Goal: Task Accomplishment & Management: Use online tool/utility

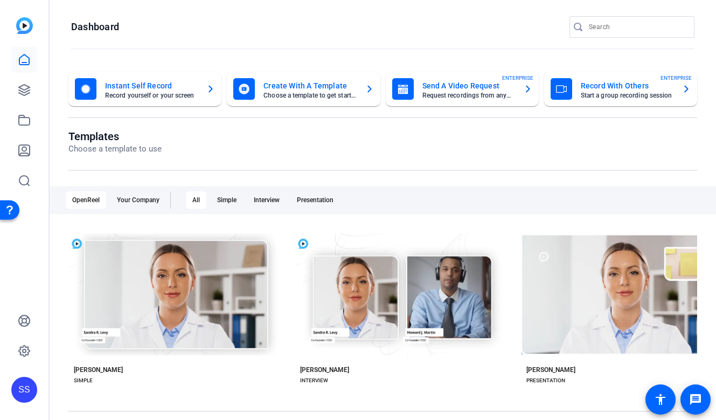
click at [20, 388] on div "SS" at bounding box center [24, 390] width 26 height 26
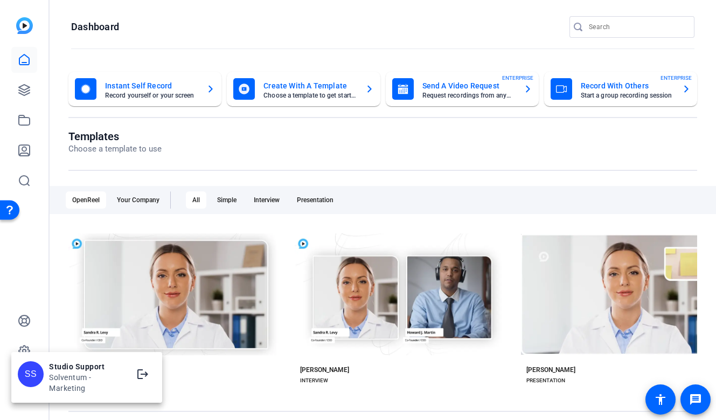
click at [33, 282] on div at bounding box center [358, 210] width 716 height 420
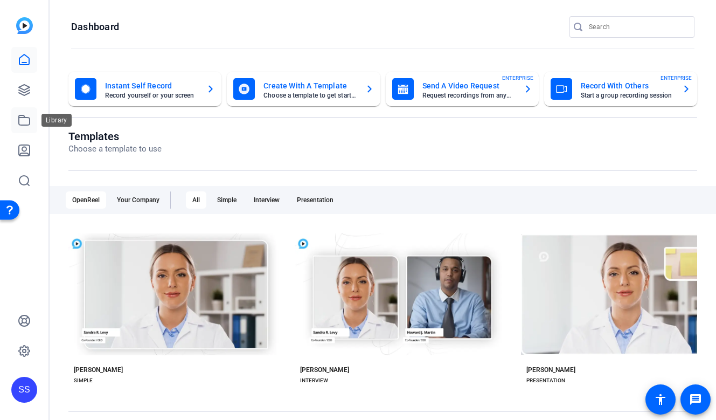
click at [25, 128] on link at bounding box center [24, 120] width 26 height 26
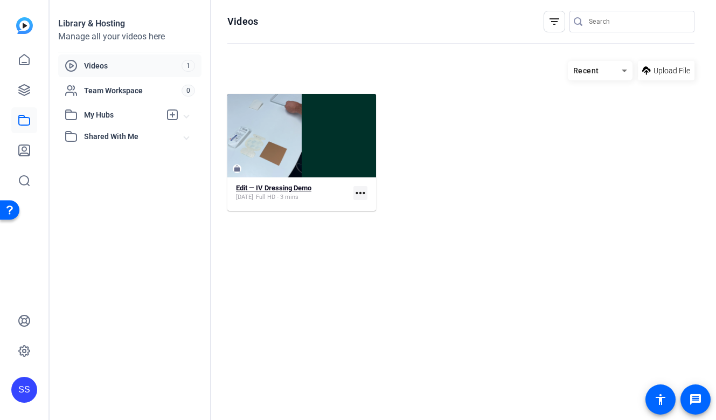
click at [264, 189] on strong "Edit — IV Dressing Demo" at bounding box center [273, 188] width 75 height 8
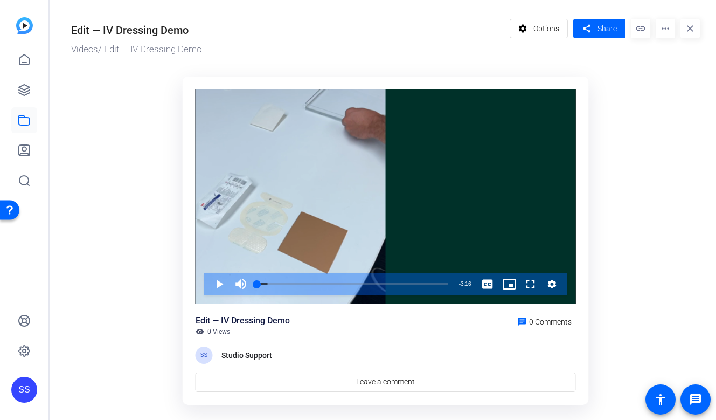
click at [659, 33] on mat-icon "more_horiz" at bounding box center [665, 28] width 19 height 19
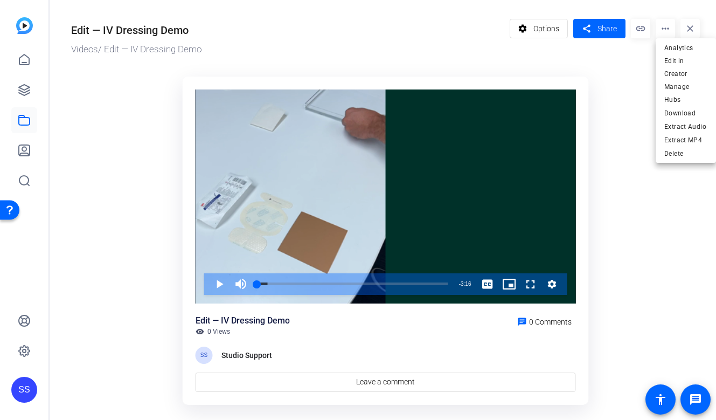
click at [353, 282] on div at bounding box center [358, 210] width 716 height 420
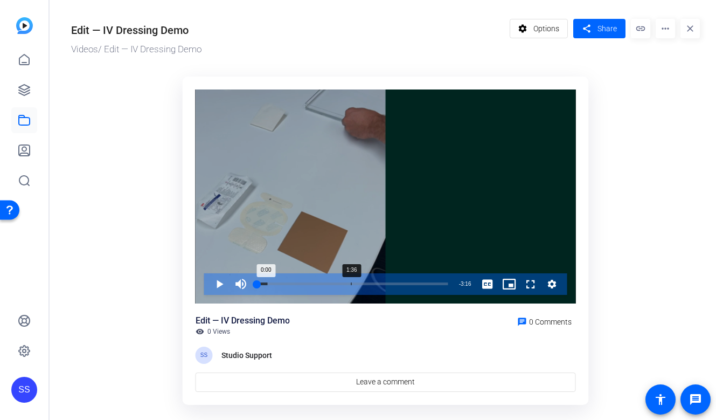
click at [351, 283] on div "1:36" at bounding box center [351, 283] width 1 height 3
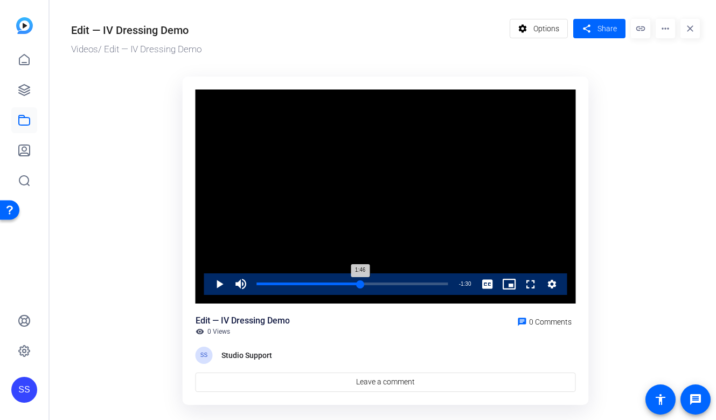
drag, startPoint x: 351, startPoint y: 283, endPoint x: 360, endPoint y: 282, distance: 8.7
click at [360, 282] on div "1:46" at bounding box center [308, 283] width 103 height 3
click at [209, 282] on span "Video Player" at bounding box center [209, 284] width 0 height 22
click at [209, 283] on span "Video Player" at bounding box center [209, 284] width 0 height 22
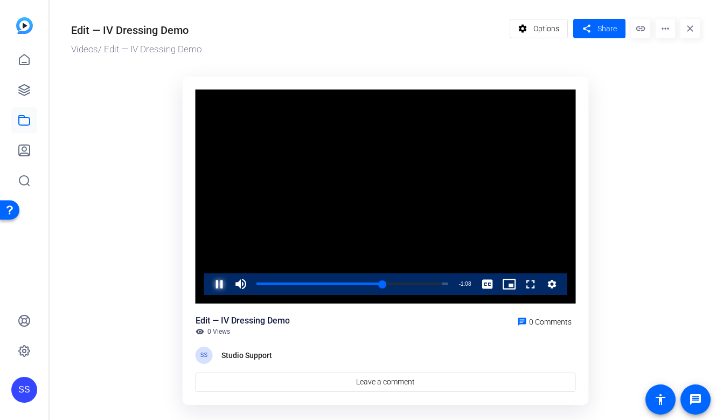
click at [209, 283] on span "Video Player" at bounding box center [209, 284] width 0 height 22
click at [209, 285] on span "Video Player" at bounding box center [209, 284] width 0 height 22
click at [384, 285] on div "2:11" at bounding box center [321, 283] width 128 height 3
drag, startPoint x: 384, startPoint y: 284, endPoint x: 415, endPoint y: 286, distance: 30.8
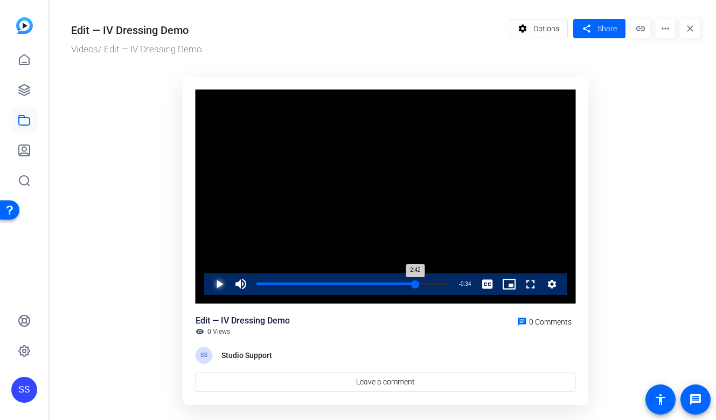
click at [415, 285] on div "2:42" at bounding box center [336, 283] width 158 height 3
click at [341, 282] on div "Loaded : 100.00% 1:26 2:42" at bounding box center [353, 284] width 202 height 22
click at [366, 193] on video "Video Player" at bounding box center [386, 196] width 380 height 214
click at [356, 285] on div "Loaded : 81.40% 1:41 1:35" at bounding box center [353, 284] width 202 height 22
click at [370, 282] on div "Loaded : 87.10% 1:56 1:42" at bounding box center [352, 283] width 191 height 3
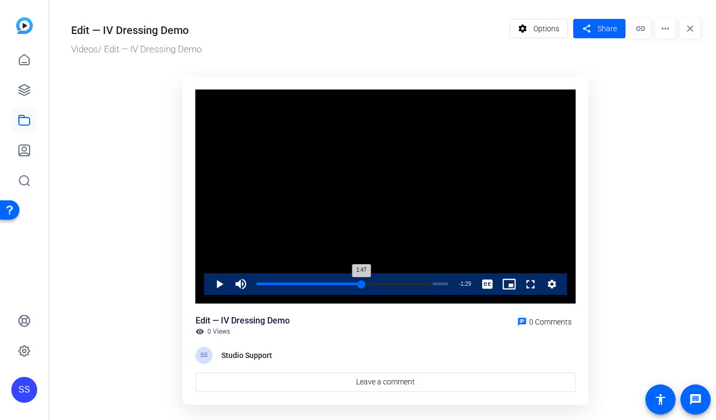
click at [361, 283] on div "Loaded : 91.99% 1:47 1:47" at bounding box center [352, 283] width 191 height 3
click at [357, 284] on div "1:43" at bounding box center [307, 283] width 101 height 3
click at [354, 284] on div "1:43" at bounding box center [307, 283] width 101 height 3
click at [341, 279] on div "Loaded : 91.99% 1:26 1:40" at bounding box center [353, 284] width 202 height 22
click at [209, 282] on span "Video Player" at bounding box center [209, 284] width 0 height 22
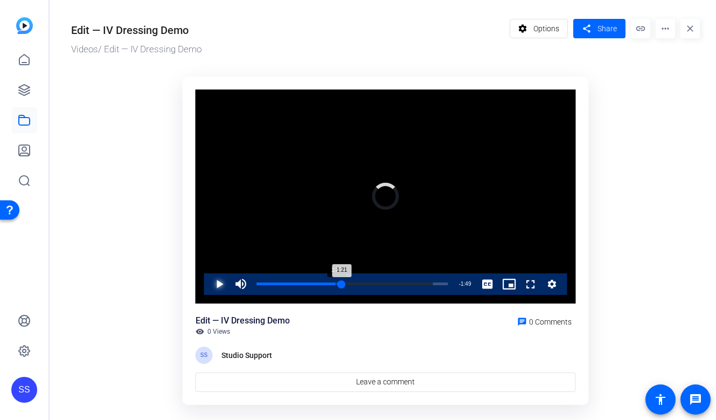
click at [336, 283] on div "1:21" at bounding box center [336, 283] width 1 height 3
click at [325, 283] on div "1:09" at bounding box center [325, 283] width 1 height 3
click at [331, 282] on div "Loaded : 61.04% 1:16 1:09" at bounding box center [352, 283] width 191 height 3
click at [332, 282] on div "1:16" at bounding box center [294, 283] width 75 height 3
click at [339, 282] on div "1:24" at bounding box center [298, 283] width 82 height 3
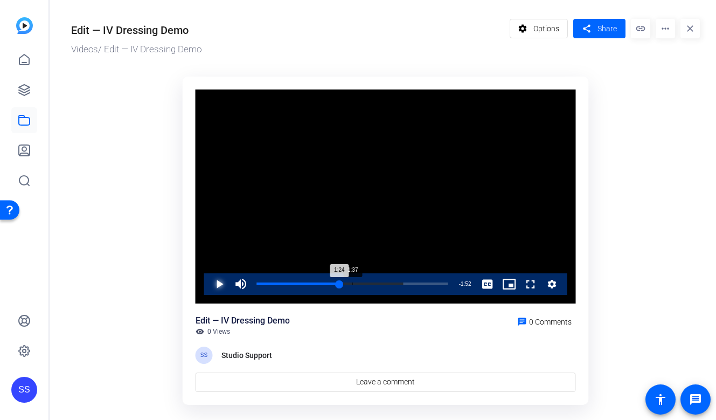
click at [352, 283] on div "Loaded : 76.51% 1:37 1:24" at bounding box center [352, 283] width 191 height 3
click at [361, 281] on div "Loaded : 81.40% 1:46 1:46" at bounding box center [353, 284] width 202 height 22
click at [358, 282] on div "1:46" at bounding box center [309, 283] width 104 height 3
click at [354, 282] on div "1:40" at bounding box center [306, 283] width 98 height 3
drag, startPoint x: 355, startPoint y: 284, endPoint x: 344, endPoint y: 284, distance: 10.2
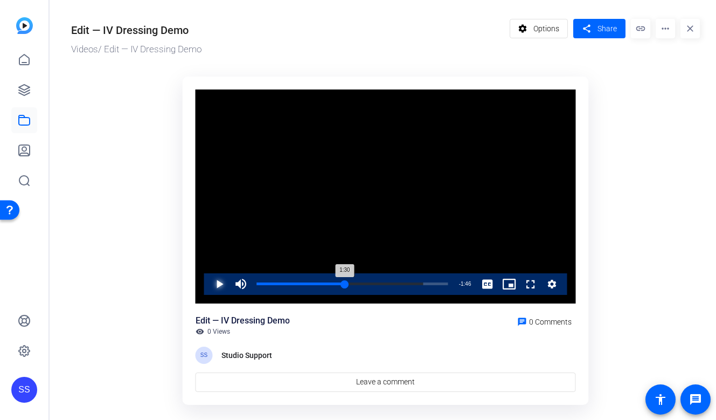
click at [344, 284] on div "1:30" at bounding box center [301, 283] width 88 height 3
click at [24, 379] on div "SS" at bounding box center [24, 390] width 26 height 26
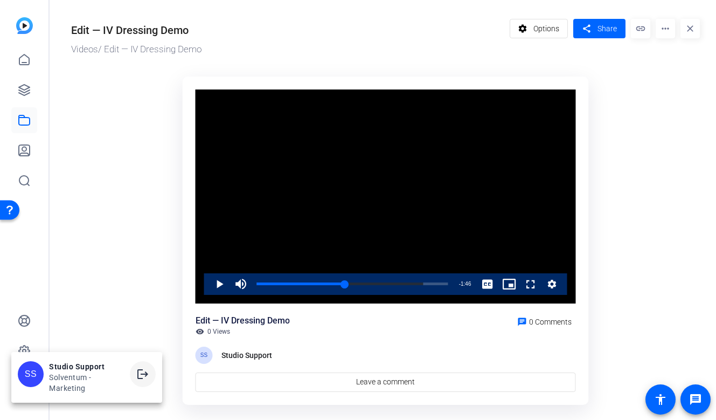
click at [143, 369] on mat-icon "logout" at bounding box center [142, 374] width 13 height 13
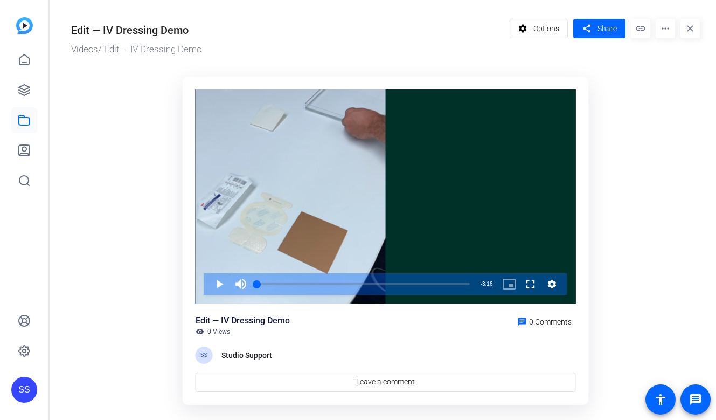
click at [661, 26] on mat-icon "more_horiz" at bounding box center [665, 28] width 19 height 19
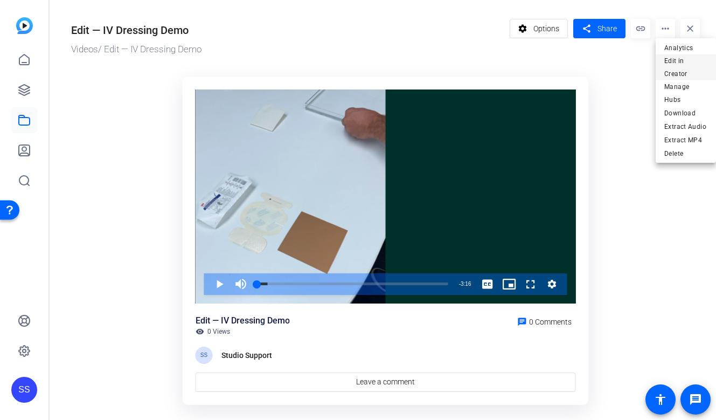
click at [670, 63] on span "Edit in Creator" at bounding box center [686, 67] width 43 height 26
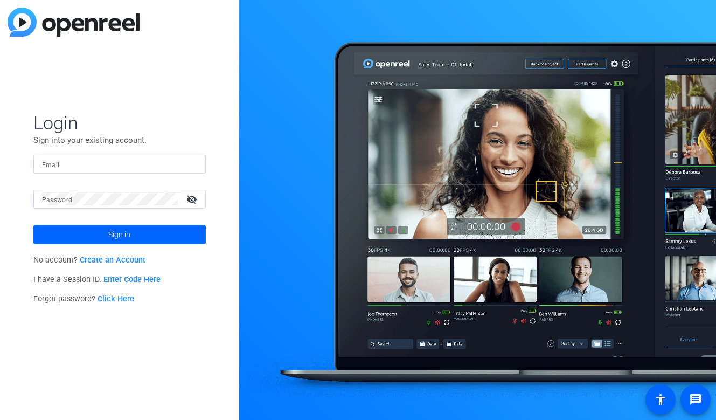
click at [139, 162] on input "Email" at bounding box center [119, 163] width 155 height 13
click at [185, 162] on img at bounding box center [188, 163] width 8 height 13
type input "studiosupport+1@openreel.com"
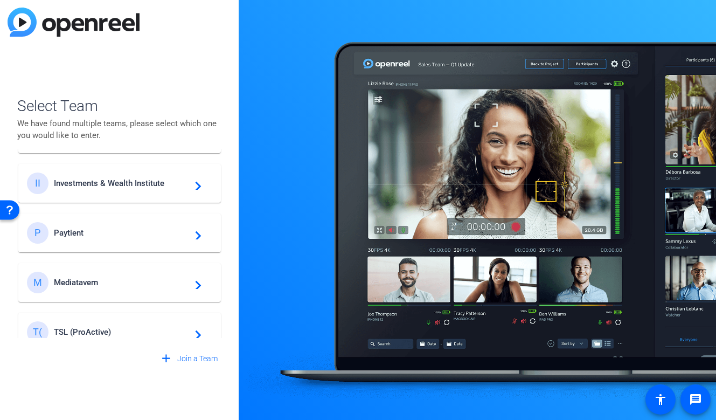
scroll to position [508, 0]
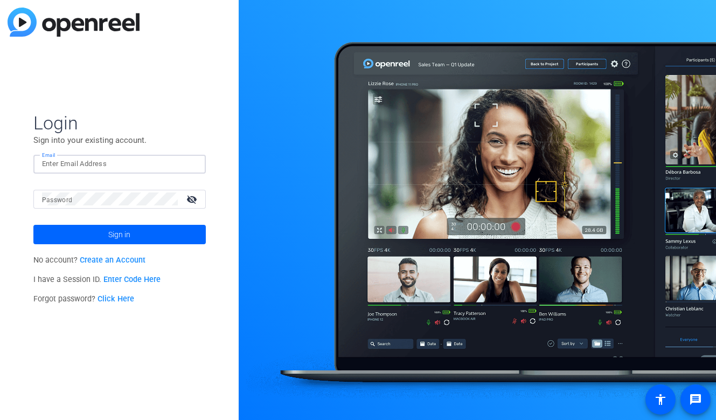
click at [171, 163] on input "Email" at bounding box center [119, 163] width 155 height 13
click at [190, 163] on img at bounding box center [188, 163] width 8 height 13
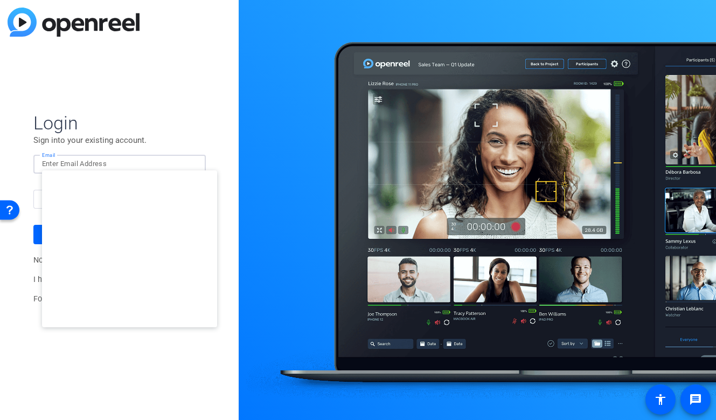
type input "studiosupport@openreel.com"
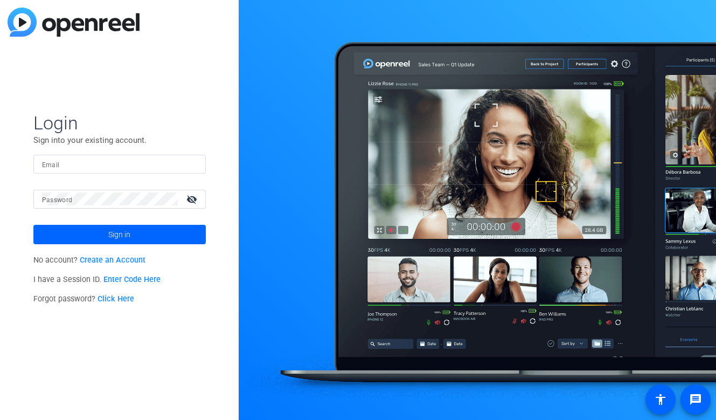
click at [181, 160] on input "Email" at bounding box center [119, 163] width 155 height 13
click at [193, 166] on div at bounding box center [190, 163] width 13 height 13
type input "studiosupport+2@openreel.com"
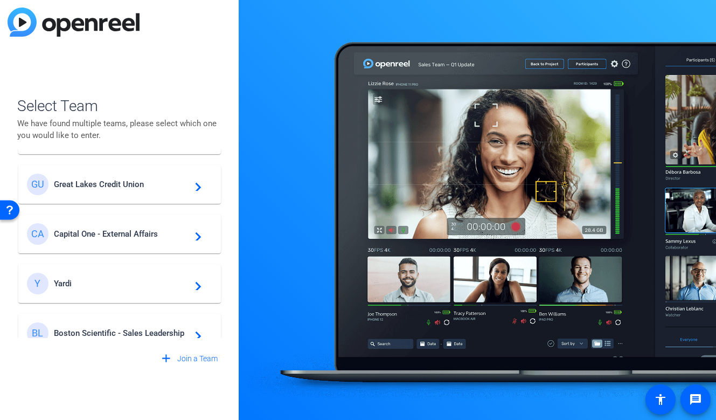
scroll to position [53, 0]
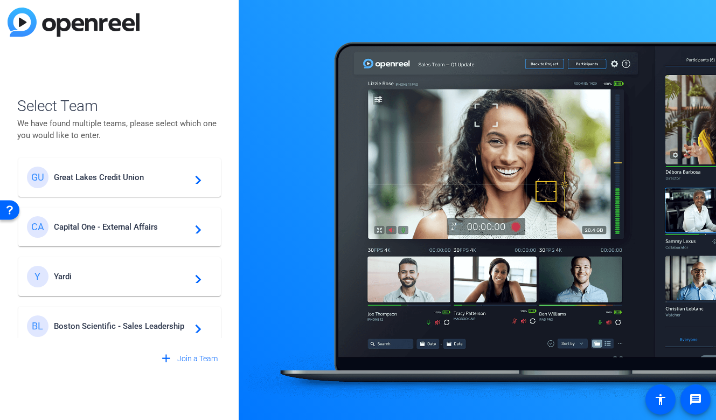
click at [123, 283] on div "Y Yardi navigate_next" at bounding box center [119, 277] width 185 height 22
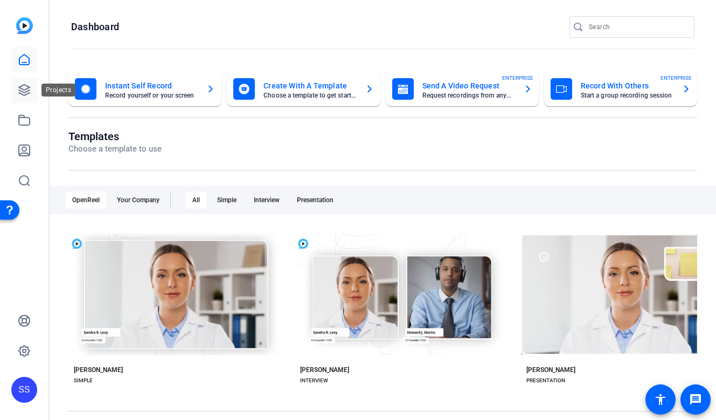
click at [23, 94] on icon at bounding box center [24, 90] width 13 height 13
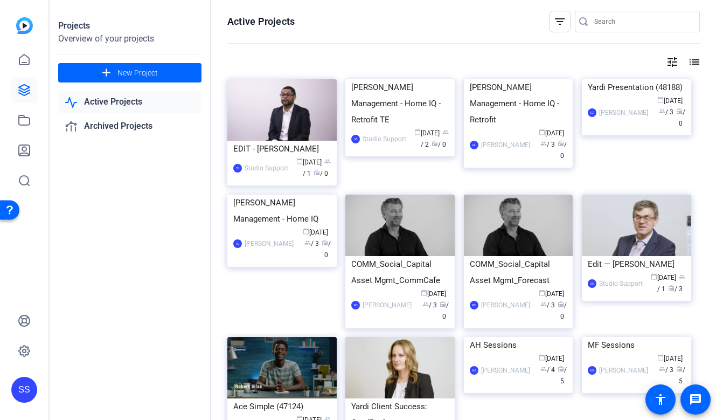
click at [24, 392] on div "SS" at bounding box center [24, 390] width 26 height 26
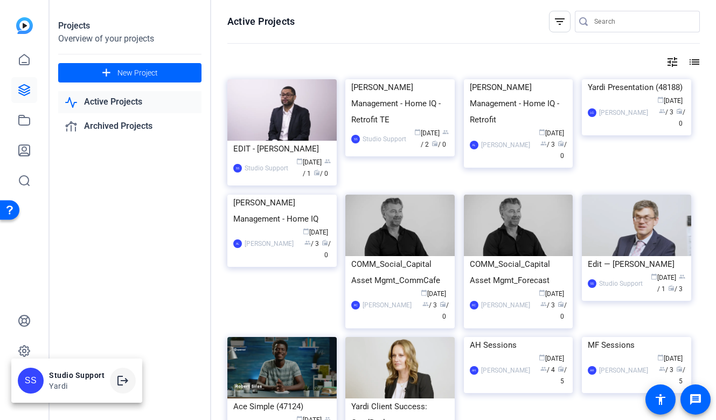
click at [120, 374] on mat-icon "logout" at bounding box center [122, 380] width 13 height 13
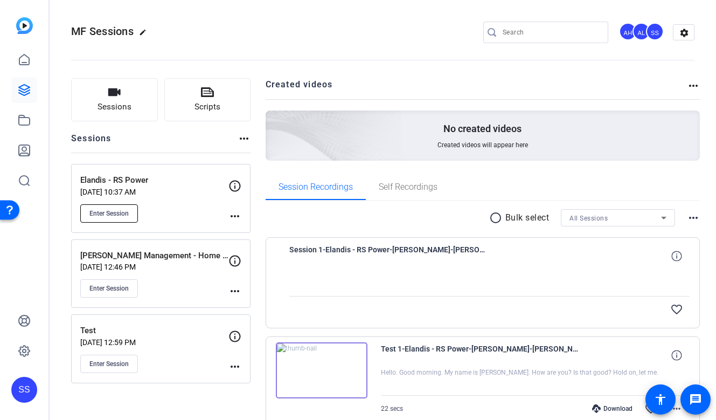
click at [124, 205] on button "Enter Session" at bounding box center [109, 213] width 58 height 18
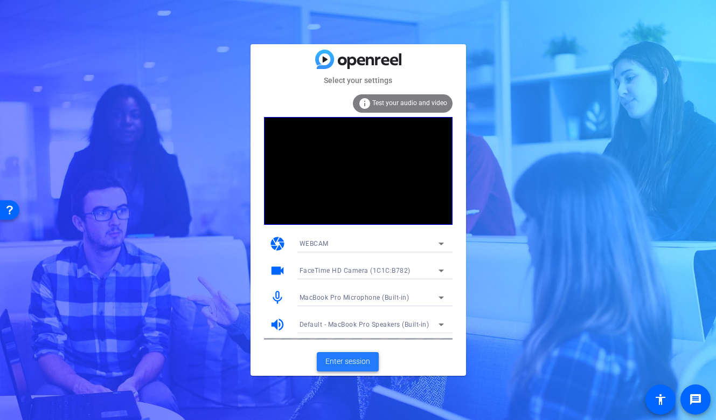
click at [356, 362] on span "Enter session" at bounding box center [348, 361] width 45 height 11
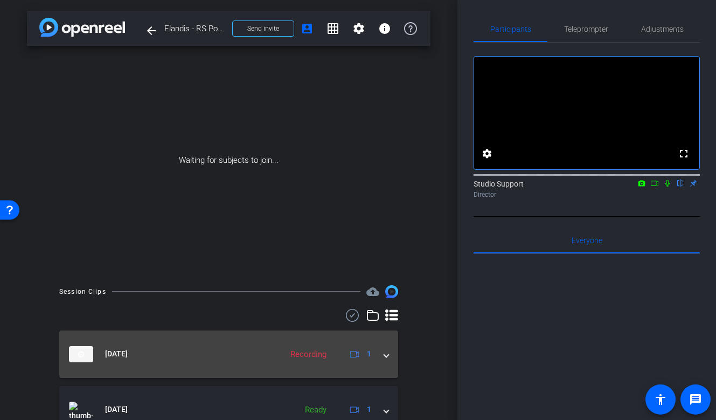
click at [393, 356] on mat-expansion-panel-header "Sep 8, 2025 Recording 1" at bounding box center [228, 353] width 339 height 47
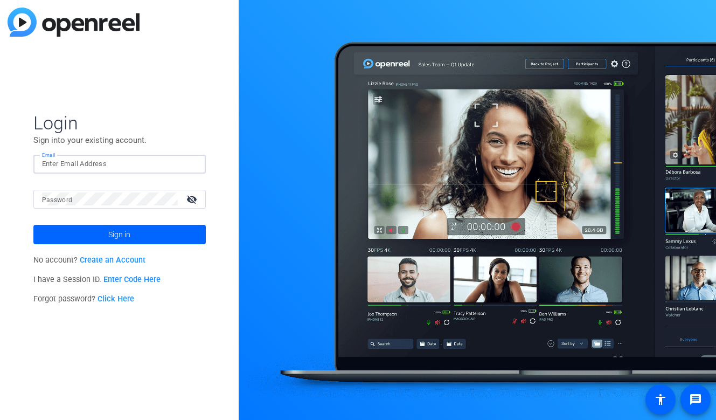
click at [163, 164] on input "Email" at bounding box center [119, 163] width 155 height 13
click at [191, 158] on img at bounding box center [188, 163] width 8 height 13
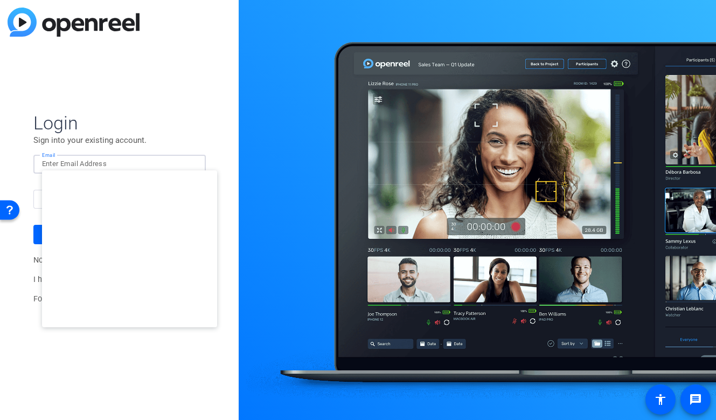
type input "studiosupport+3@openreel.com"
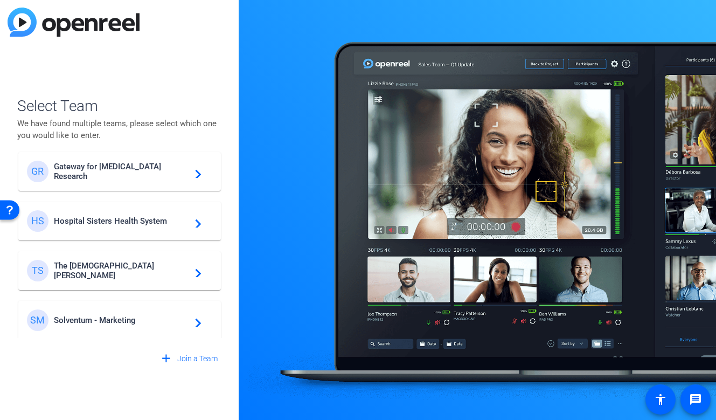
scroll to position [309, 0]
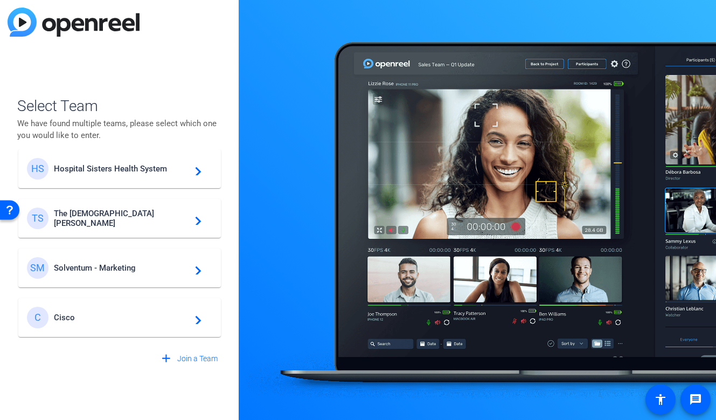
click at [115, 314] on span "Cisco" at bounding box center [121, 318] width 135 height 10
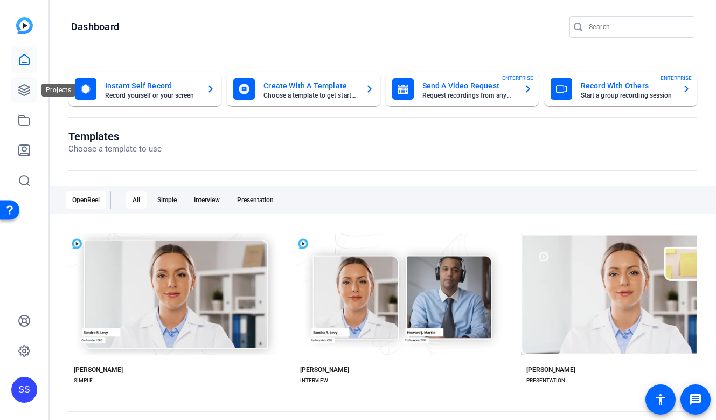
click at [27, 92] on icon at bounding box center [24, 90] width 11 height 11
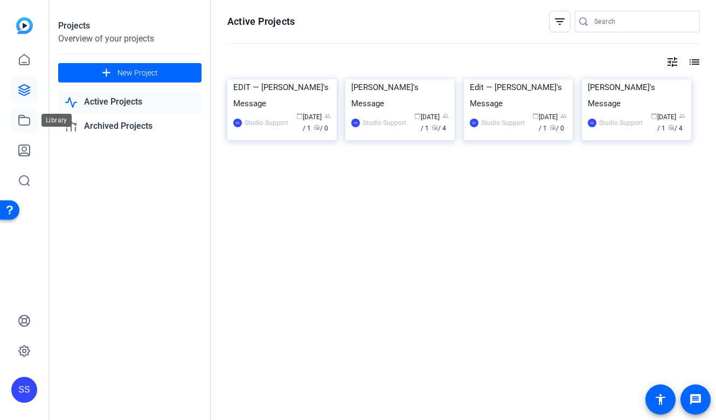
click at [32, 122] on link at bounding box center [24, 120] width 26 height 26
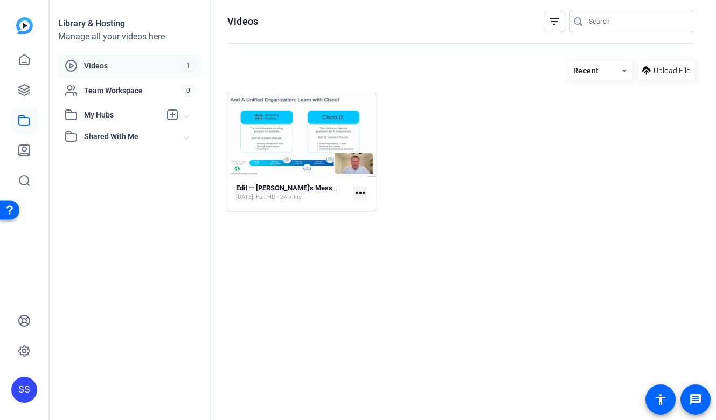
click at [285, 191] on strong "Edit — Dave's Message" at bounding box center [290, 188] width 108 height 8
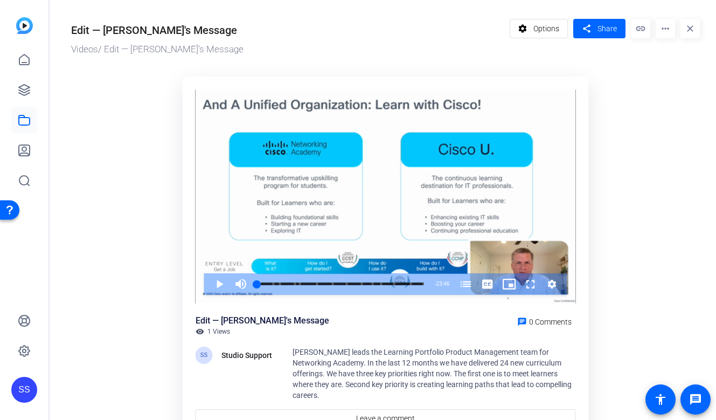
click at [666, 33] on mat-icon "more_horiz" at bounding box center [665, 28] width 19 height 19
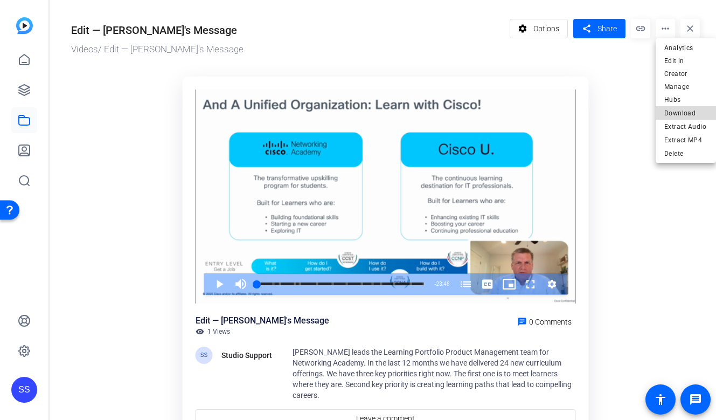
click at [670, 107] on span "Download" at bounding box center [686, 113] width 43 height 13
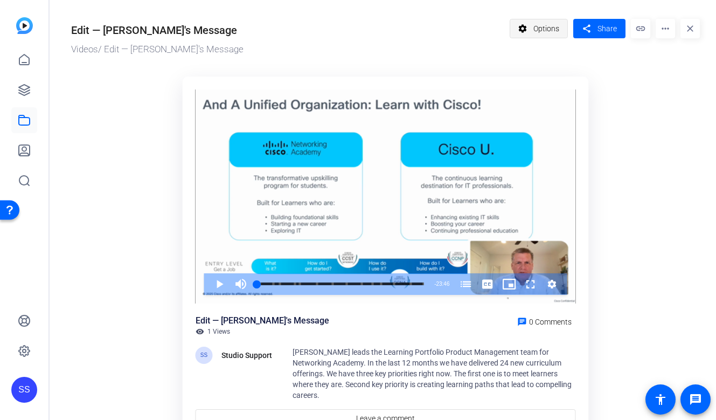
click at [519, 36] on mat-icon "settings" at bounding box center [522, 28] width 13 height 20
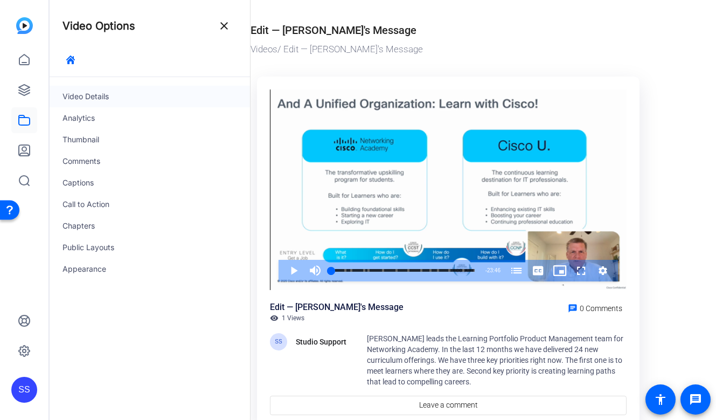
click at [150, 100] on div "Video Details" at bounding box center [150, 97] width 200 height 22
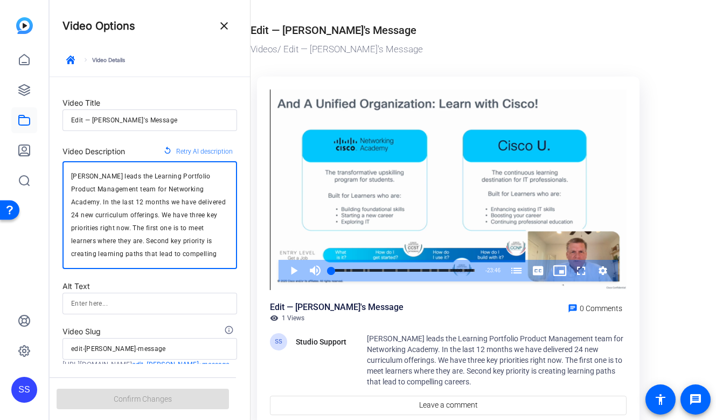
click at [117, 203] on textarea "Dave Free leads the Learning Portfolio Product Management team for Networking A…" at bounding box center [149, 215] width 157 height 91
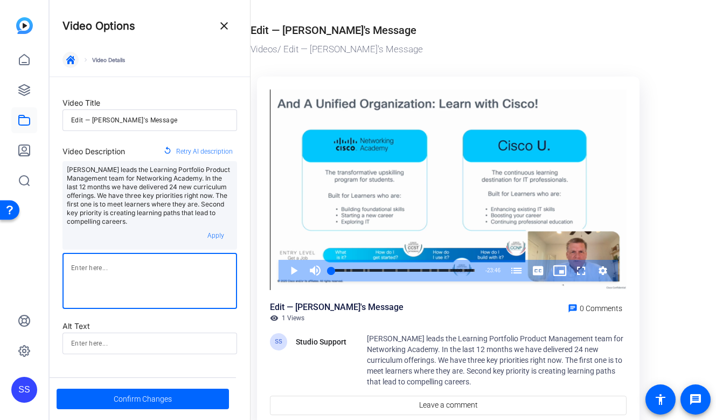
click at [73, 57] on icon "button" at bounding box center [70, 60] width 9 height 9
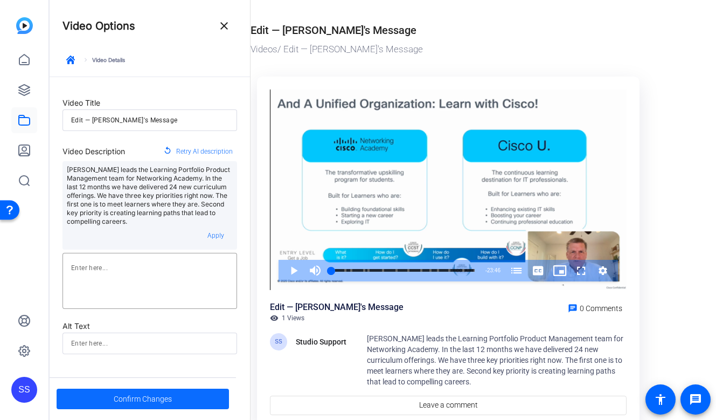
click at [107, 395] on span at bounding box center [143, 399] width 172 height 26
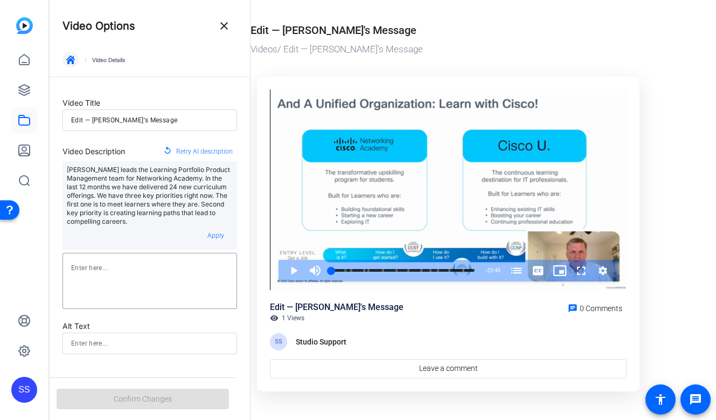
click at [69, 64] on span "button" at bounding box center [71, 60] width 26 height 26
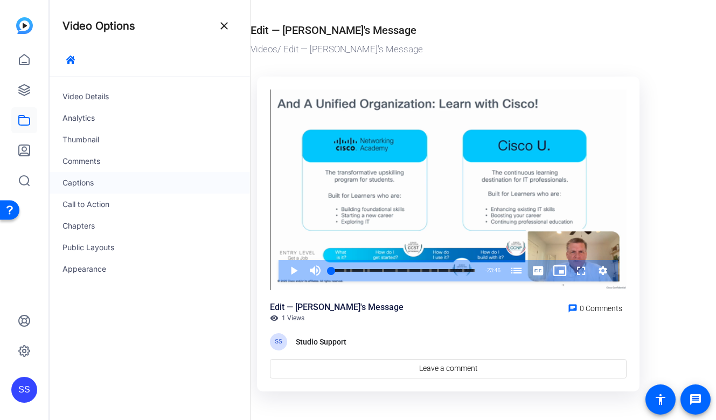
click at [95, 184] on div "Captions" at bounding box center [150, 183] width 200 height 22
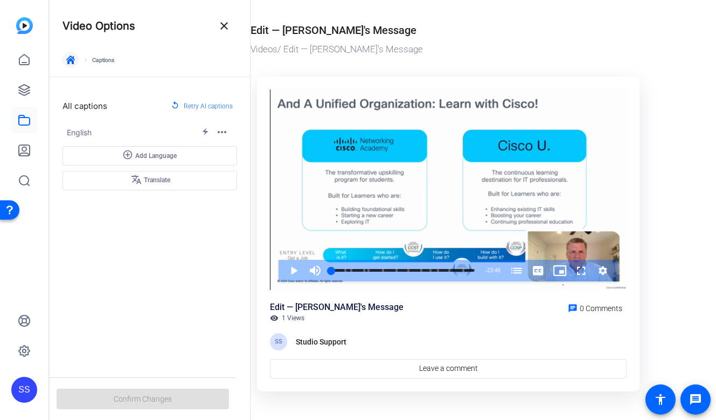
click at [70, 59] on icon "button" at bounding box center [70, 60] width 9 height 9
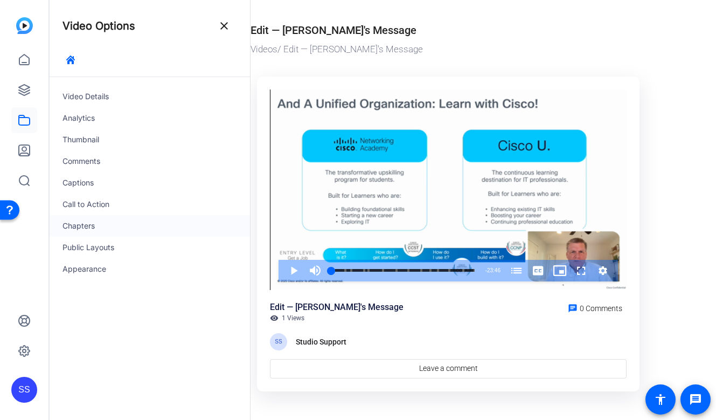
click at [98, 221] on div "Chapters" at bounding box center [150, 226] width 200 height 22
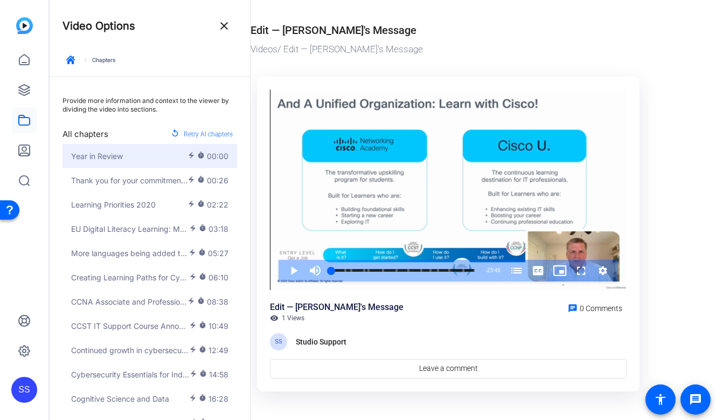
click at [155, 165] on button "Year in Review electric_bolt timer 00:00" at bounding box center [150, 156] width 175 height 24
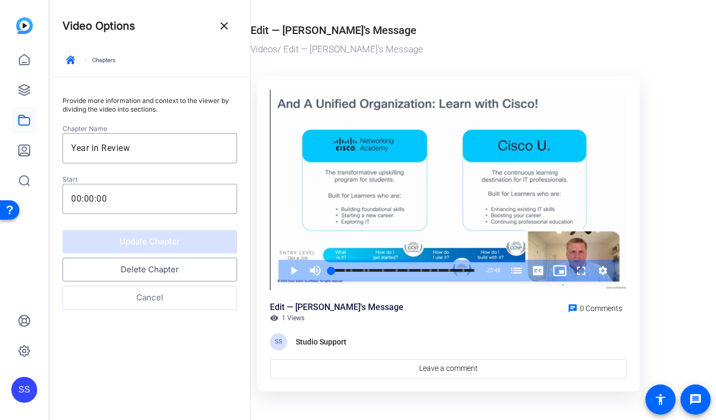
click at [156, 272] on button "Delete Chapter" at bounding box center [150, 270] width 175 height 24
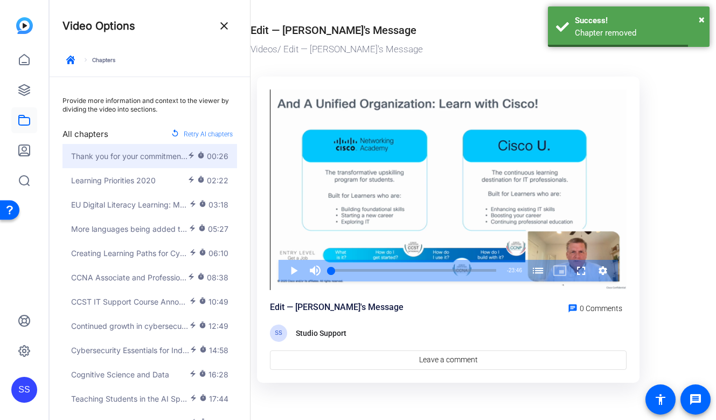
click at [147, 167] on button "Thank you for your commitment to Networking Academy electric_bolt timer 00:26" at bounding box center [150, 156] width 175 height 24
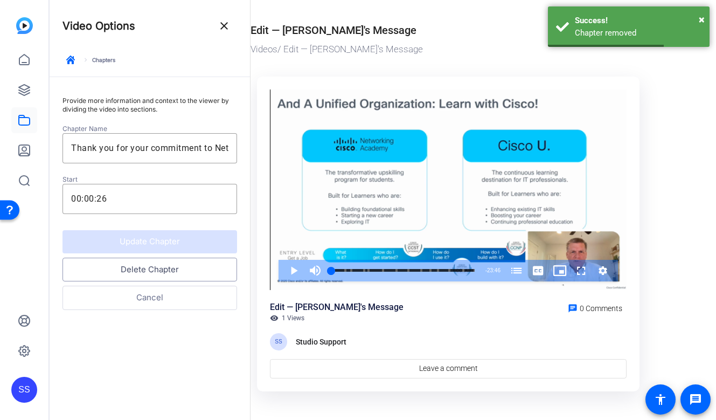
click at [141, 269] on button "Delete Chapter" at bounding box center [150, 270] width 175 height 24
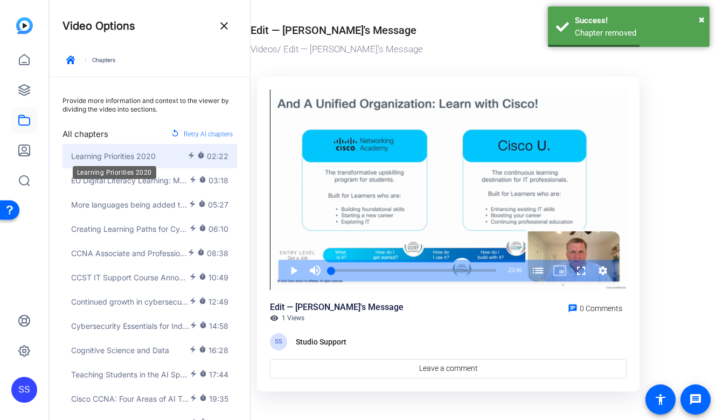
click at [136, 151] on span "Learning Priorities 2020" at bounding box center [113, 155] width 85 height 11
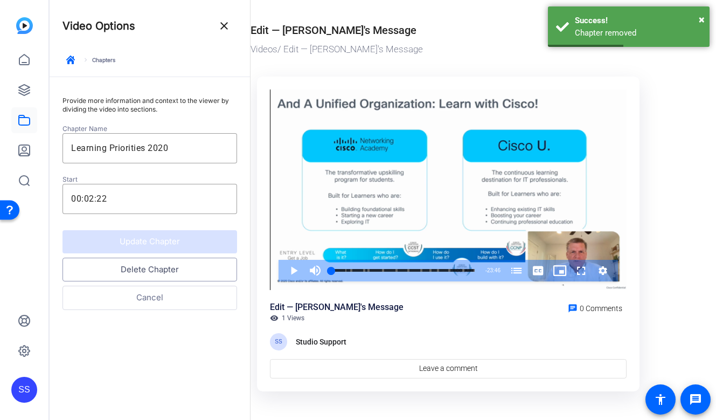
click at [138, 269] on button "Delete Chapter" at bounding box center [150, 270] width 175 height 24
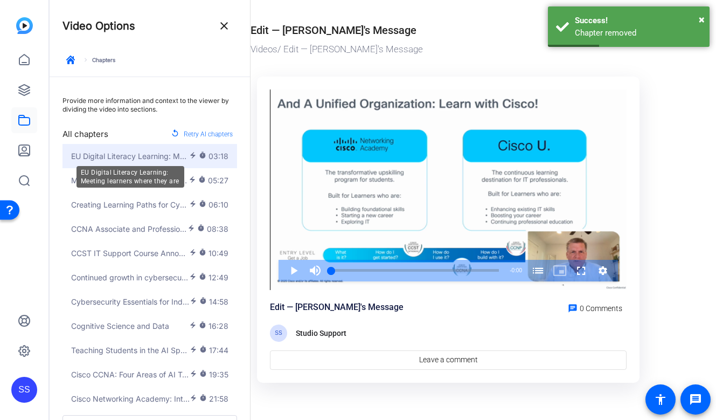
click at [137, 153] on span "EU Digital Literacy Learning: Meeting learners where they are" at bounding box center [130, 155] width 118 height 11
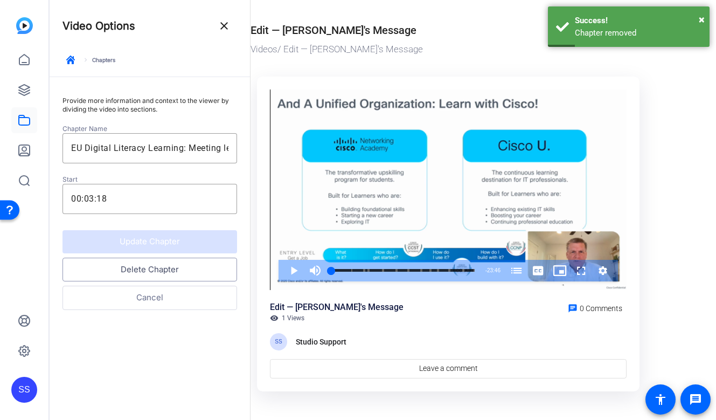
click at [142, 263] on button "Delete Chapter" at bounding box center [150, 270] width 175 height 24
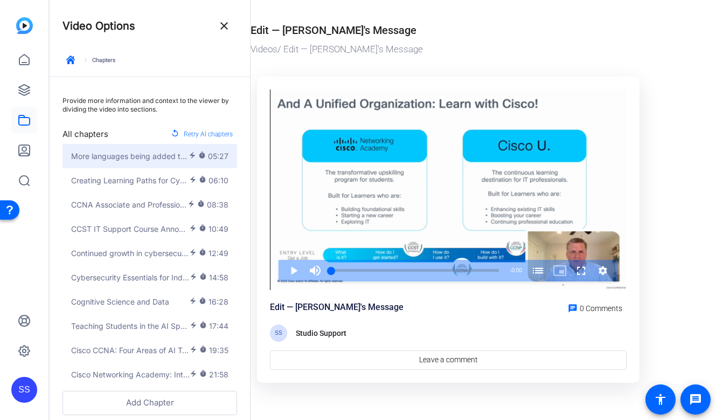
click at [139, 147] on button "More languages being added to Courses electric_bolt timer 05:27" at bounding box center [150, 156] width 175 height 24
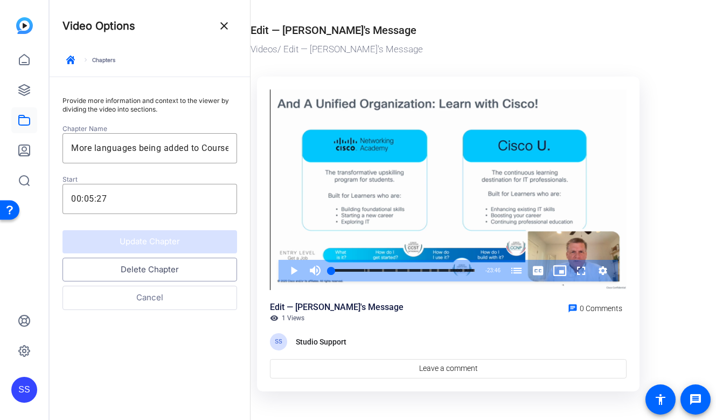
click at [140, 270] on button "Delete Chapter" at bounding box center [150, 270] width 175 height 24
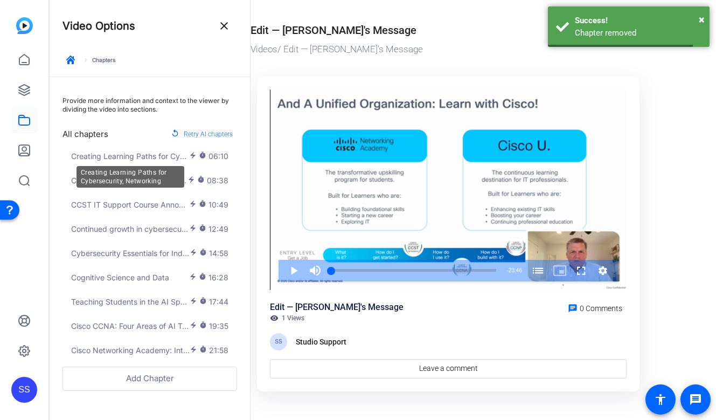
click at [140, 157] on span "Creating Learning Paths for Cybersecurity, Networking" at bounding box center [130, 155] width 118 height 11
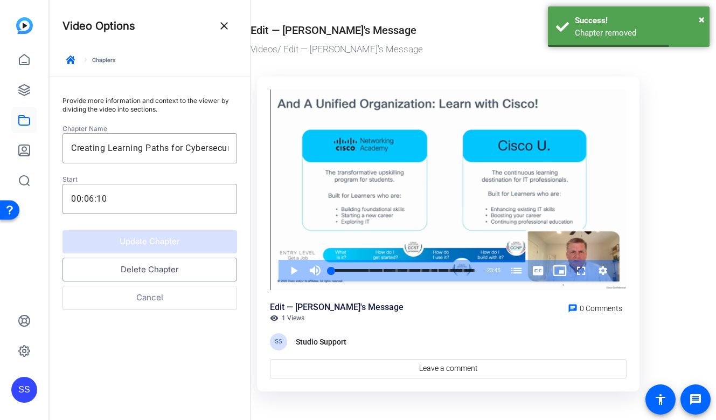
click at [140, 265] on button "Delete Chapter" at bounding box center [150, 270] width 175 height 24
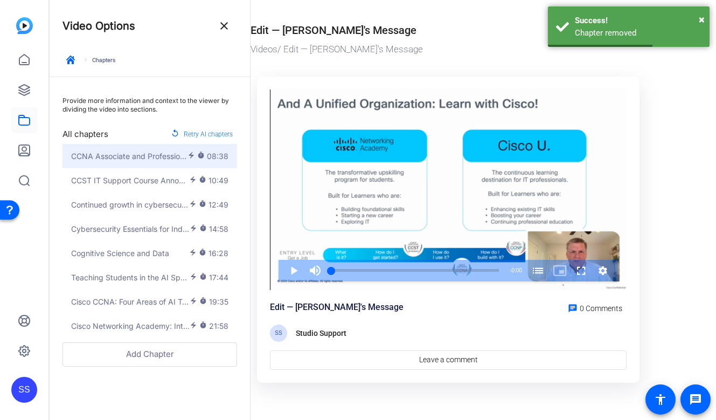
click at [136, 161] on span "CCNA Associate and Professional Level Certification" at bounding box center [129, 155] width 116 height 11
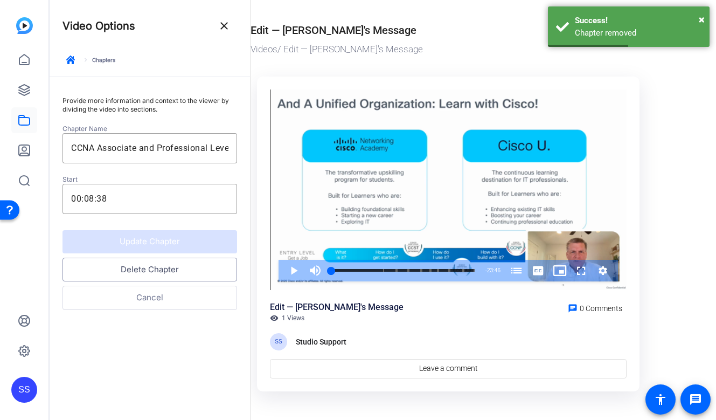
click at [141, 267] on button "Delete Chapter" at bounding box center [150, 270] width 175 height 24
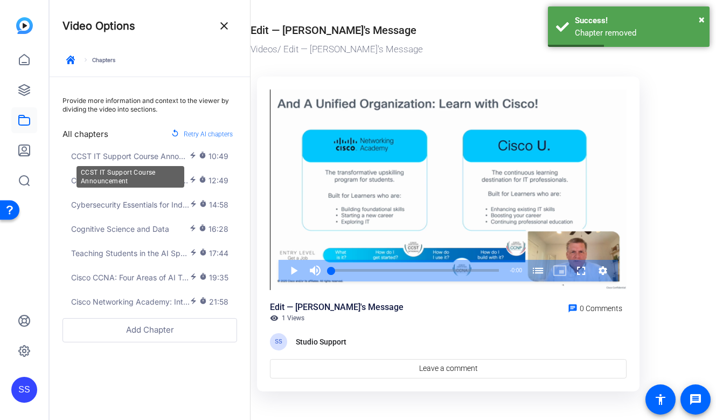
click at [141, 158] on span "CCST IT Support Course Announcement" at bounding box center [130, 155] width 118 height 11
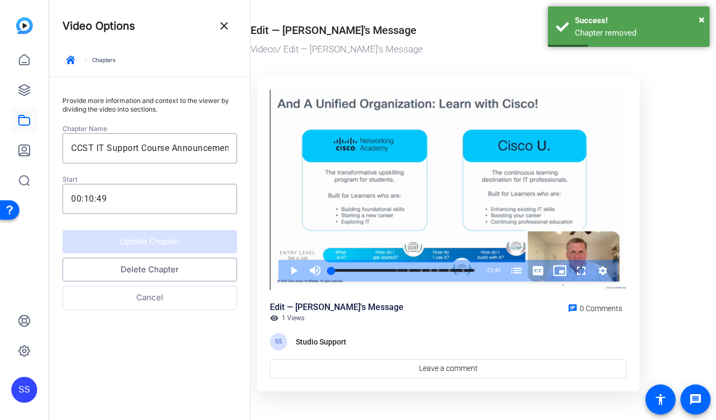
click at [143, 272] on button "Delete Chapter" at bounding box center [150, 270] width 175 height 24
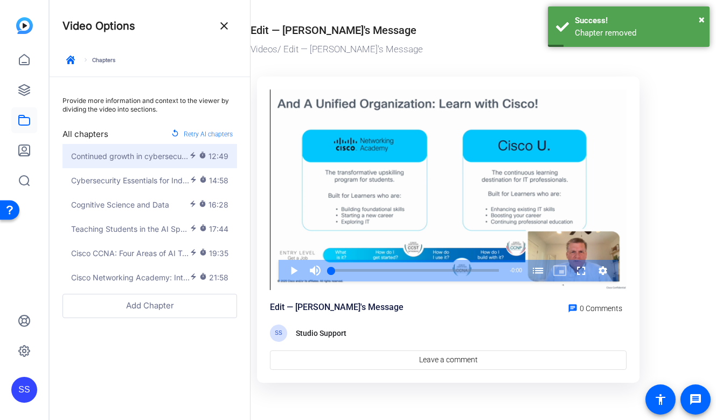
click at [139, 147] on button "Continued growth in cybersecurity education electric_bolt timer 12:49" at bounding box center [150, 156] width 175 height 24
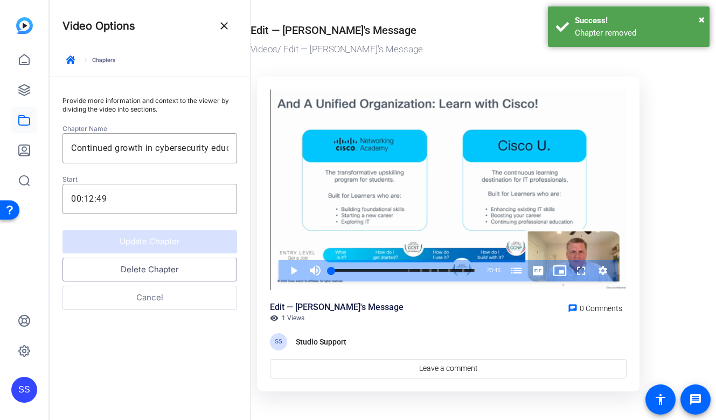
click at [142, 267] on button "Delete Chapter" at bounding box center [150, 270] width 175 height 24
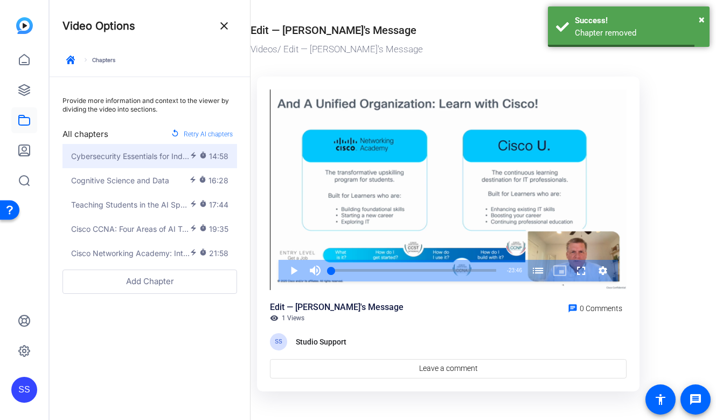
click at [142, 163] on button "Cybersecurity Essentials for Industrial Workers electric_bolt timer 14:58" at bounding box center [150, 156] width 175 height 24
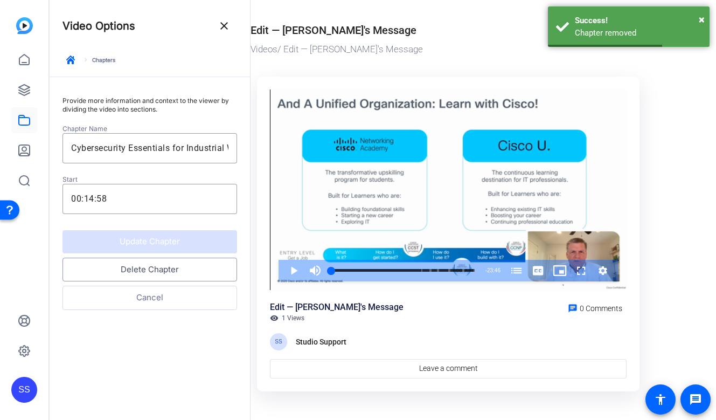
click at [128, 258] on button "Delete Chapter" at bounding box center [150, 270] width 175 height 24
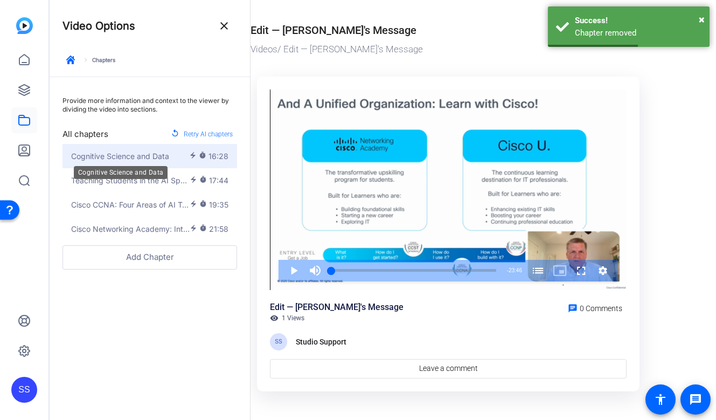
click at [130, 157] on span "Cognitive Science and Data" at bounding box center [120, 155] width 98 height 11
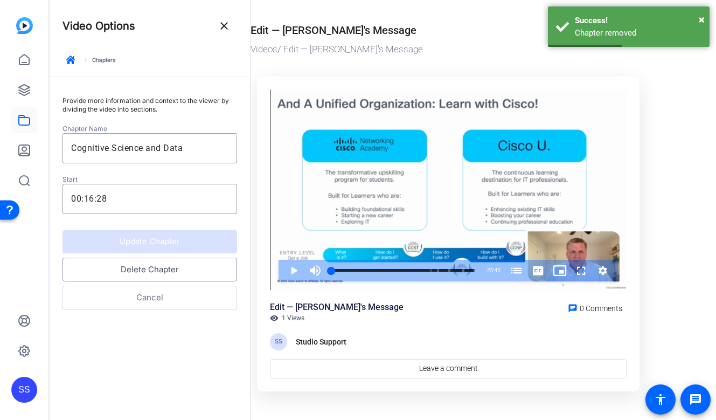
click at [127, 265] on button "Delete Chapter" at bounding box center [150, 270] width 175 height 24
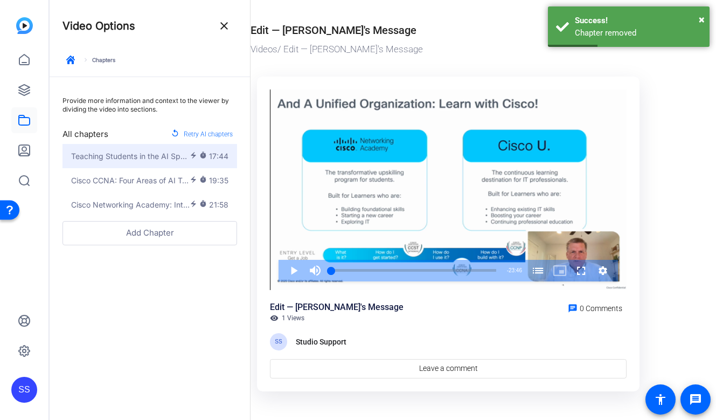
click at [128, 163] on button "Teaching Students in the AI Space electric_bolt timer 17:44" at bounding box center [150, 156] width 175 height 24
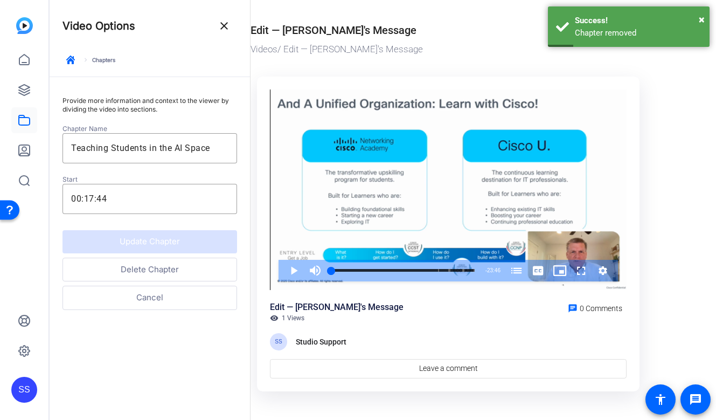
click at [129, 274] on button "Delete Chapter" at bounding box center [150, 270] width 175 height 24
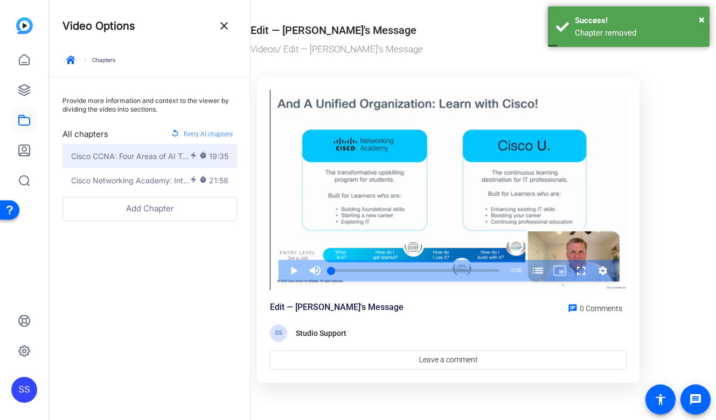
click at [130, 161] on span "Cisco CCNA: Four Areas of AI Training" at bounding box center [130, 155] width 119 height 11
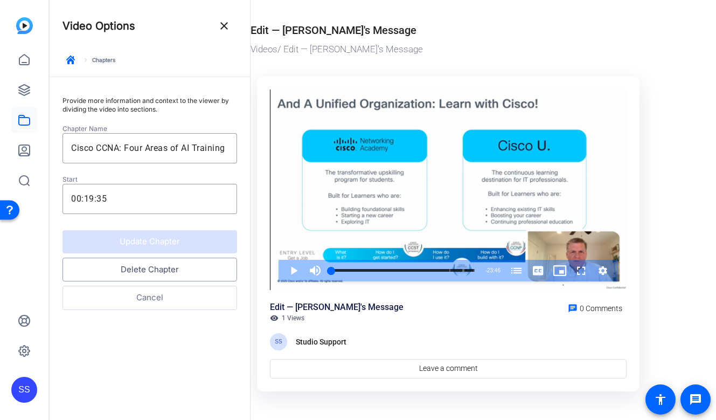
click at [130, 260] on button "Delete Chapter" at bounding box center [150, 270] width 175 height 24
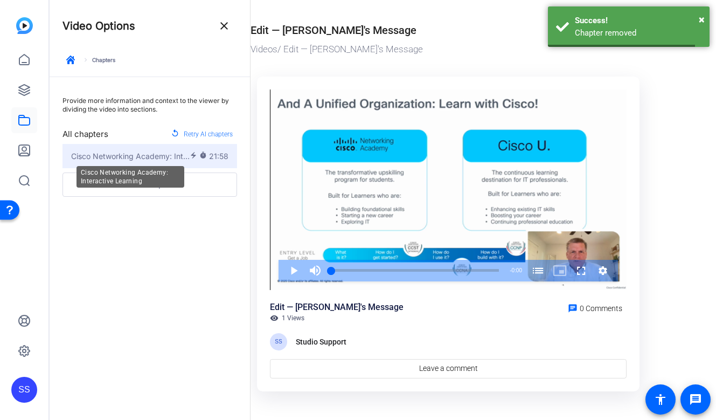
click at [132, 160] on span "Cisco Networking Academy: Interactive Learning" at bounding box center [130, 155] width 119 height 11
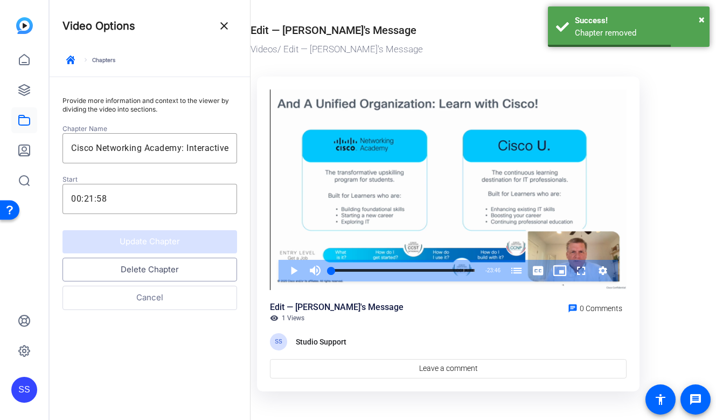
click at [132, 264] on button "Delete Chapter" at bounding box center [150, 270] width 175 height 24
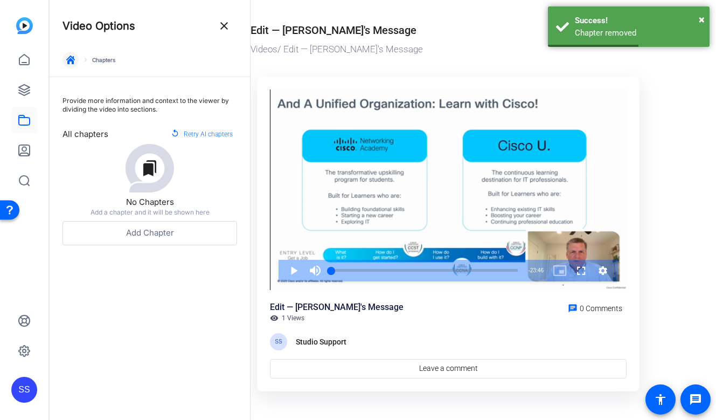
click at [75, 61] on span "button" at bounding box center [71, 60] width 26 height 26
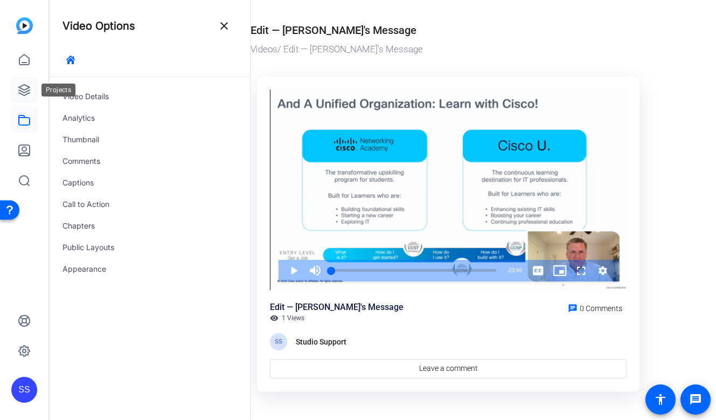
click at [21, 87] on icon at bounding box center [24, 90] width 13 height 13
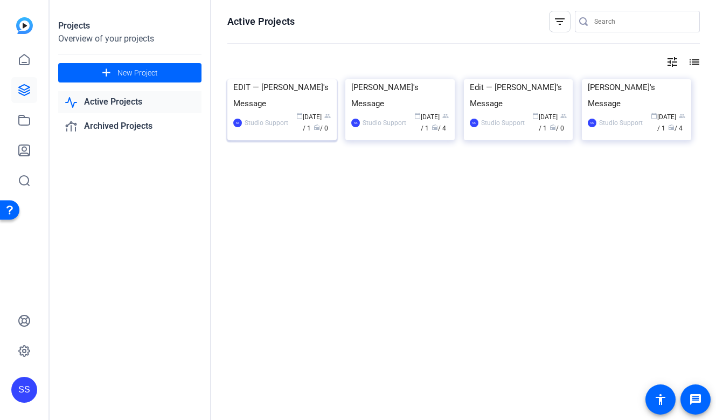
click at [308, 112] on div "EDIT — Lynn's Message" at bounding box center [282, 95] width 98 height 32
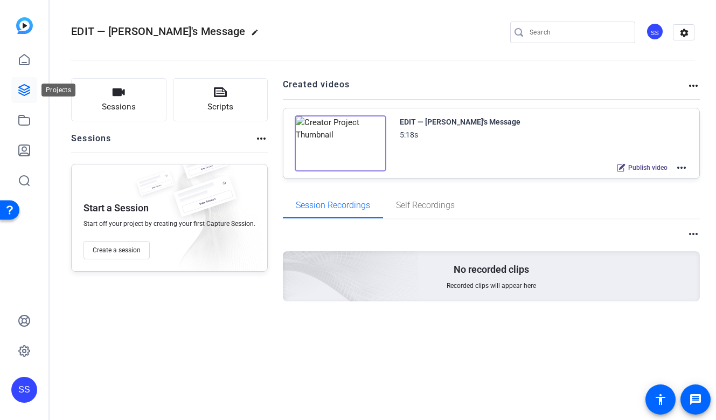
click at [20, 80] on link at bounding box center [24, 90] width 26 height 26
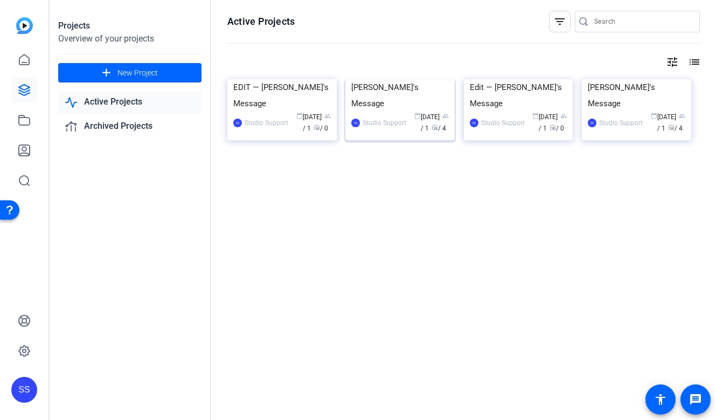
click at [361, 112] on div "Lynn's Message" at bounding box center [400, 95] width 98 height 32
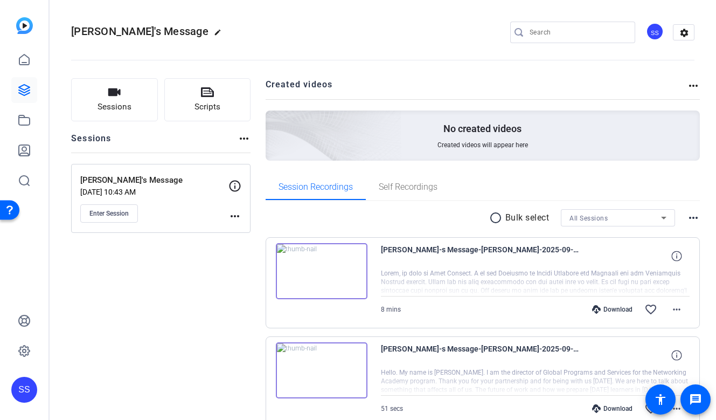
click at [21, 388] on div "SS" at bounding box center [24, 390] width 26 height 26
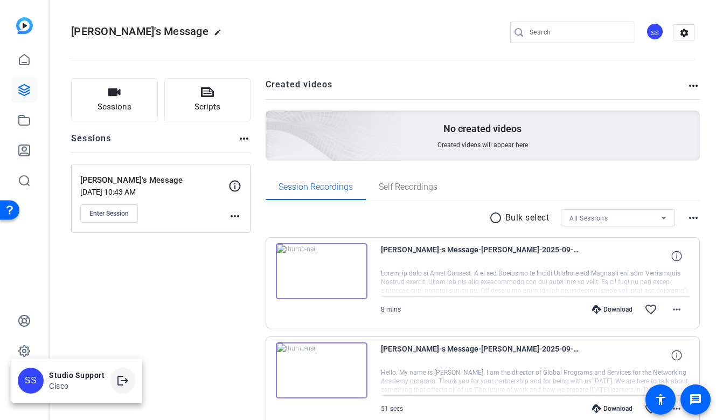
click at [122, 382] on mat-icon "logout" at bounding box center [122, 380] width 13 height 13
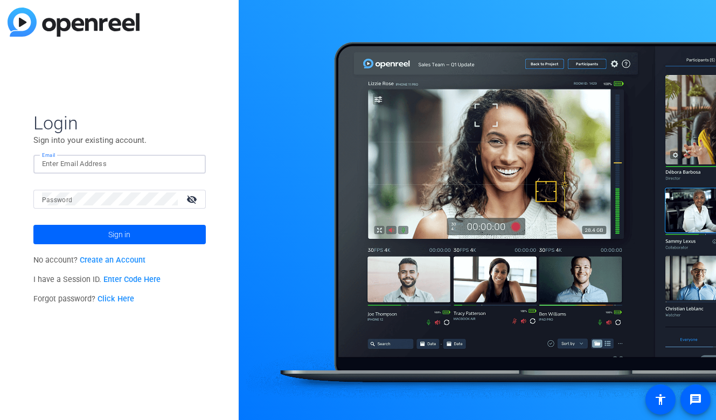
click at [113, 163] on input "Email" at bounding box center [119, 163] width 155 height 13
click at [193, 159] on div at bounding box center [190, 163] width 13 height 13
type input "[EMAIL_ADDRESS][DOMAIN_NAME]"
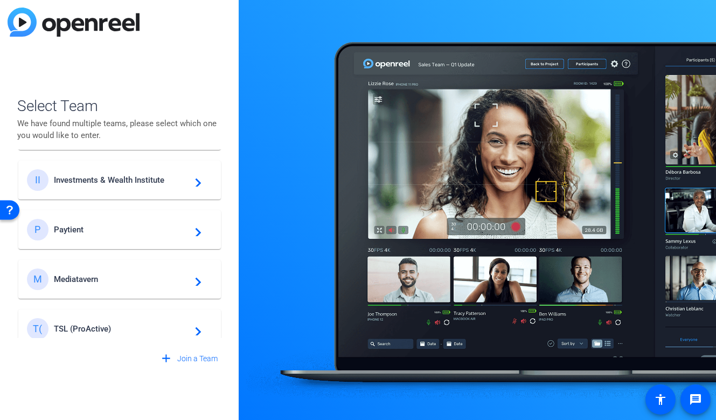
scroll to position [508, 0]
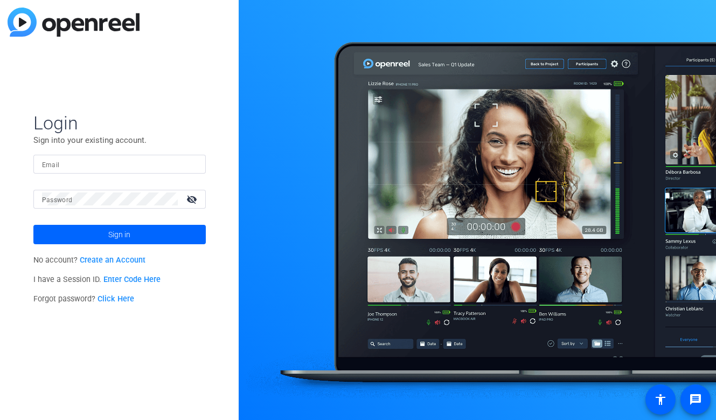
click at [149, 162] on input "Email" at bounding box center [119, 163] width 155 height 13
click at [203, 165] on div "Email" at bounding box center [119, 164] width 172 height 19
click at [193, 164] on div at bounding box center [190, 163] width 13 height 13
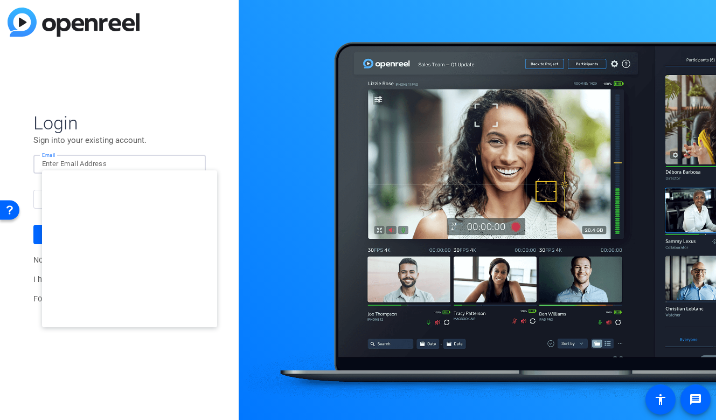
type input "studiosupport+2@openreel.com"
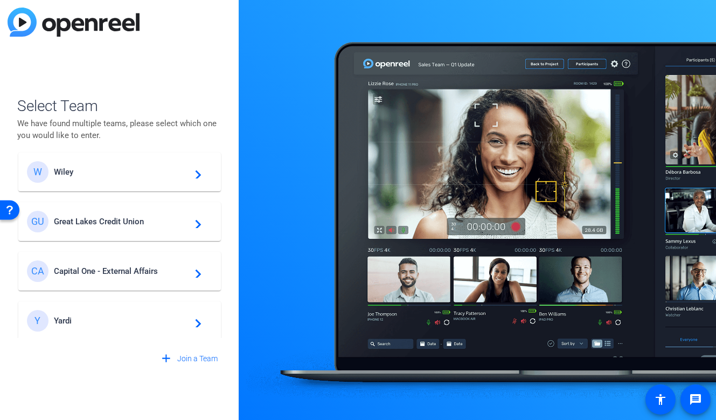
scroll to position [12, 0]
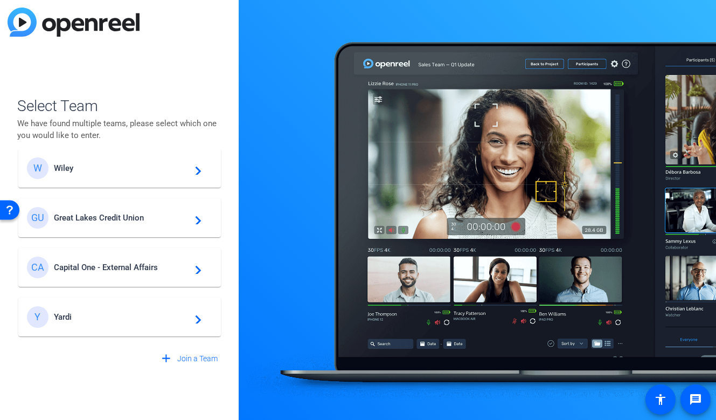
click at [168, 175] on div "W Wiley navigate_next" at bounding box center [119, 168] width 185 height 22
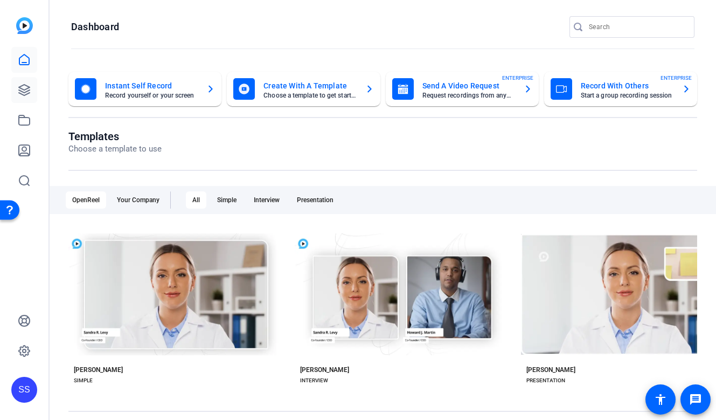
click at [29, 97] on link at bounding box center [24, 90] width 26 height 26
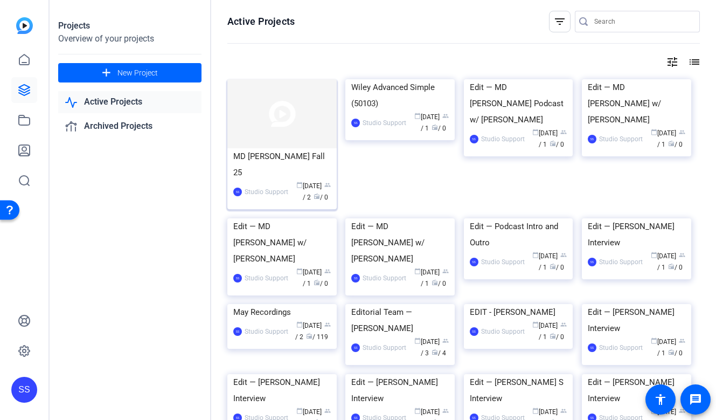
click at [300, 158] on div "MD Anderson Fall 25" at bounding box center [282, 164] width 98 height 32
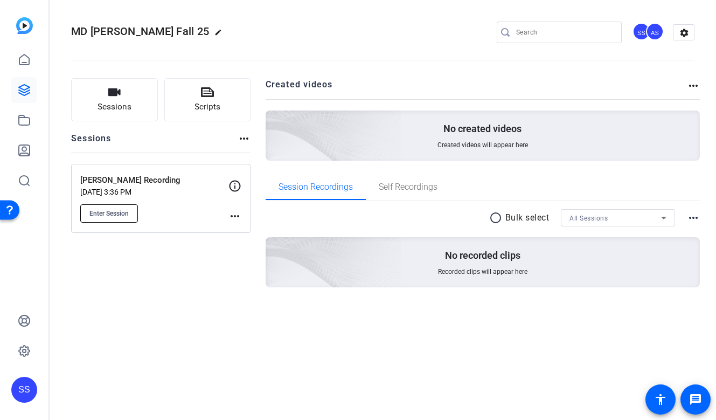
click at [118, 219] on button "Enter Session" at bounding box center [109, 213] width 58 height 18
click at [30, 87] on icon at bounding box center [24, 90] width 11 height 11
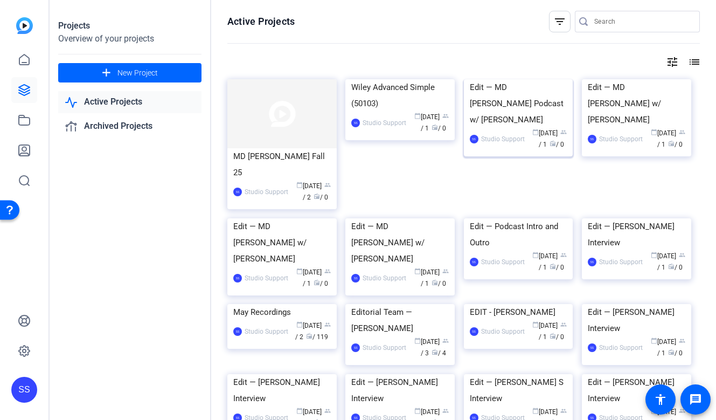
click at [503, 128] on div "Edit — MD Anderson Podcast w/ Charles Ra" at bounding box center [519, 103] width 98 height 49
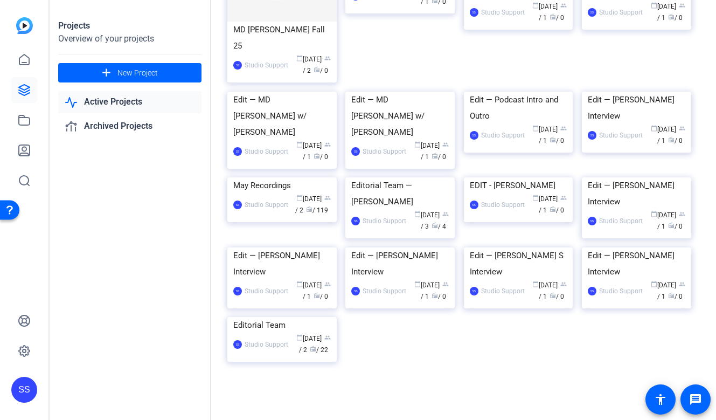
scroll to position [142, 0]
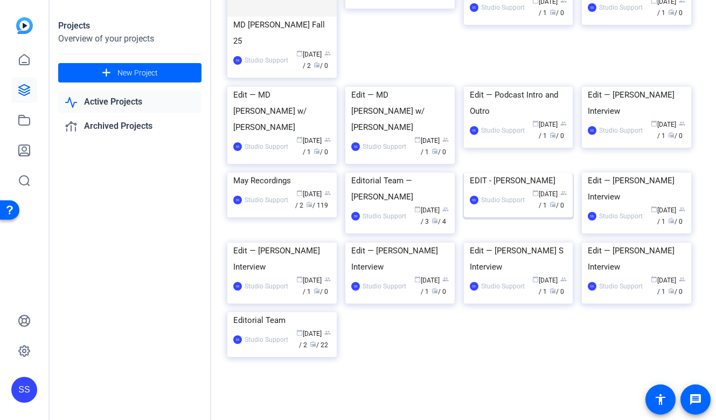
click at [484, 189] on div "EDIT - Andrew Jobbins" at bounding box center [519, 180] width 98 height 16
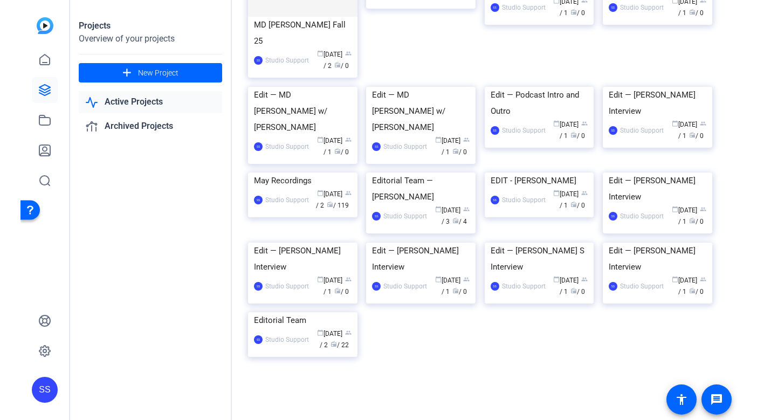
scroll to position [262, 0]
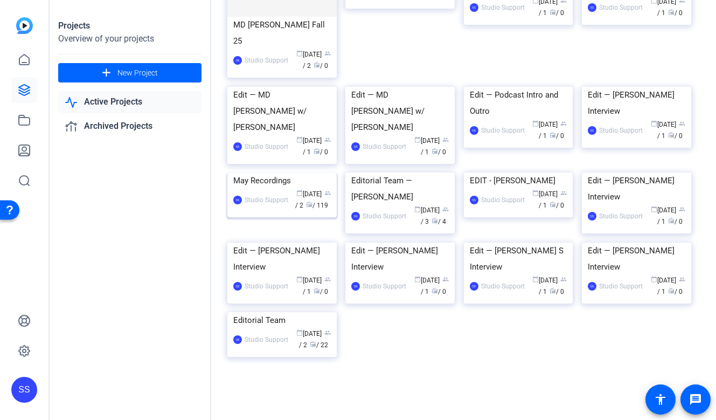
click at [265, 189] on div "SS Studio Support calendar_today May 12 group / 2 radio / 119" at bounding box center [282, 200] width 98 height 23
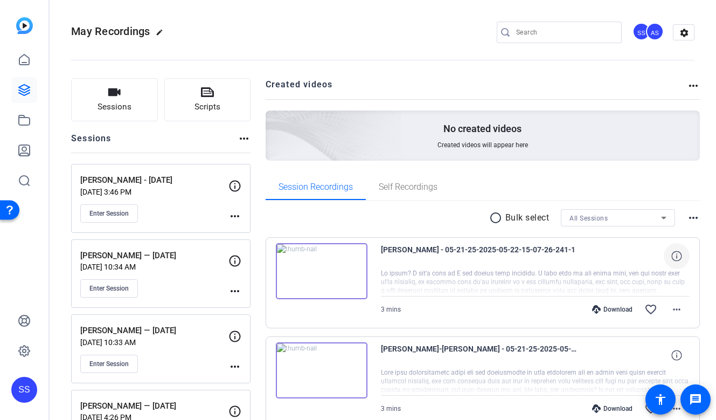
click at [673, 254] on icon at bounding box center [677, 256] width 10 height 10
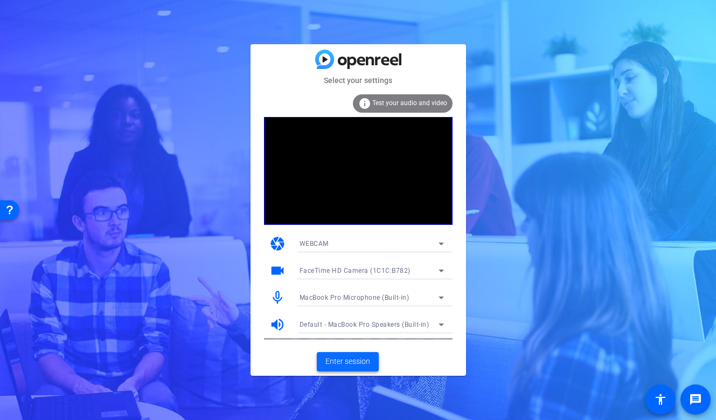
click at [350, 356] on span "Enter session" at bounding box center [348, 361] width 45 height 11
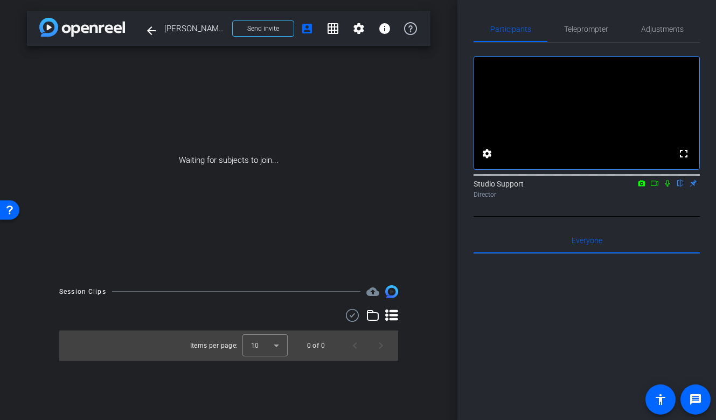
click at [671, 187] on icon at bounding box center [667, 183] width 9 height 8
drag, startPoint x: 659, startPoint y: 197, endPoint x: 660, endPoint y: 225, distance: 28.6
click at [660, 217] on div "fullscreen settings Studio Support flip Director" at bounding box center [587, 130] width 226 height 174
click at [654, 188] on mat-icon at bounding box center [654, 183] width 13 height 10
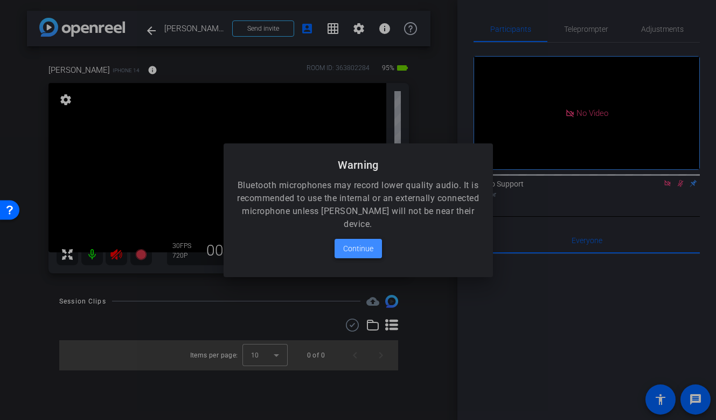
click at [340, 253] on span at bounding box center [358, 249] width 47 height 26
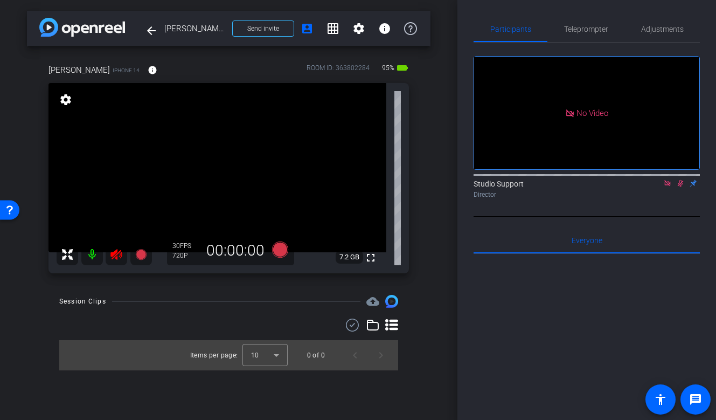
click at [117, 253] on icon at bounding box center [115, 254] width 11 height 11
click at [665, 187] on icon at bounding box center [667, 183] width 9 height 8
click at [669, 187] on icon at bounding box center [667, 183] width 9 height 8
click at [683, 27] on div "Adjustments" at bounding box center [662, 29] width 75 height 26
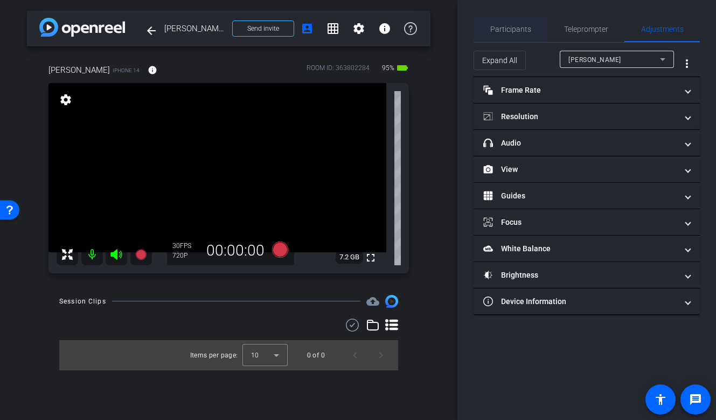
click at [521, 33] on span "Participants" at bounding box center [510, 29] width 41 height 26
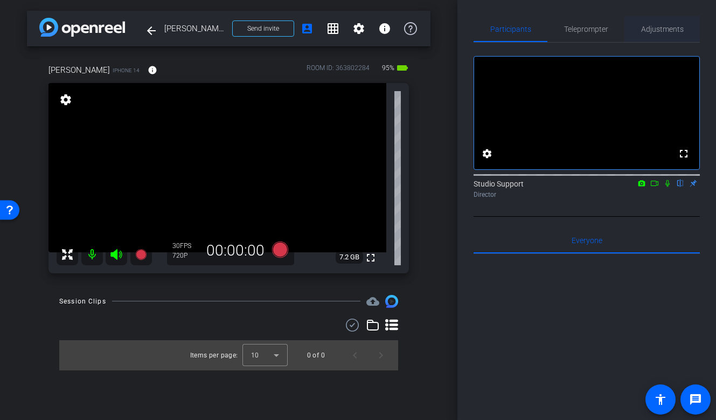
click at [668, 26] on span "Adjustments" at bounding box center [662, 29] width 43 height 8
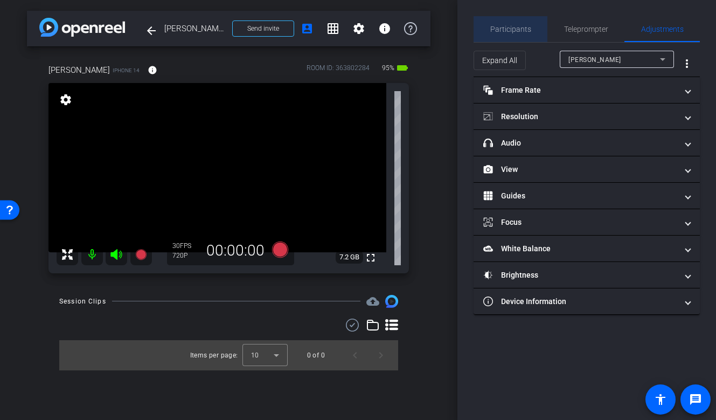
click at [519, 32] on span "Participants" at bounding box center [510, 29] width 41 height 8
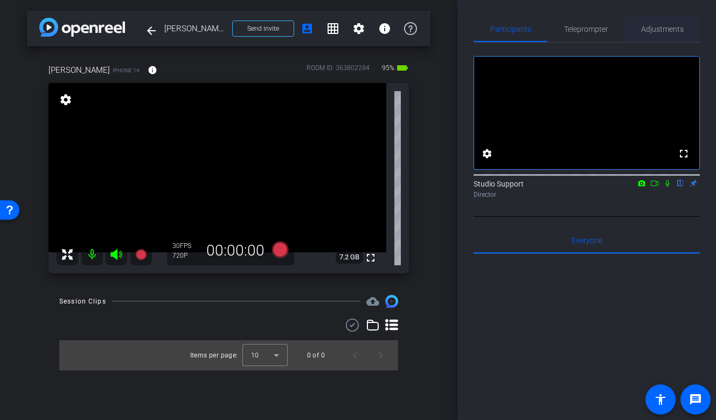
click at [653, 27] on span "Adjustments" at bounding box center [662, 29] width 43 height 8
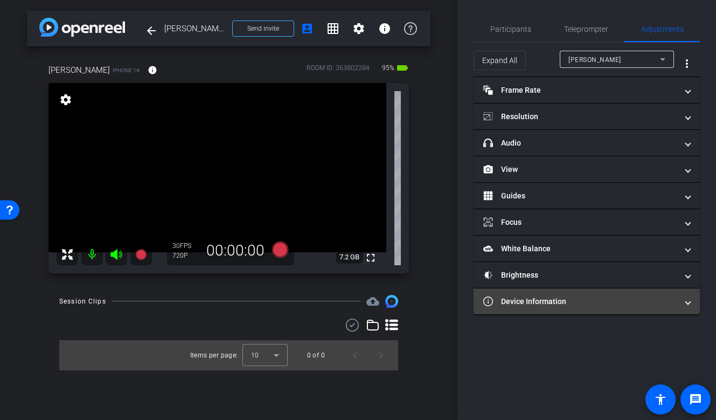
click at [531, 302] on mat-panel-title "Device Information" at bounding box center [580, 301] width 194 height 11
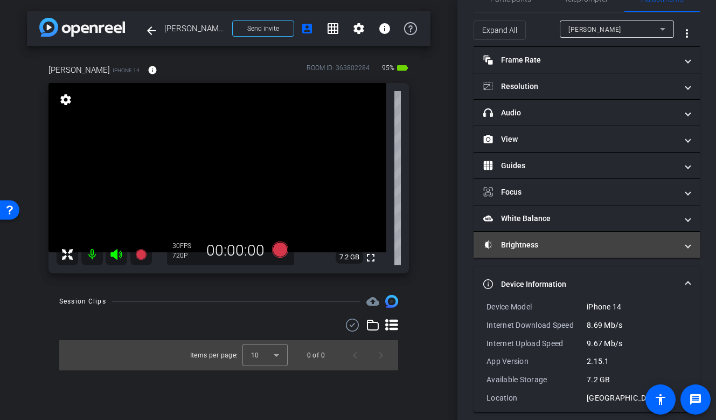
scroll to position [36, 0]
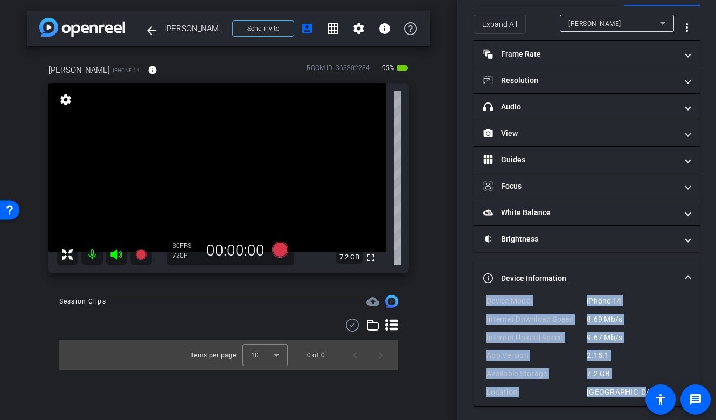
drag, startPoint x: 637, startPoint y: 392, endPoint x: 484, endPoint y: 297, distance: 180.1
click at [484, 297] on div "Device Model iPhone 14 Internet Download Speed 8.69 Mb/s Internet Upload Speed …" at bounding box center [587, 350] width 226 height 110
copy div "Device Model iPhone 14 Internet Download Speed 8.69 Mb/s Internet Upload Speed …"
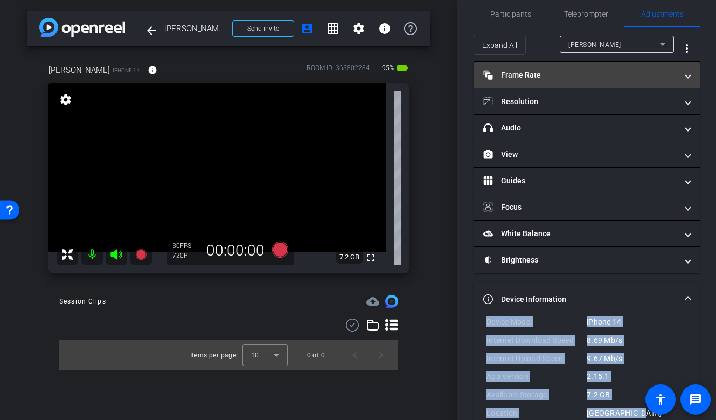
scroll to position [0, 0]
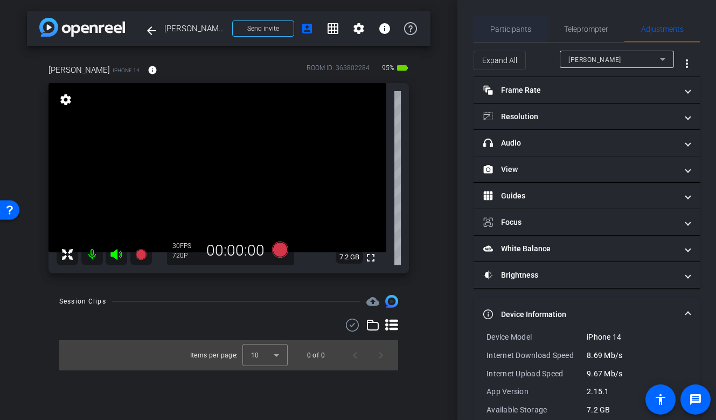
click at [520, 33] on span "Participants" at bounding box center [510, 29] width 41 height 8
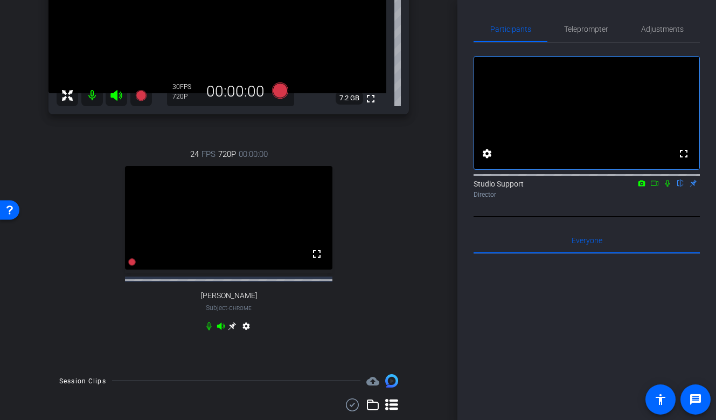
scroll to position [169, 0]
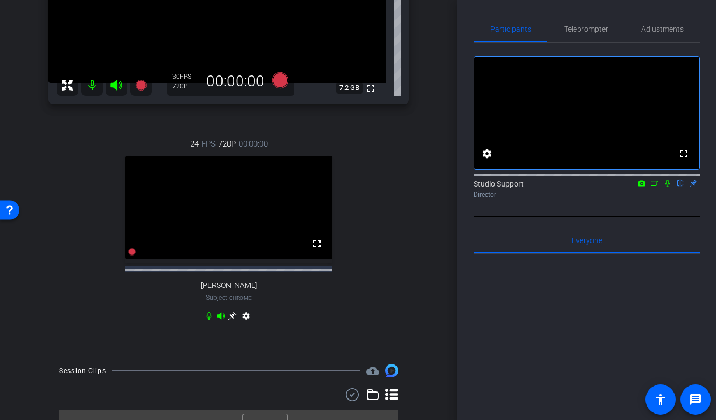
click at [231, 320] on icon at bounding box center [232, 316] width 9 height 9
click at [670, 27] on span "Adjustments" at bounding box center [662, 29] width 43 height 8
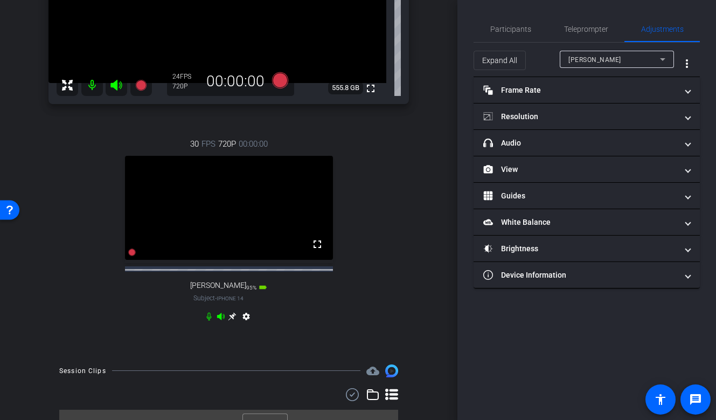
click at [634, 64] on div "[PERSON_NAME]" at bounding box center [615, 59] width 92 height 13
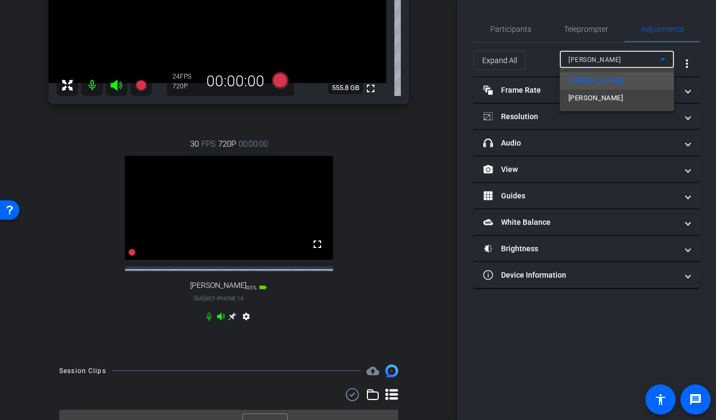
click at [587, 95] on span "[PERSON_NAME]" at bounding box center [596, 98] width 54 height 13
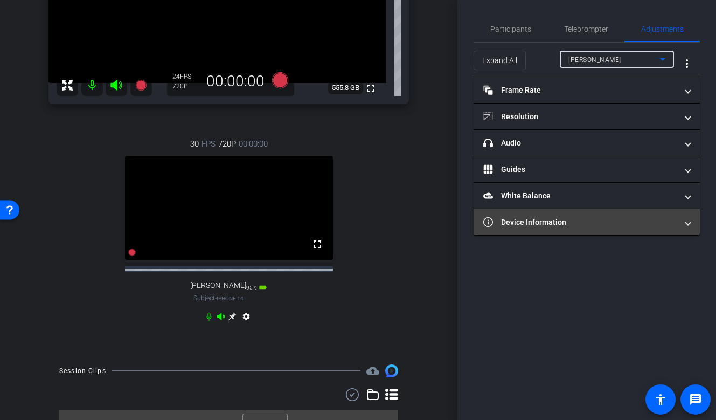
click at [548, 214] on mat-expansion-panel-header "Device Information" at bounding box center [587, 222] width 226 height 26
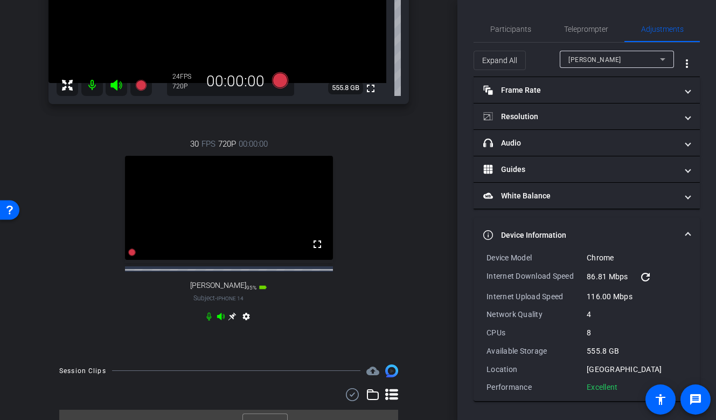
drag, startPoint x: 621, startPoint y: 390, endPoint x: 480, endPoint y: 258, distance: 194.1
click at [480, 258] on div "Device Model Chrome Internet Download Speed 86.81 Mbps refresh Internet Upload …" at bounding box center [587, 326] width 226 height 149
copy div "Device Model Chrome Internet Download Speed 86.81 Mbps refresh Internet Upload …"
click at [512, 31] on span "Participants" at bounding box center [510, 29] width 41 height 8
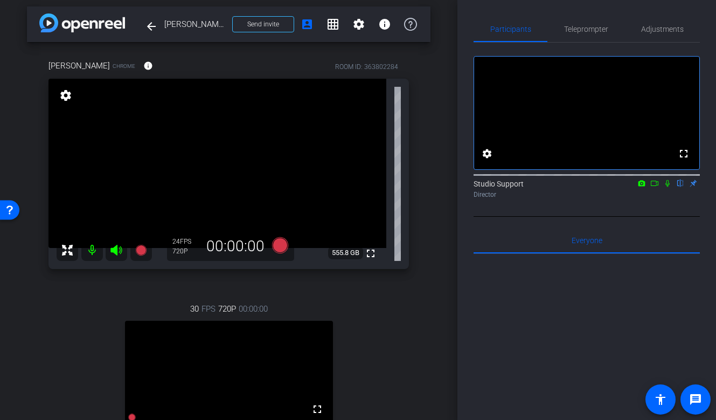
scroll to position [0, 0]
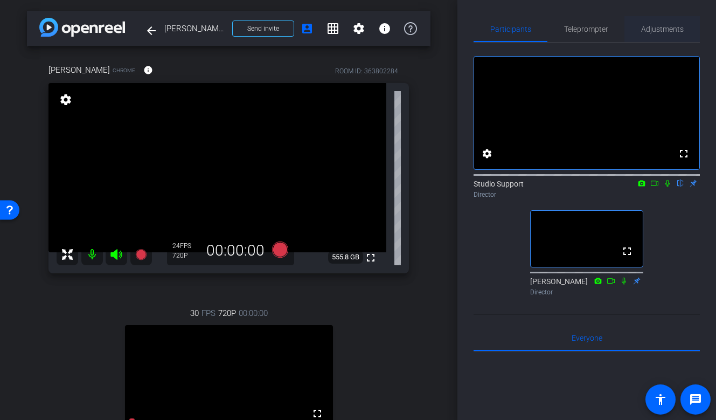
click at [654, 25] on span "Adjustments" at bounding box center [662, 29] width 43 height 8
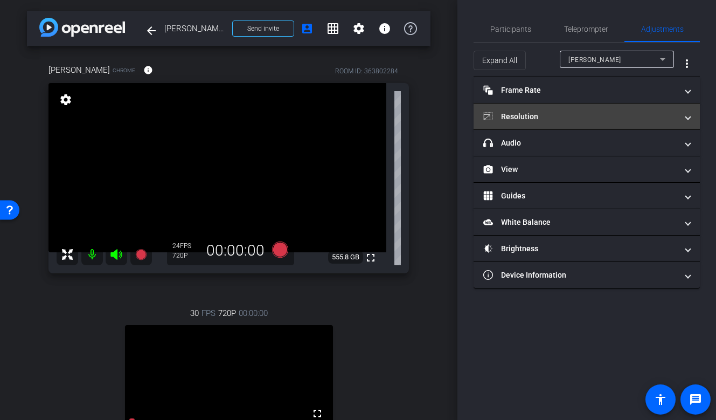
click at [562, 122] on mat-expansion-panel-header "Resolution" at bounding box center [587, 116] width 226 height 26
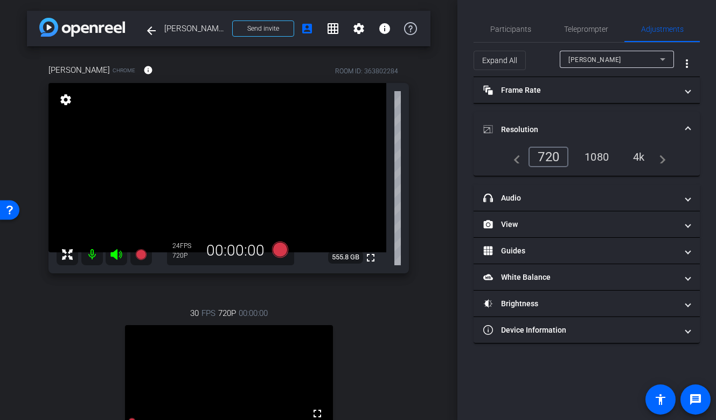
click at [604, 156] on div "1080" at bounding box center [597, 157] width 40 height 18
click at [528, 32] on span "Participants" at bounding box center [510, 29] width 41 height 8
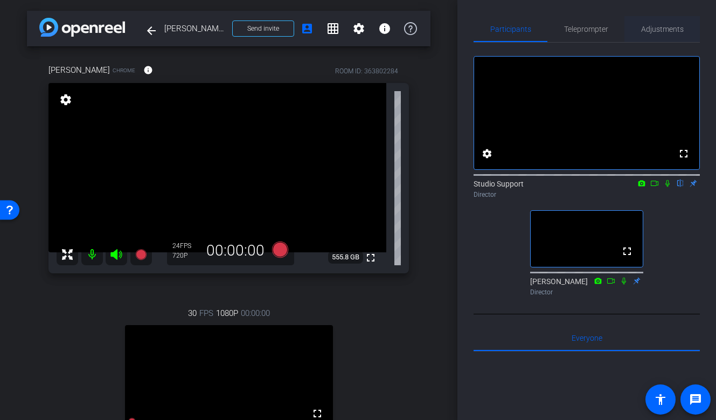
click at [659, 25] on span "Adjustments" at bounding box center [662, 29] width 43 height 8
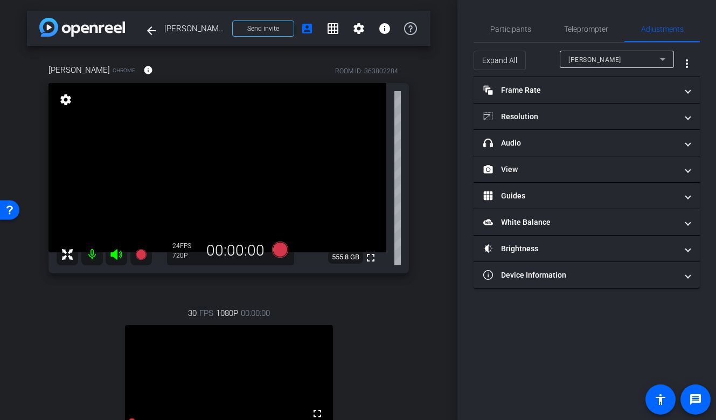
click at [614, 64] on div "[PERSON_NAME]" at bounding box center [615, 59] width 92 height 13
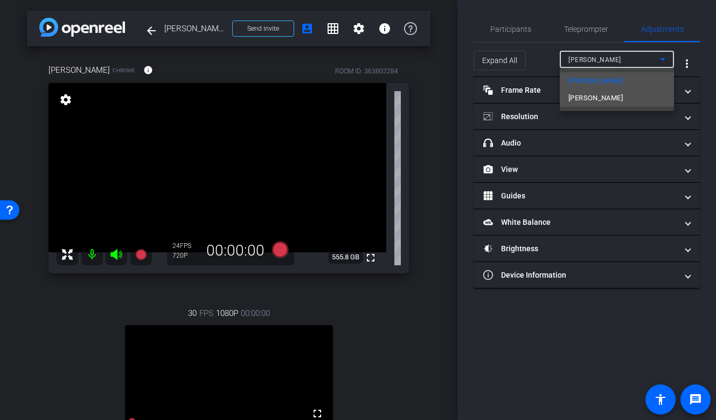
click at [598, 94] on span "[PERSON_NAME]" at bounding box center [596, 98] width 54 height 13
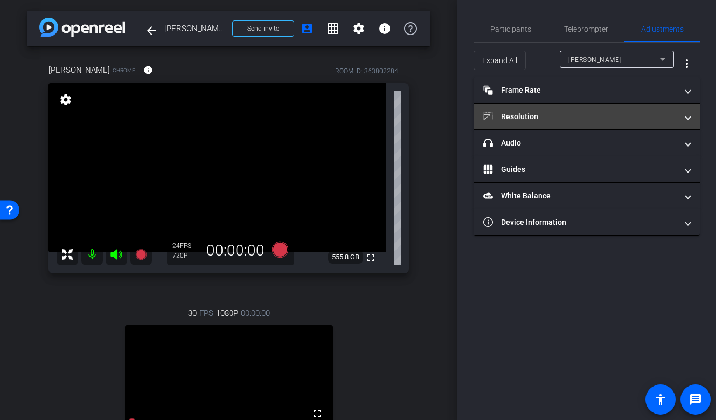
click at [549, 114] on mat-panel-title "Resolution" at bounding box center [580, 116] width 194 height 11
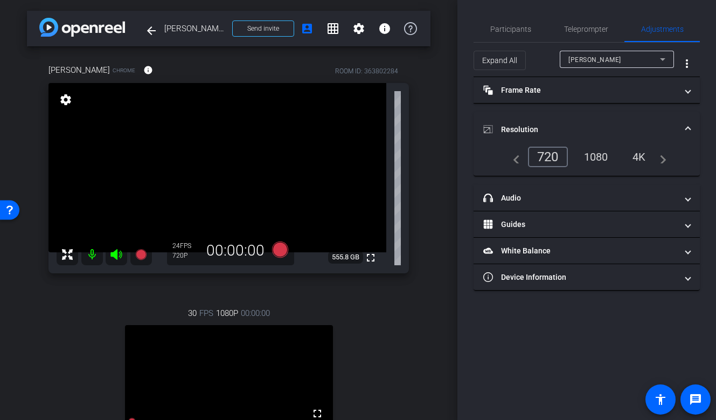
click at [593, 155] on div "1080" at bounding box center [596, 157] width 40 height 18
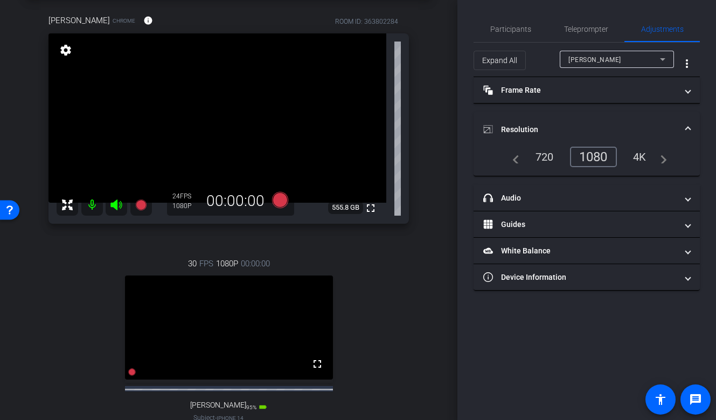
scroll to position [31, 0]
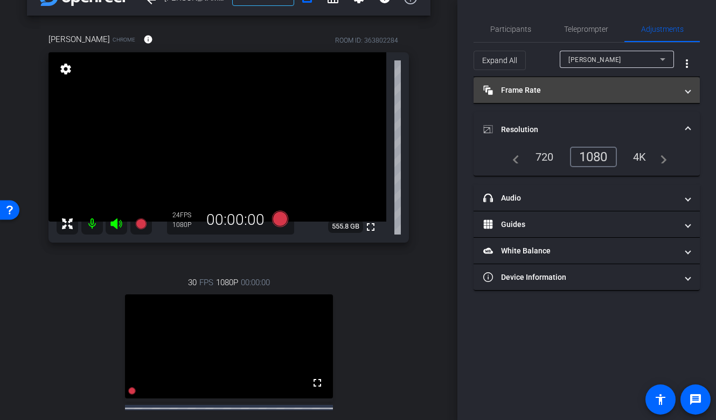
click at [554, 98] on mat-expansion-panel-header "Frame Rate Frame Rate" at bounding box center [587, 90] width 226 height 26
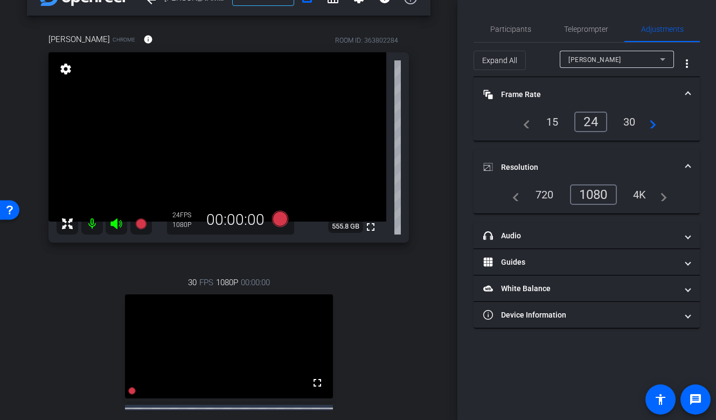
click at [628, 126] on div "30" at bounding box center [629, 122] width 29 height 18
click at [624, 61] on div "[PERSON_NAME]" at bounding box center [615, 59] width 92 height 13
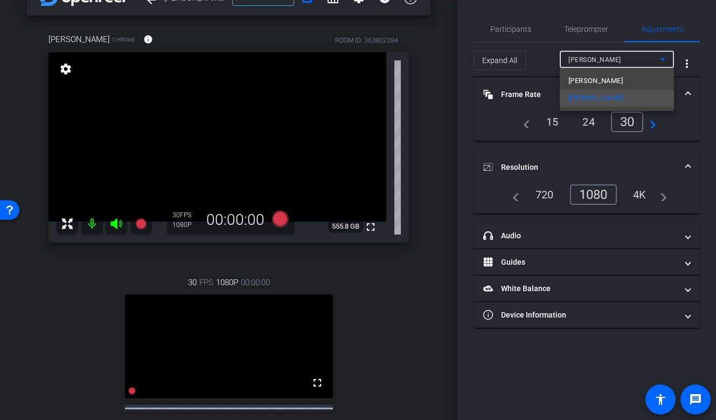
click at [516, 25] on div at bounding box center [358, 210] width 716 height 420
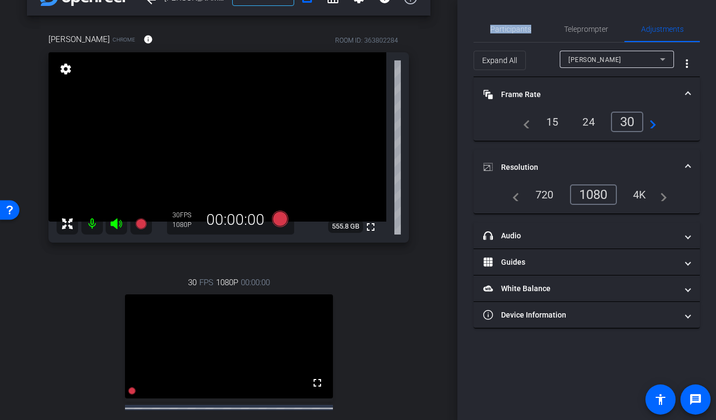
click at [516, 25] on span "Participants" at bounding box center [510, 29] width 41 height 8
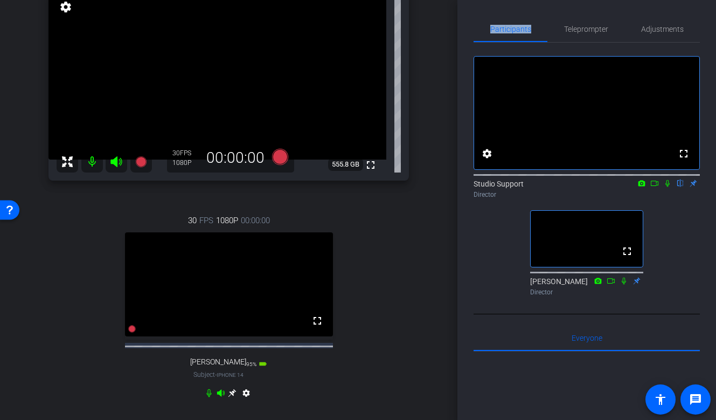
scroll to position [96, 0]
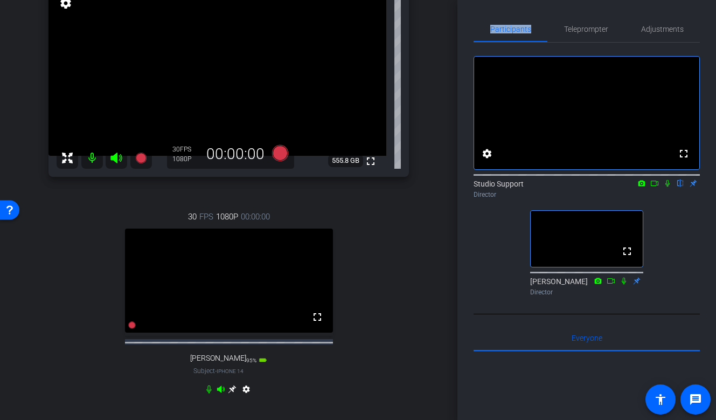
click at [234, 393] on icon at bounding box center [232, 389] width 9 height 9
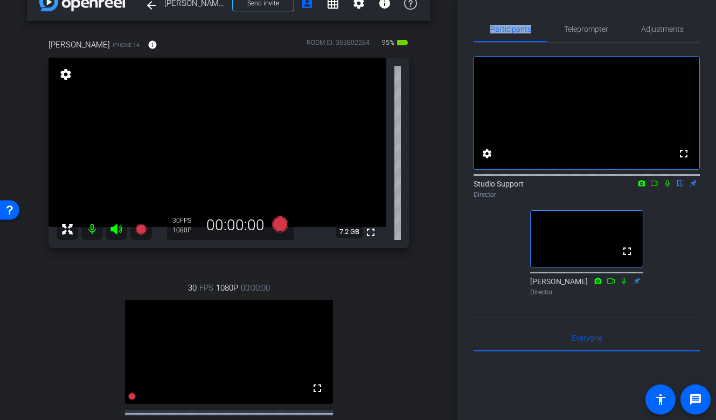
scroll to position [0, 0]
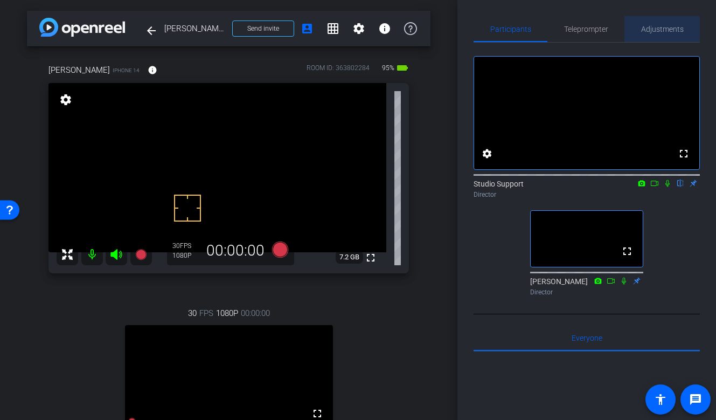
click at [671, 29] on span "Adjustments" at bounding box center [662, 29] width 43 height 8
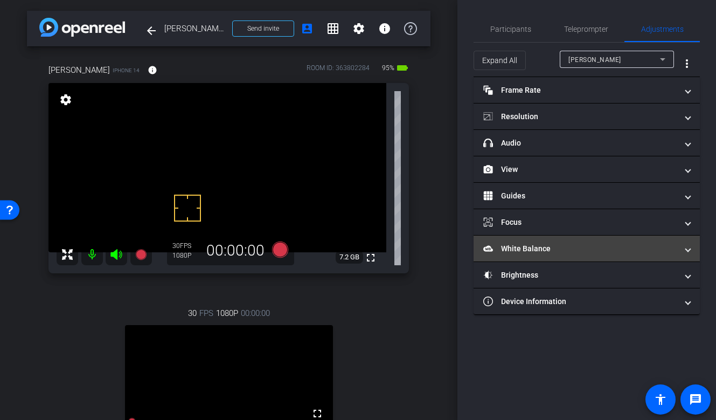
click at [535, 254] on mat-expansion-panel-header "White Balance White Balance" at bounding box center [587, 249] width 226 height 26
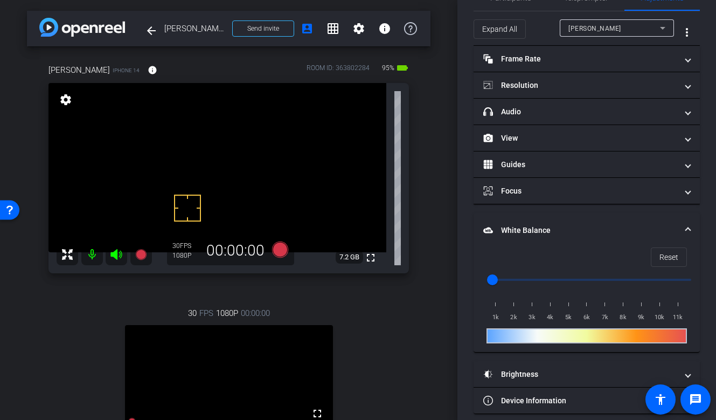
scroll to position [41, 0]
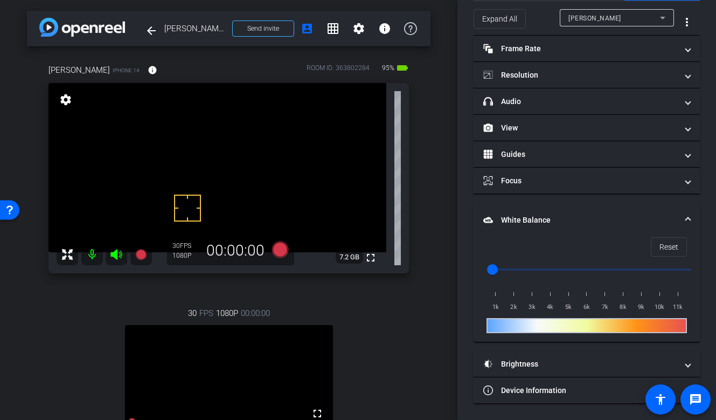
click at [528, 25] on div "Expand All" at bounding box center [517, 18] width 86 height 19
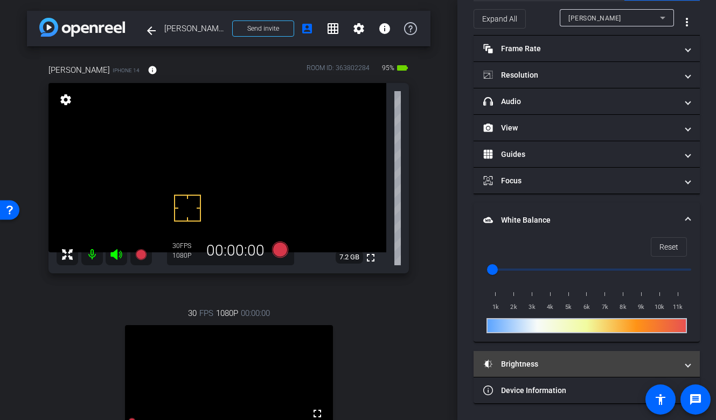
click at [489, 363] on icon at bounding box center [488, 364] width 10 height 10
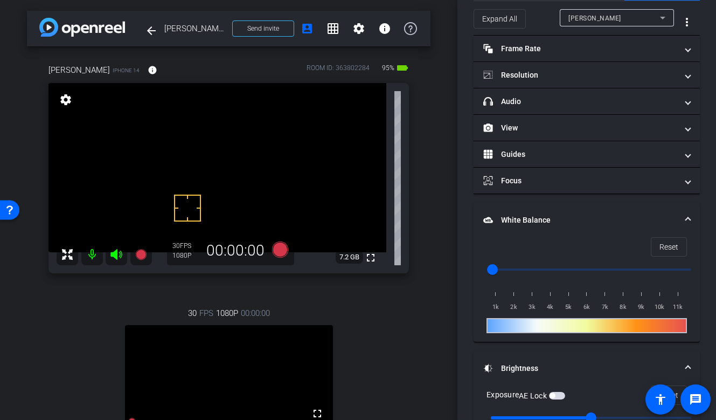
click at [489, 363] on mat-panel-title "Brightness" at bounding box center [580, 368] width 194 height 11
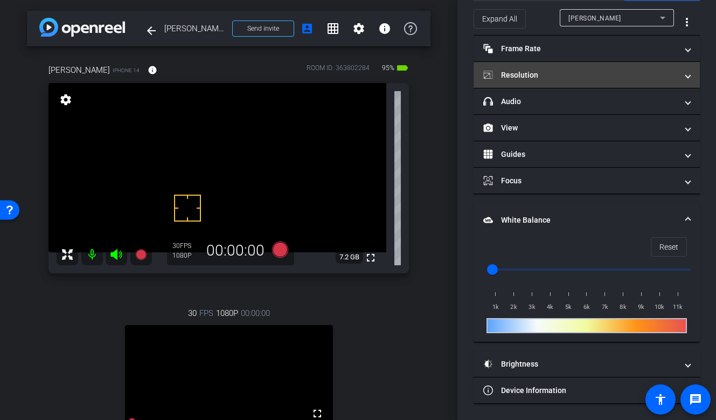
scroll to position [0, 0]
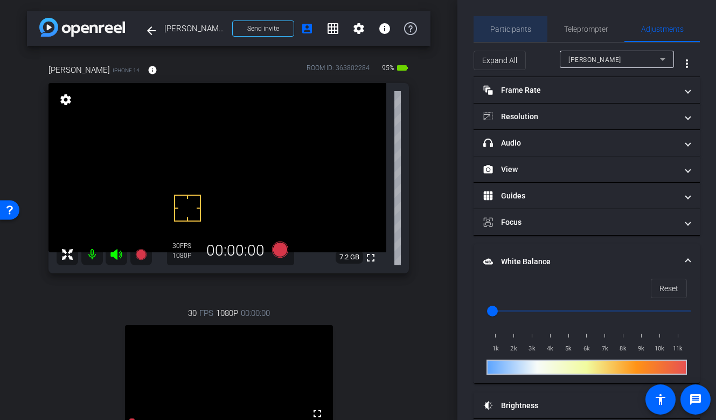
click at [497, 17] on span "Participants" at bounding box center [510, 29] width 41 height 26
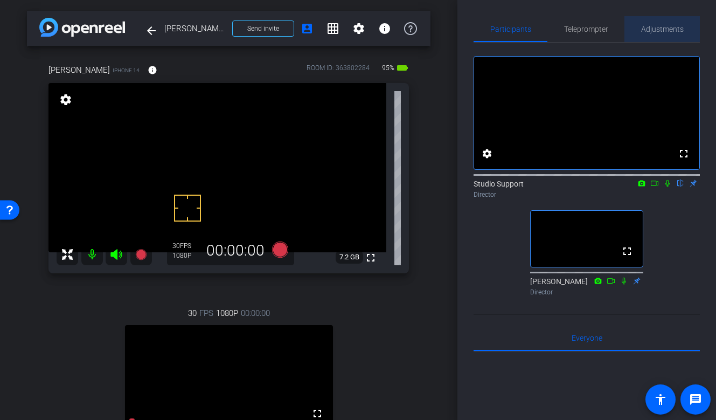
click at [647, 21] on span "Adjustments" at bounding box center [662, 29] width 43 height 26
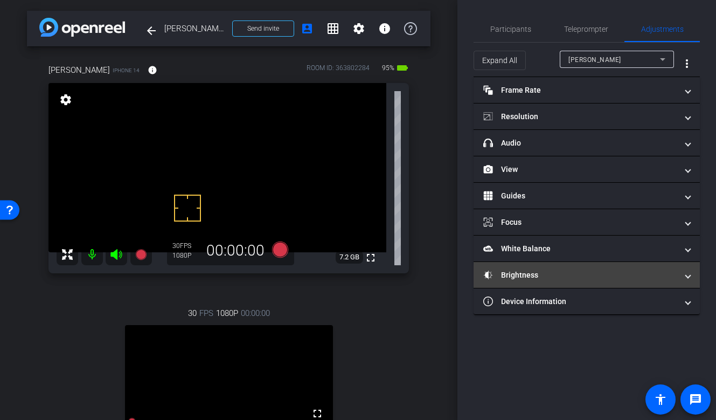
click at [510, 280] on mat-panel-title "Brightness" at bounding box center [580, 274] width 194 height 11
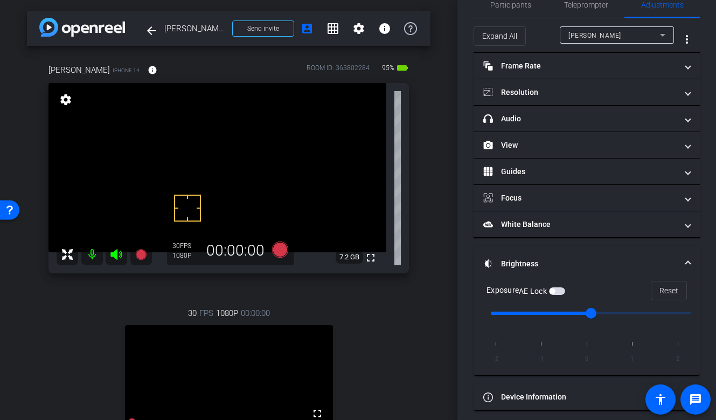
scroll to position [31, 0]
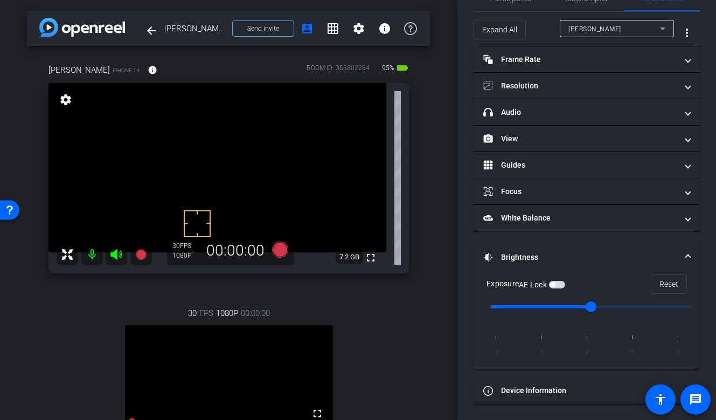
click at [560, 281] on span "button" at bounding box center [557, 285] width 16 height 8
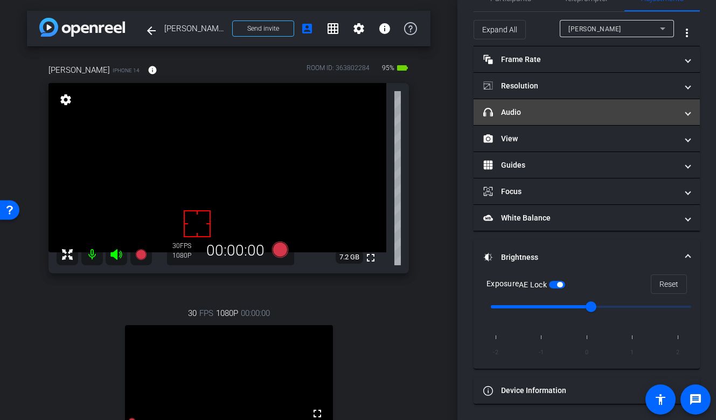
scroll to position [0, 0]
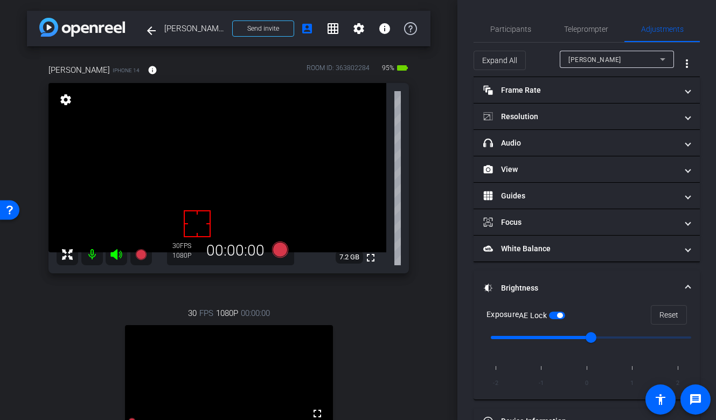
click at [511, 15] on div "Participants Teleprompter Adjustments settings Studio Support flip Director [PE…" at bounding box center [587, 210] width 259 height 420
click at [507, 24] on span "Participants" at bounding box center [510, 29] width 41 height 26
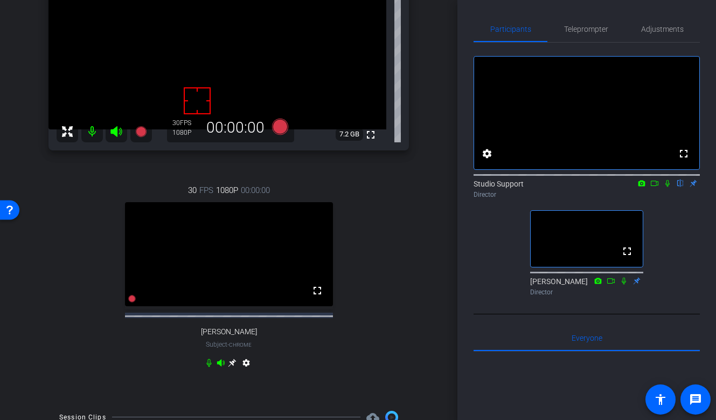
scroll to position [199, 0]
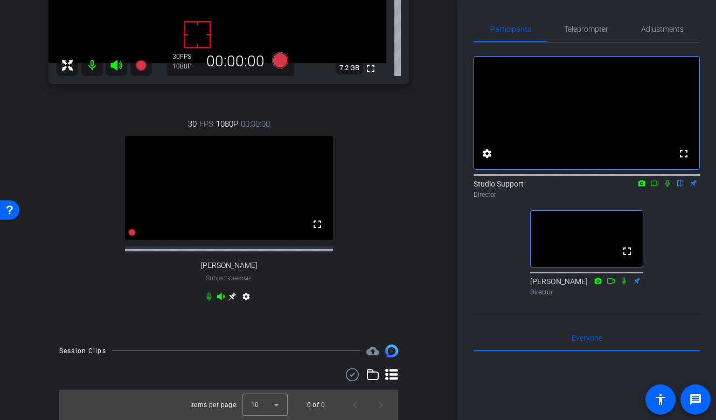
click at [232, 293] on icon at bounding box center [232, 296] width 9 height 9
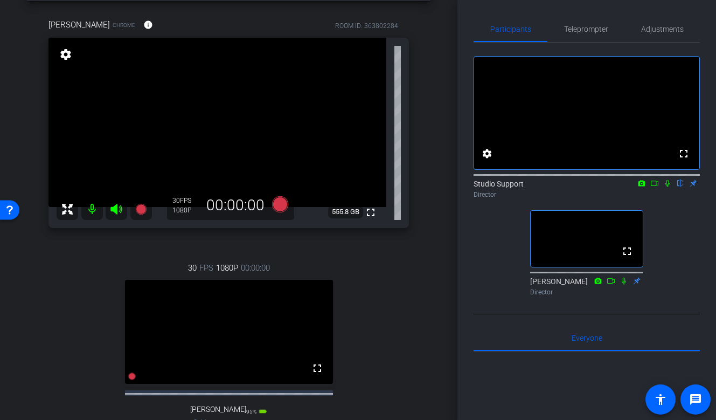
scroll to position [0, 0]
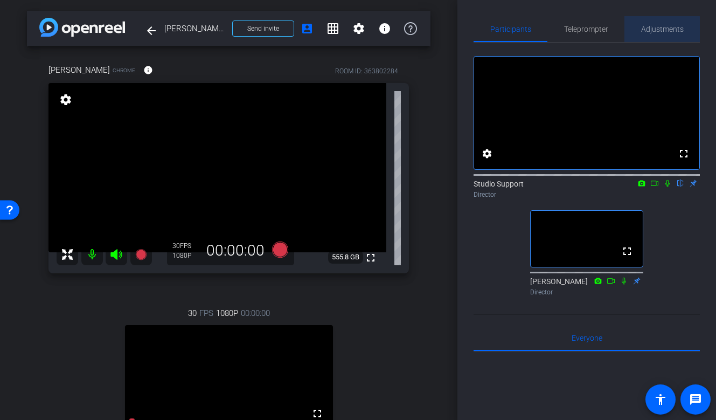
click at [655, 32] on span "Adjustments" at bounding box center [662, 29] width 43 height 8
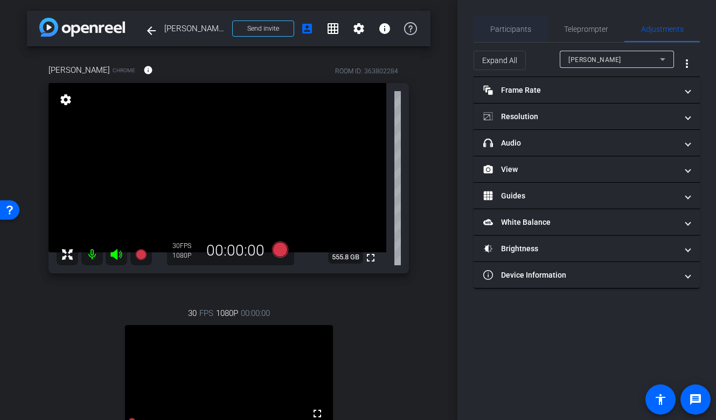
click at [520, 36] on span "Participants" at bounding box center [510, 29] width 41 height 26
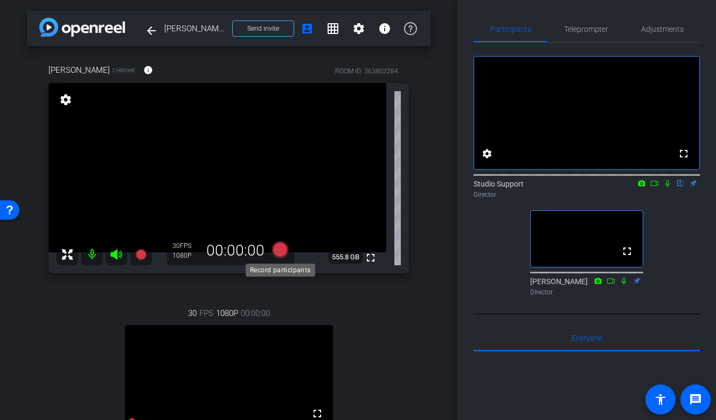
click at [282, 255] on icon at bounding box center [280, 249] width 16 height 16
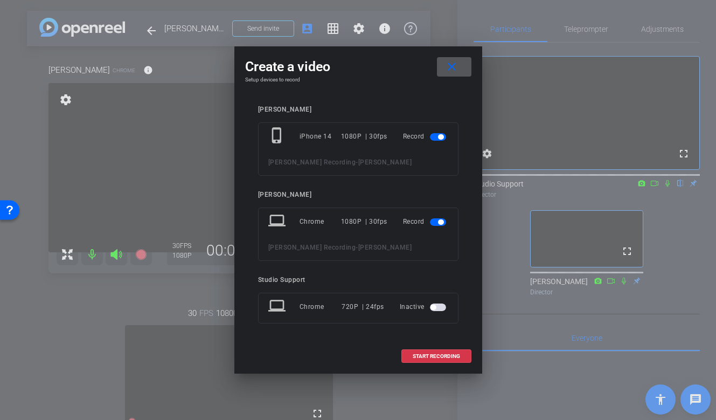
click at [455, 63] on mat-icon "close" at bounding box center [451, 66] width 13 height 13
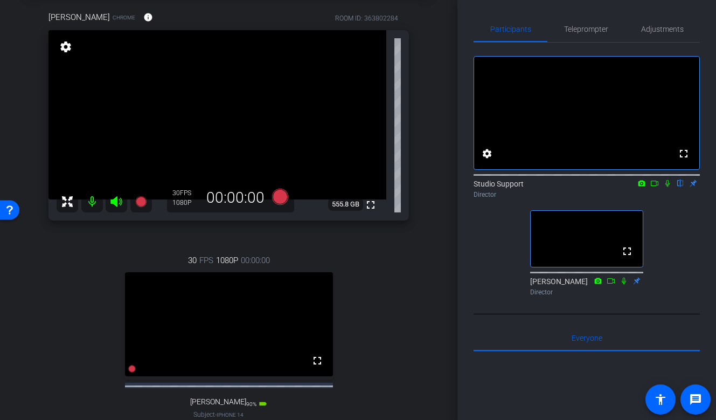
scroll to position [54, 0]
click at [277, 192] on icon at bounding box center [280, 195] width 16 height 16
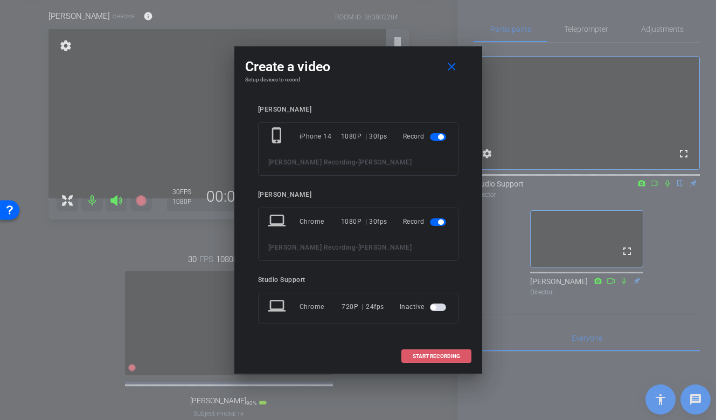
click at [426, 355] on span "START RECORDING" at bounding box center [436, 356] width 47 height 5
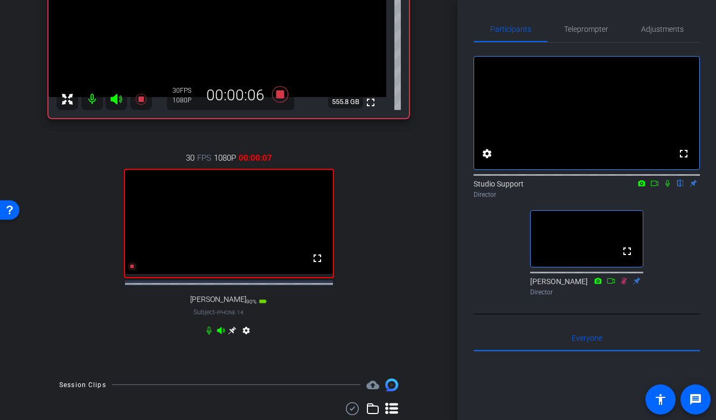
scroll to position [136, 0]
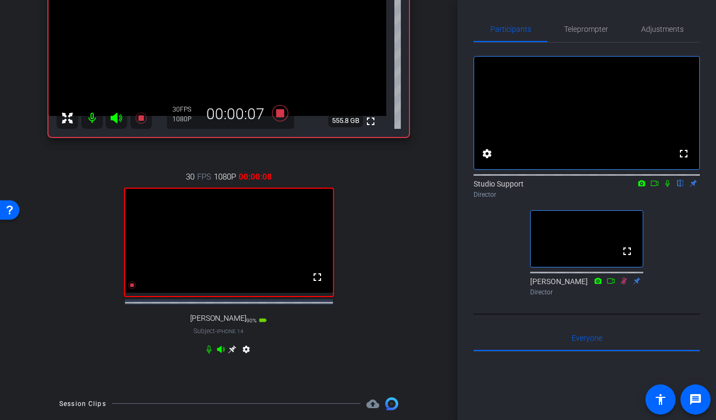
click at [279, 113] on icon at bounding box center [280, 113] width 16 height 16
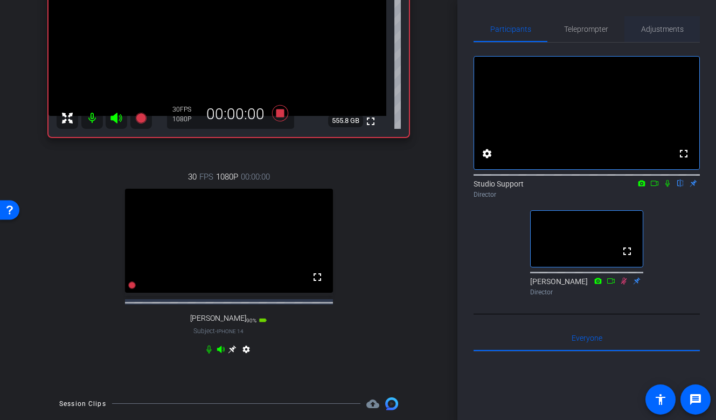
click at [667, 36] on span "Adjustments" at bounding box center [662, 29] width 43 height 26
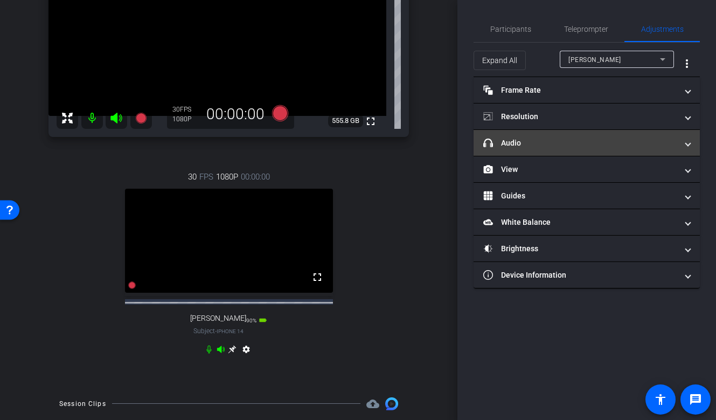
click at [550, 148] on mat-expansion-panel-header "headphone icon Audio" at bounding box center [587, 143] width 226 height 26
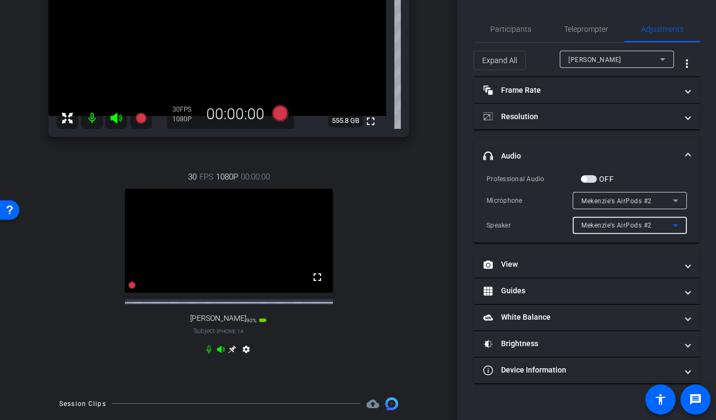
click at [595, 231] on div "Mekenzie’s AirPods #2" at bounding box center [628, 224] width 92 height 13
click at [598, 153] on div at bounding box center [358, 210] width 716 height 420
click at [610, 206] on div "Mekenzie’s AirPods #2" at bounding box center [628, 200] width 92 height 13
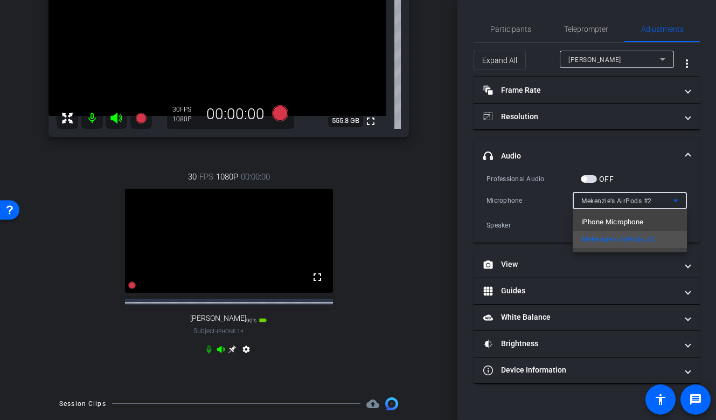
click at [513, 23] on div at bounding box center [358, 210] width 716 height 420
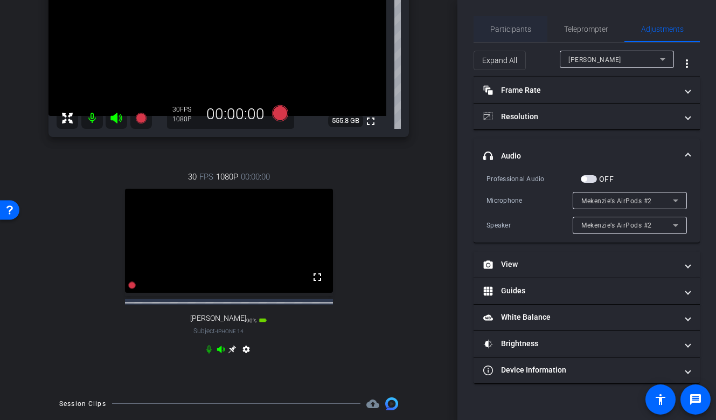
click at [509, 26] on span "Participants" at bounding box center [510, 29] width 41 height 8
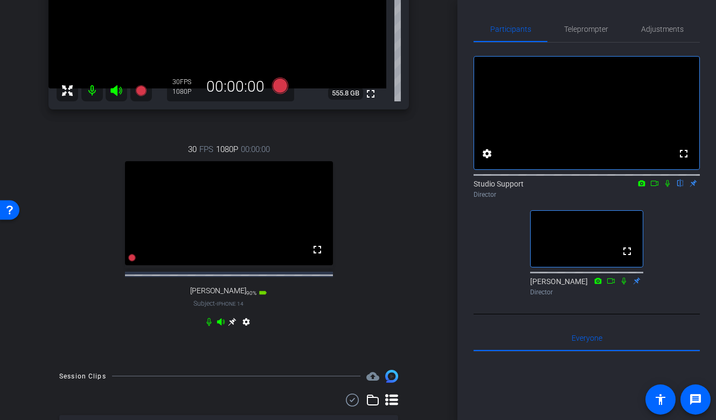
scroll to position [165, 0]
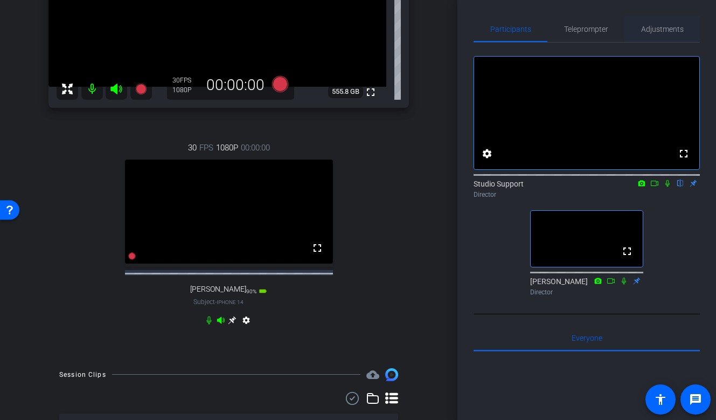
click at [659, 18] on span "Adjustments" at bounding box center [662, 29] width 43 height 26
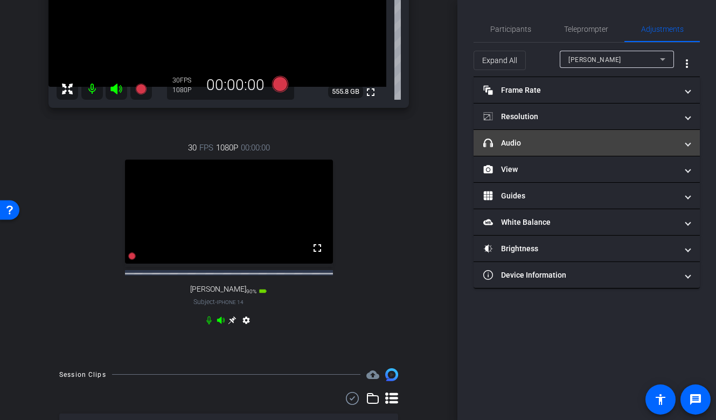
click at [582, 141] on mat-panel-title "headphone icon Audio" at bounding box center [580, 142] width 194 height 11
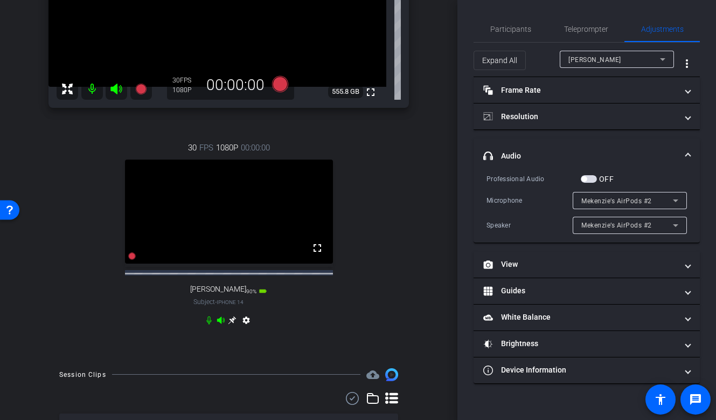
click at [592, 205] on div "Mekenzie’s AirPods #2" at bounding box center [628, 200] width 92 height 13
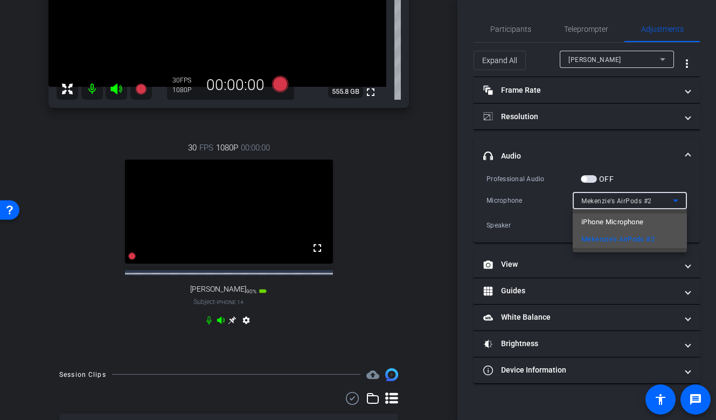
click at [602, 218] on span "iPhone Microphone" at bounding box center [613, 222] width 62 height 13
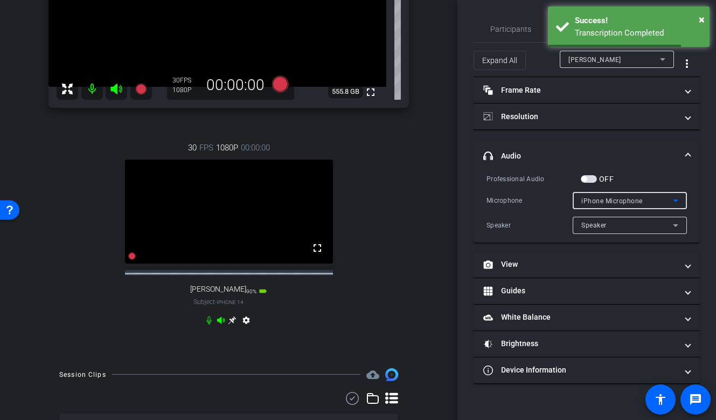
click at [612, 200] on span "iPhone Microphone" at bounding box center [612, 201] width 61 height 8
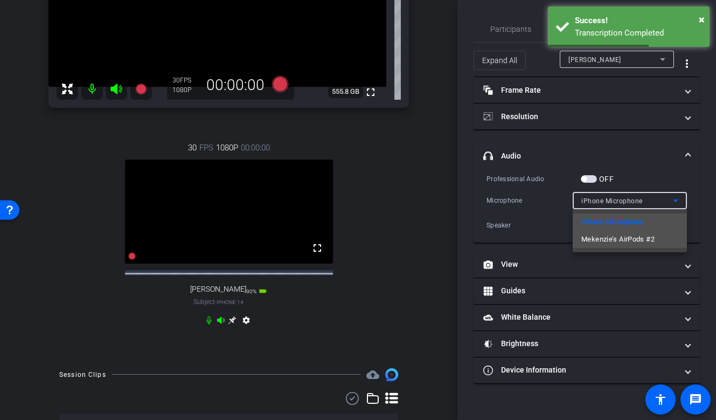
click at [608, 239] on span "Mekenzie’s AirPods #2" at bounding box center [618, 239] width 73 height 13
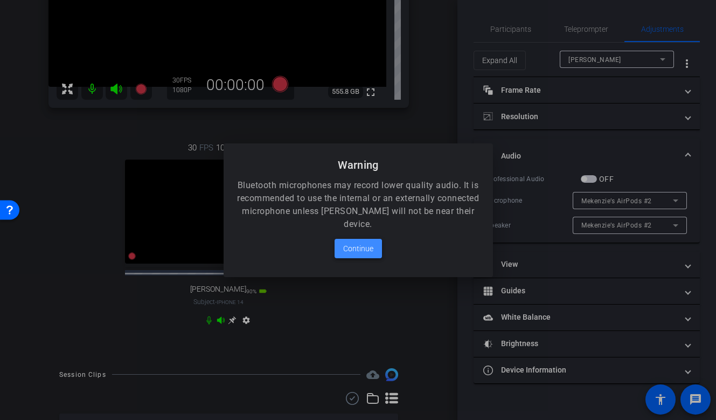
click at [359, 251] on span "Continue" at bounding box center [358, 248] width 30 height 13
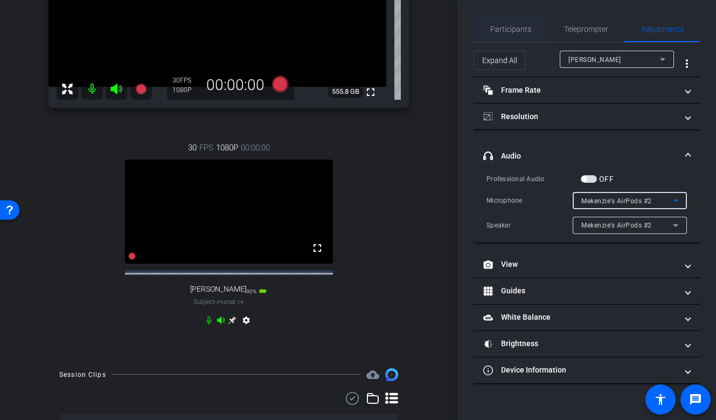
click at [516, 20] on span "Participants" at bounding box center [510, 29] width 41 height 26
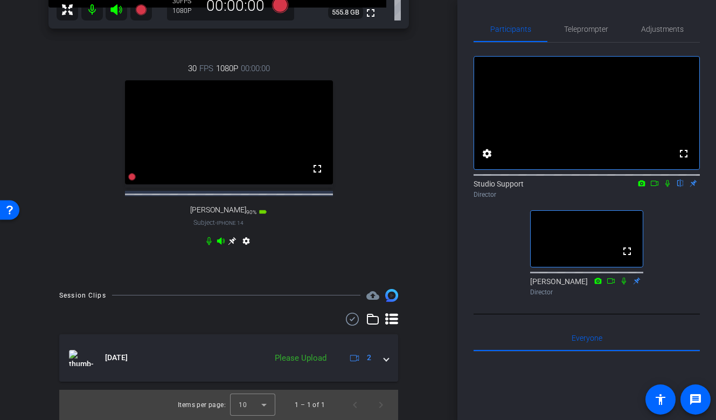
scroll to position [138, 0]
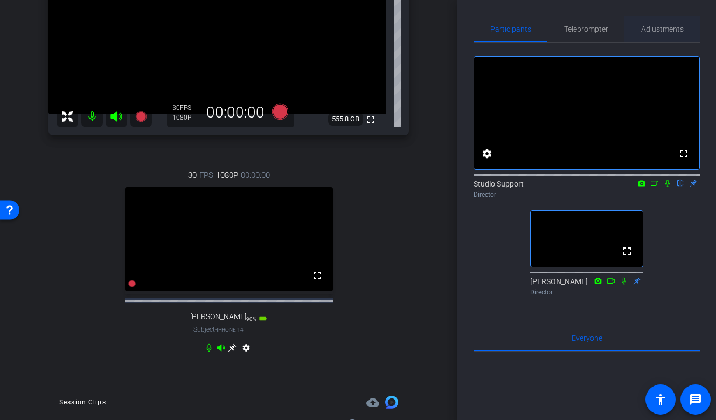
click at [665, 36] on span "Adjustments" at bounding box center [662, 29] width 43 height 26
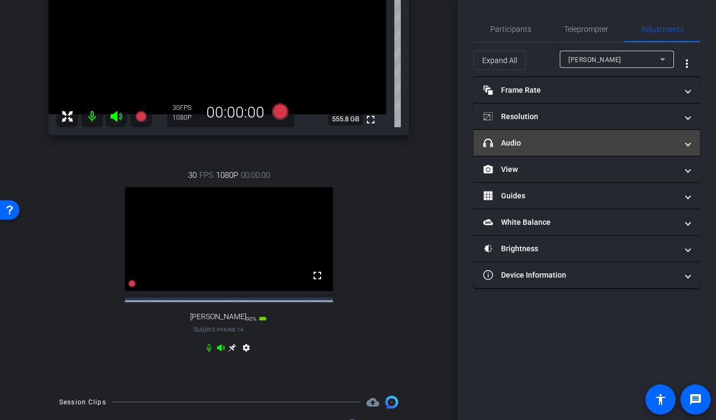
click at [573, 143] on mat-panel-title "headphone icon Audio" at bounding box center [580, 142] width 194 height 11
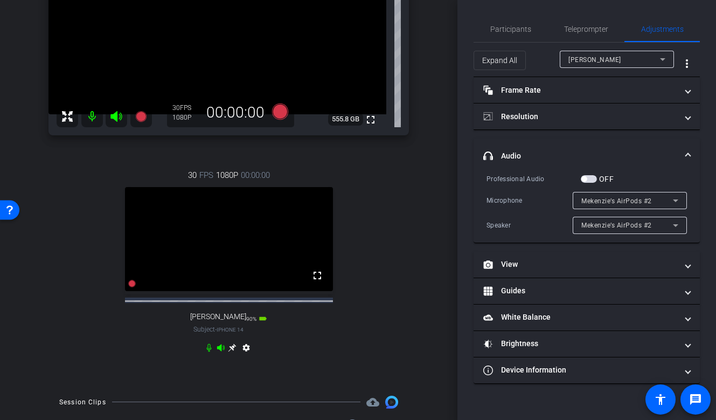
click at [592, 177] on span "button" at bounding box center [589, 179] width 16 height 8
click at [522, 38] on span "Participants" at bounding box center [510, 29] width 41 height 26
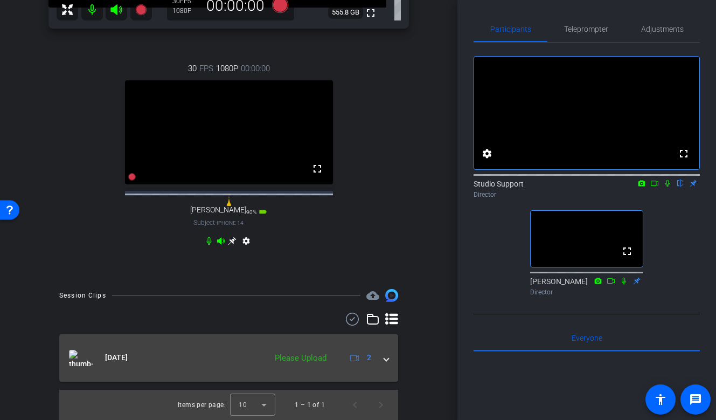
click at [279, 364] on div "Please Upload" at bounding box center [300, 358] width 63 height 12
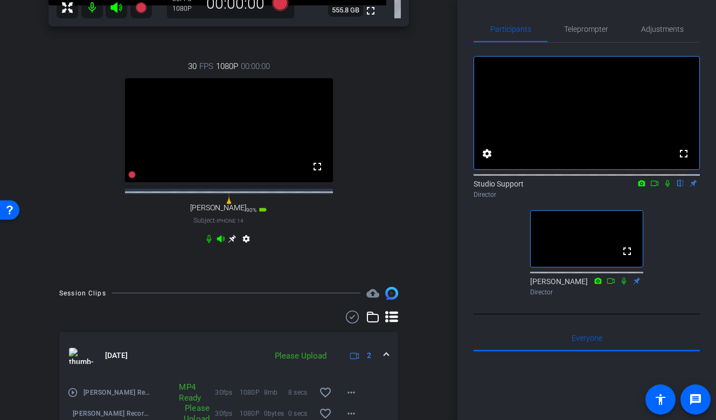
scroll to position [313, 0]
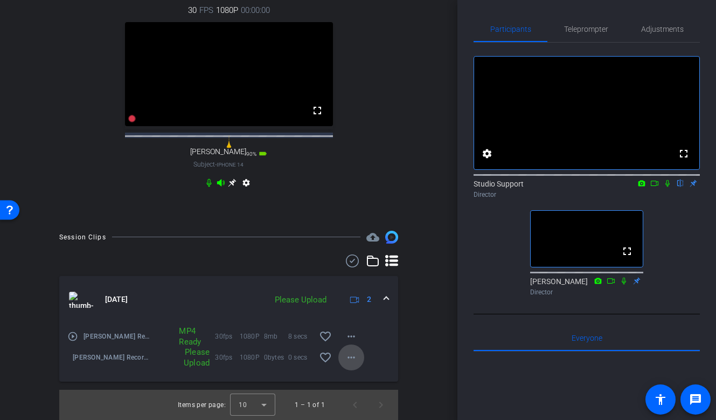
click at [349, 361] on mat-icon "more_horiz" at bounding box center [351, 357] width 13 height 13
click at [372, 373] on span "Upload" at bounding box center [368, 379] width 43 height 13
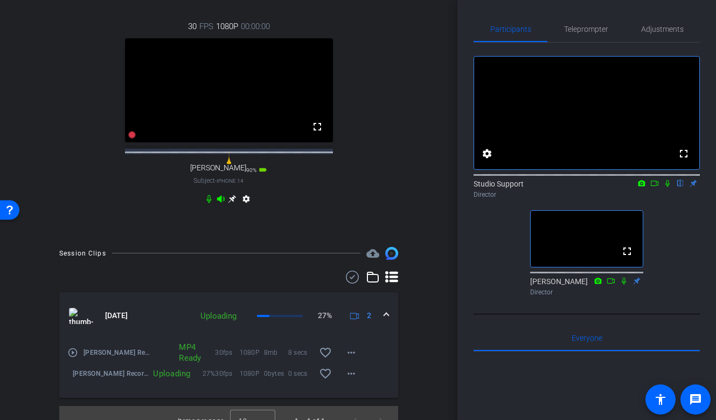
scroll to position [233, 0]
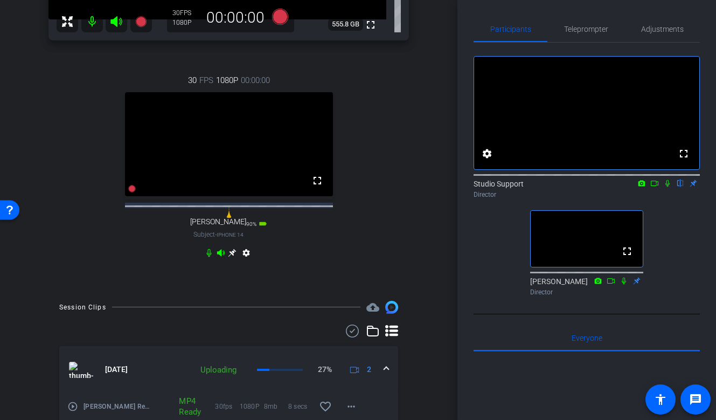
click at [236, 257] on icon at bounding box center [232, 252] width 9 height 9
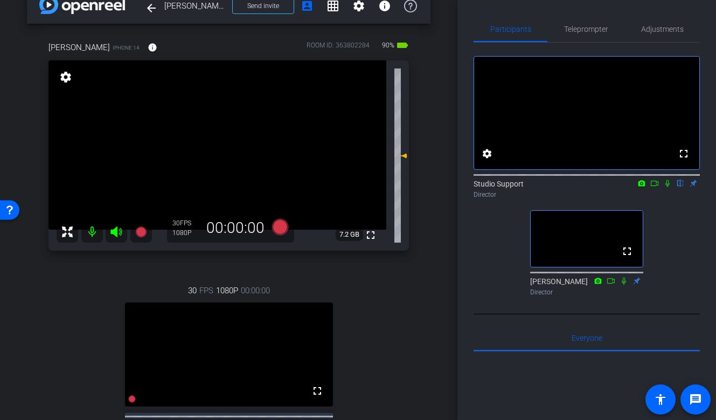
scroll to position [0, 0]
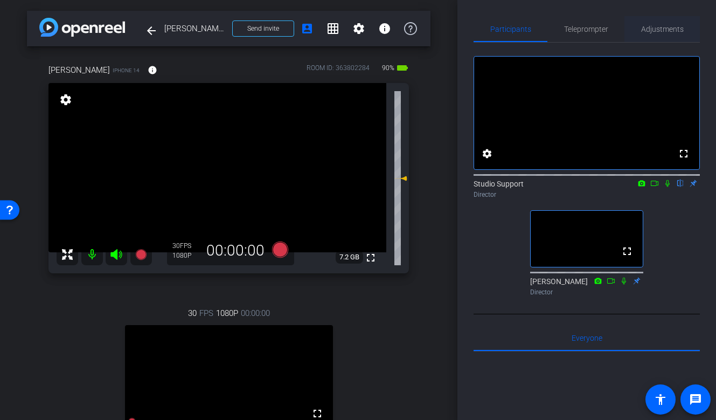
click at [668, 25] on span "Adjustments" at bounding box center [662, 29] width 43 height 8
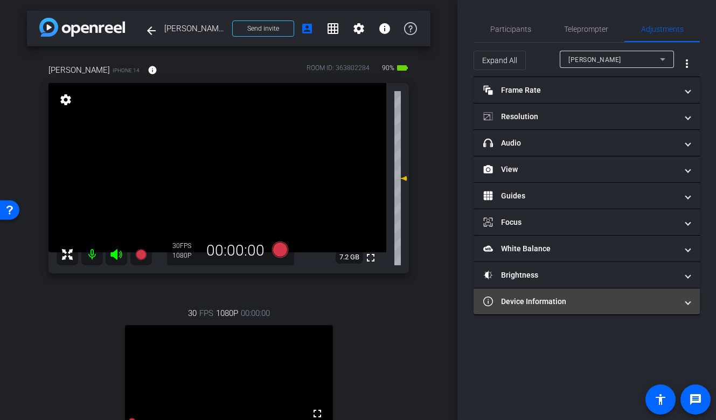
click at [518, 298] on mat-panel-title "Device Information" at bounding box center [580, 301] width 194 height 11
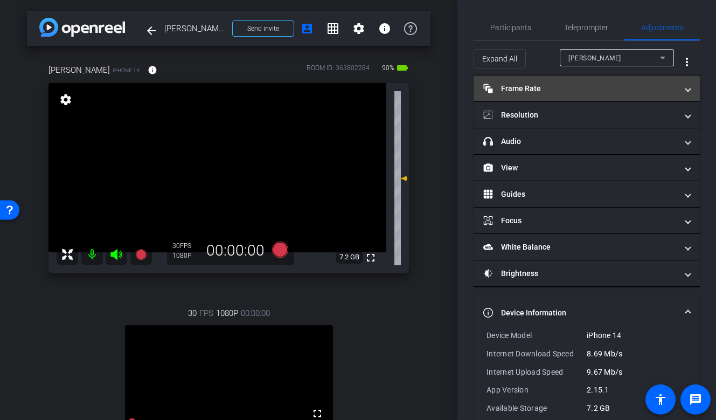
scroll to position [1, 0]
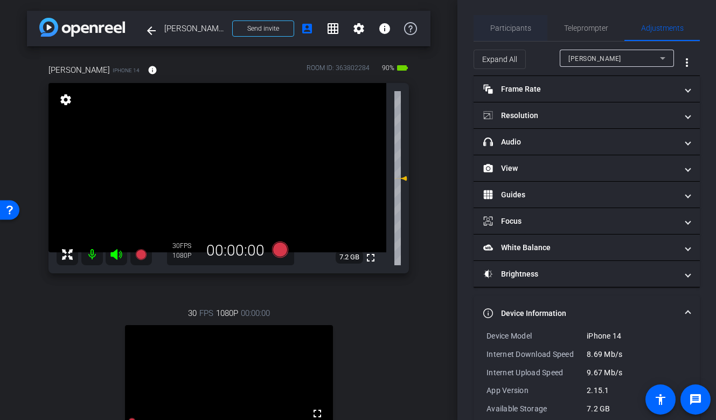
click at [517, 31] on span "Participants" at bounding box center [510, 28] width 41 height 8
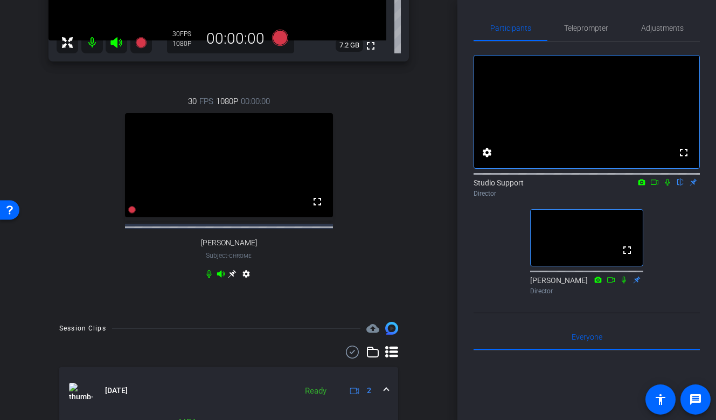
scroll to position [313, 0]
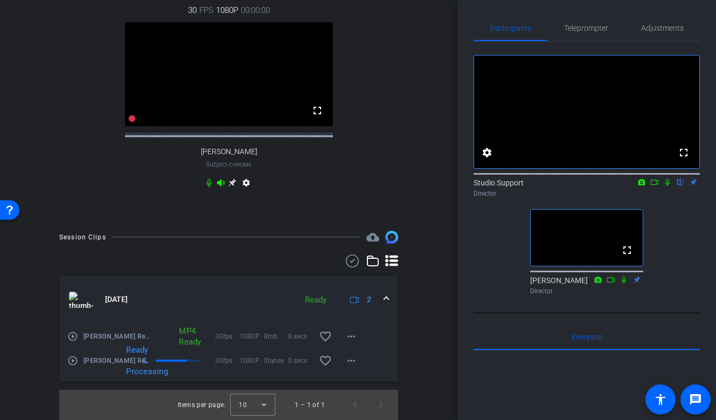
click at [75, 340] on mat-icon "play_circle_outline" at bounding box center [72, 336] width 11 height 11
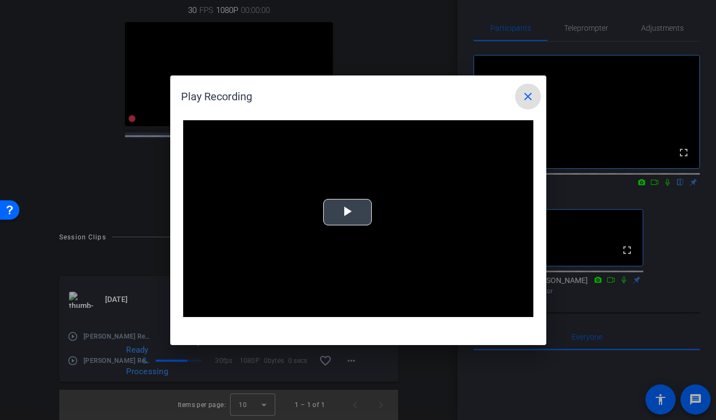
click at [359, 198] on div "Video Player is loading. Play Video Play Mute Current Time 0:00 / Duration -:- …" at bounding box center [358, 218] width 350 height 197
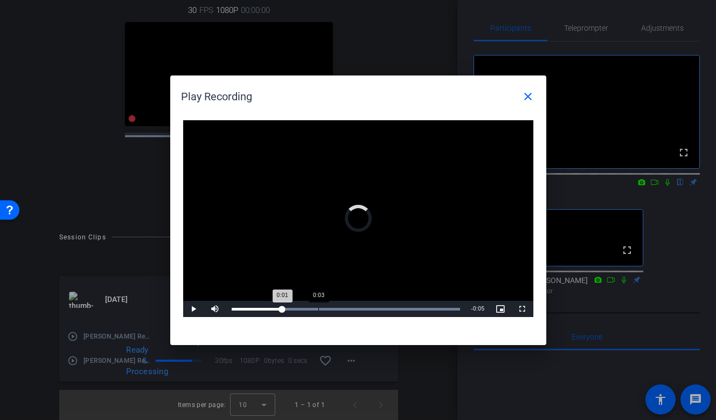
click at [319, 305] on div "Loaded : 100.00% 0:03 0:01" at bounding box center [346, 309] width 240 height 16
click at [352, 305] on div "Loaded : 100.00% 0:04 0:03" at bounding box center [346, 309] width 240 height 16
click at [522, 98] on mat-icon "close" at bounding box center [528, 96] width 13 height 13
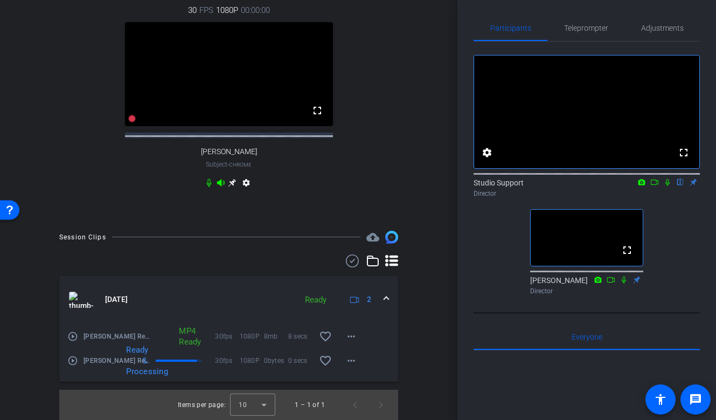
click at [74, 357] on mat-icon "play_circle_outline" at bounding box center [72, 360] width 11 height 11
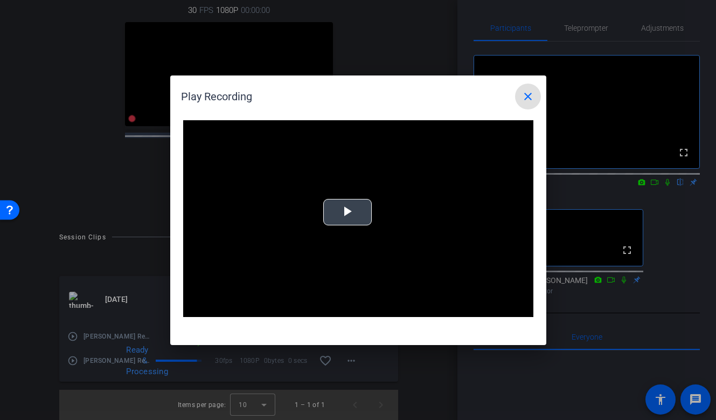
click at [342, 225] on video "Video Player" at bounding box center [358, 218] width 350 height 197
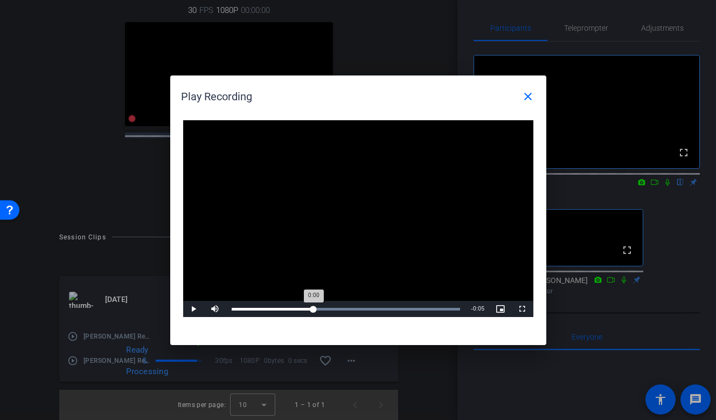
click at [314, 310] on div "Loaded : 100.00% 0:03 0:00" at bounding box center [346, 309] width 240 height 16
click at [203, 309] on span "Video Player" at bounding box center [194, 309] width 22 height 0
click at [534, 98] on mat-icon "close" at bounding box center [528, 96] width 13 height 13
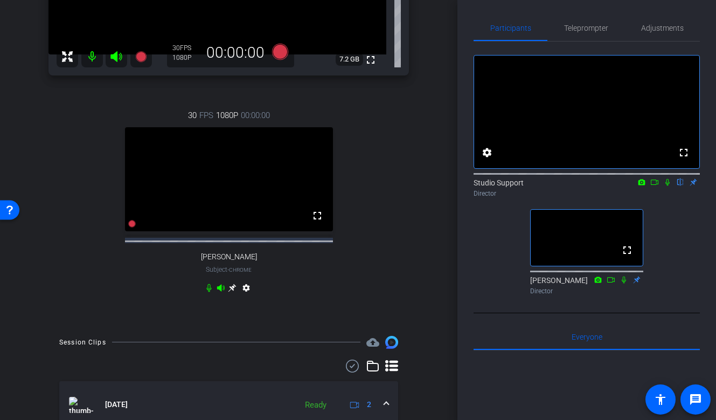
scroll to position [206, 0]
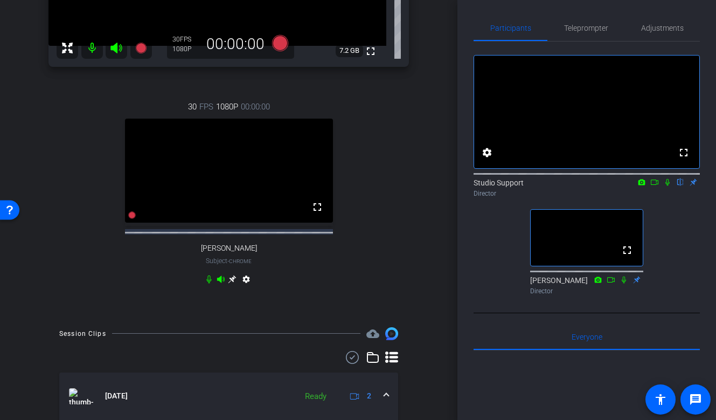
click at [233, 283] on icon at bounding box center [232, 279] width 9 height 9
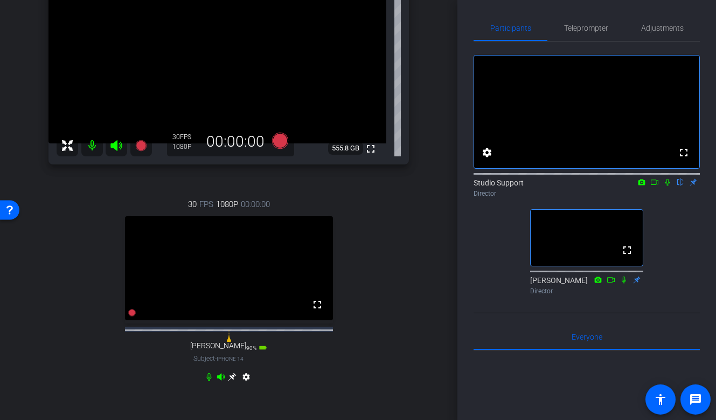
scroll to position [113, 0]
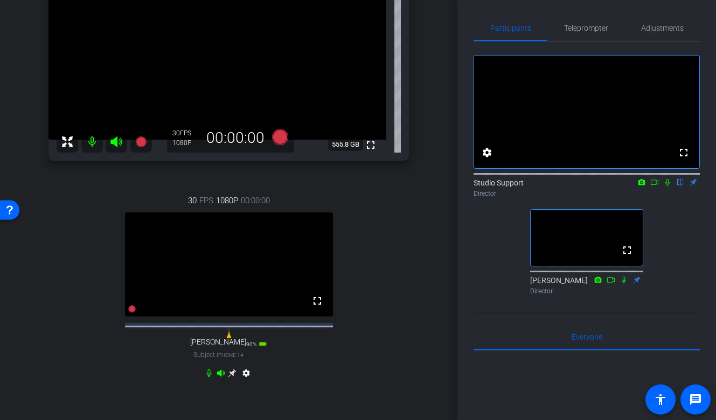
click at [233, 377] on icon at bounding box center [232, 373] width 9 height 9
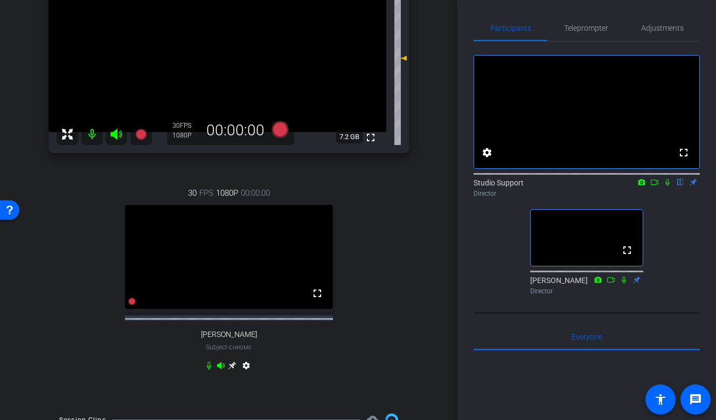
click at [231, 369] on icon at bounding box center [233, 365] width 8 height 8
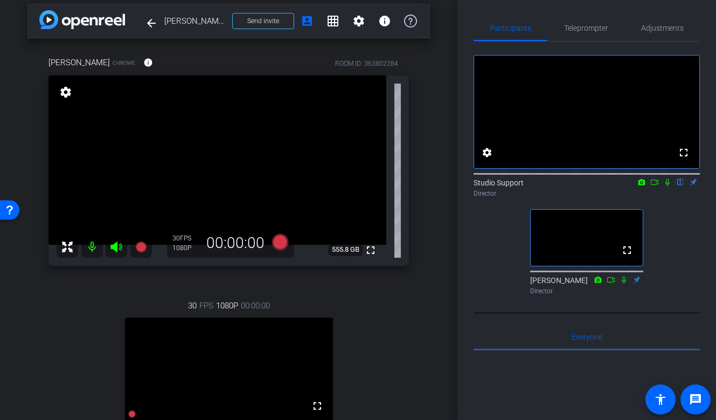
scroll to position [3, 0]
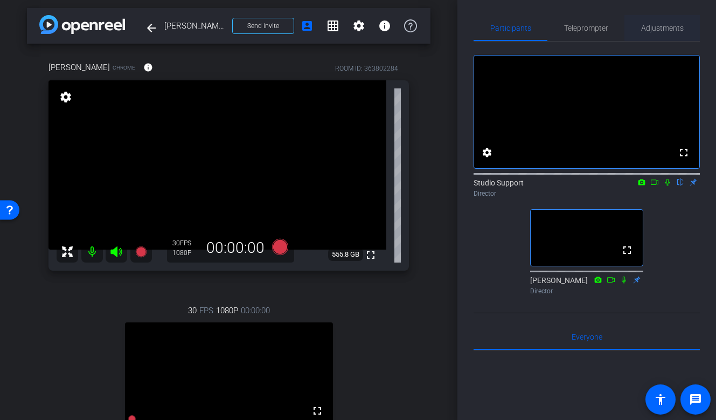
click at [660, 29] on span "Adjustments" at bounding box center [662, 28] width 43 height 8
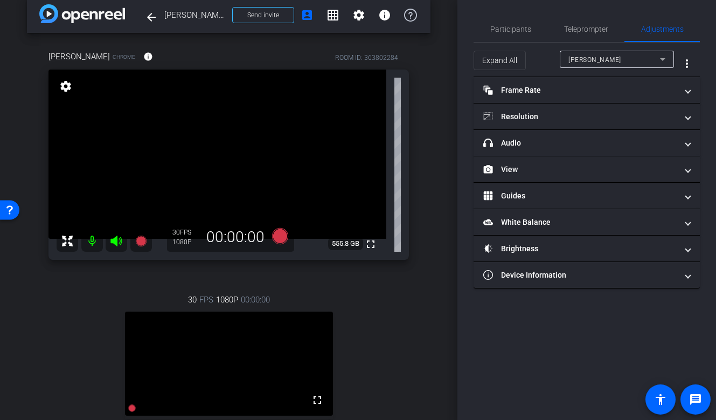
scroll to position [8, 0]
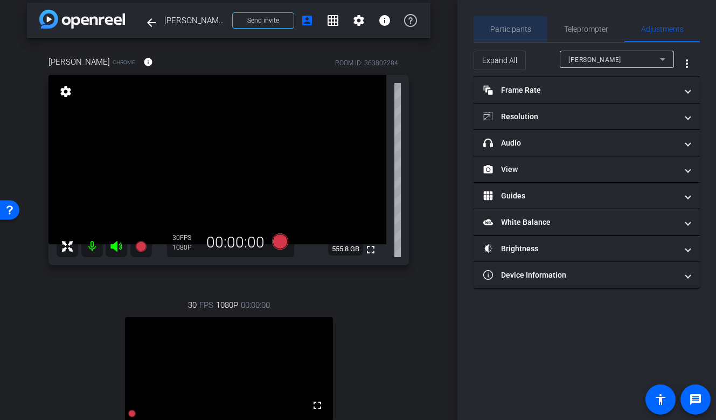
click at [509, 33] on span "Participants" at bounding box center [510, 29] width 41 height 8
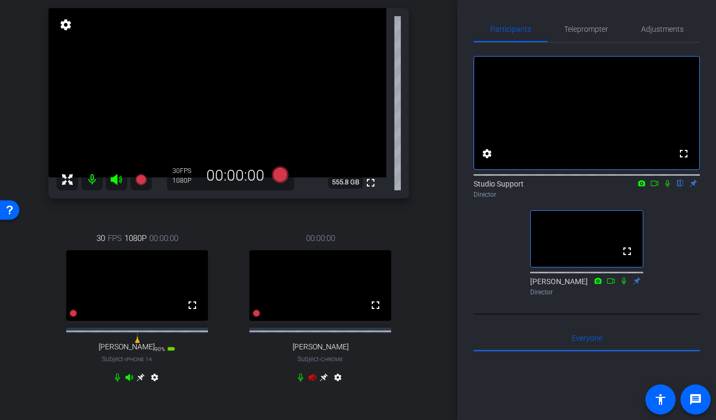
scroll to position [120, 0]
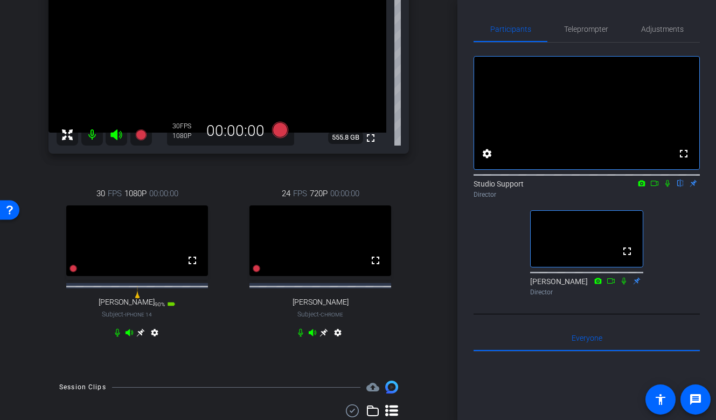
click at [323, 337] on icon at bounding box center [324, 333] width 8 height 8
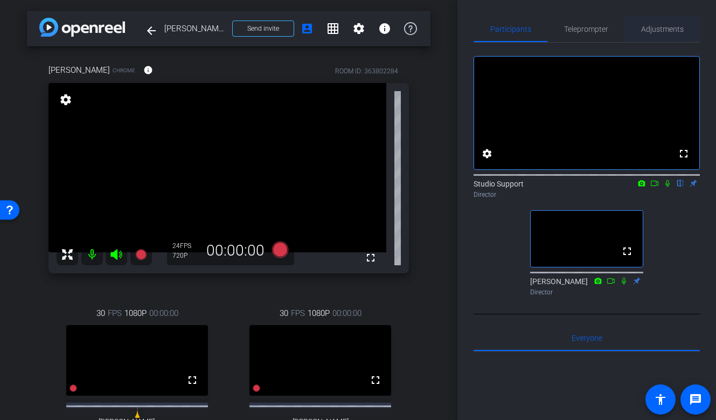
click at [658, 21] on span "Adjustments" at bounding box center [662, 29] width 43 height 26
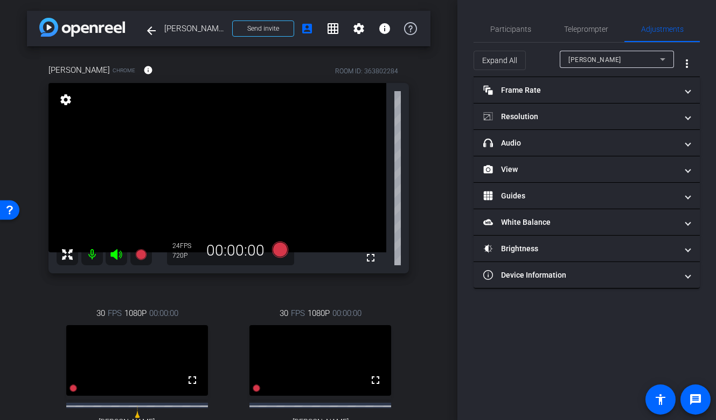
click at [590, 51] on div "[PERSON_NAME]" at bounding box center [617, 59] width 97 height 17
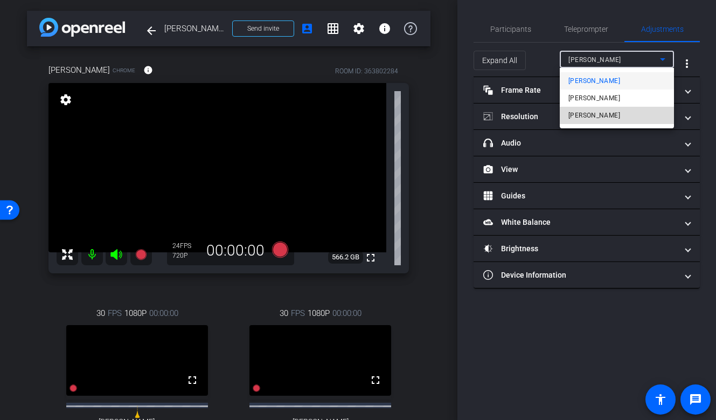
click at [587, 112] on span "[PERSON_NAME]" at bounding box center [595, 115] width 52 height 13
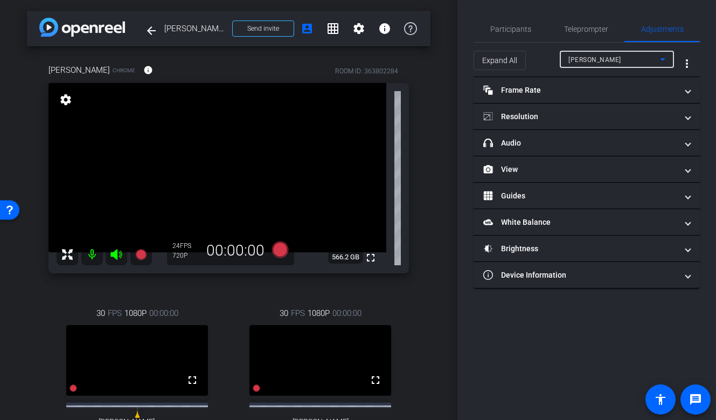
type input "11000"
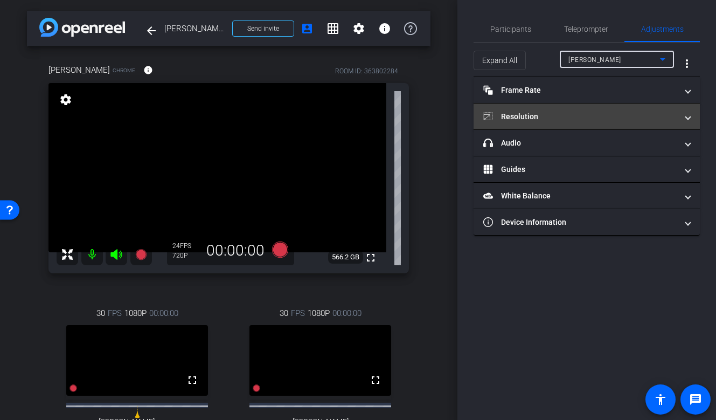
click at [559, 115] on mat-panel-title "Resolution" at bounding box center [580, 116] width 194 height 11
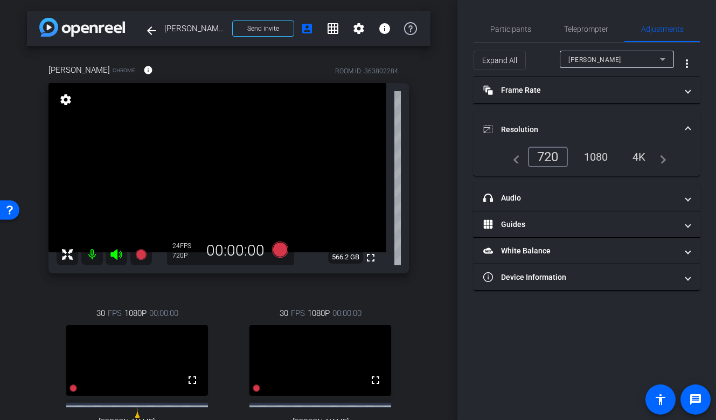
click at [600, 162] on div "1080" at bounding box center [596, 157] width 40 height 18
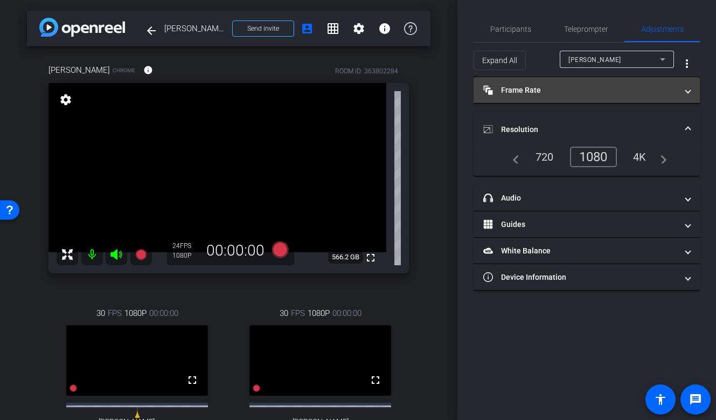
click at [576, 92] on mat-panel-title "Frame Rate Frame Rate" at bounding box center [580, 90] width 194 height 11
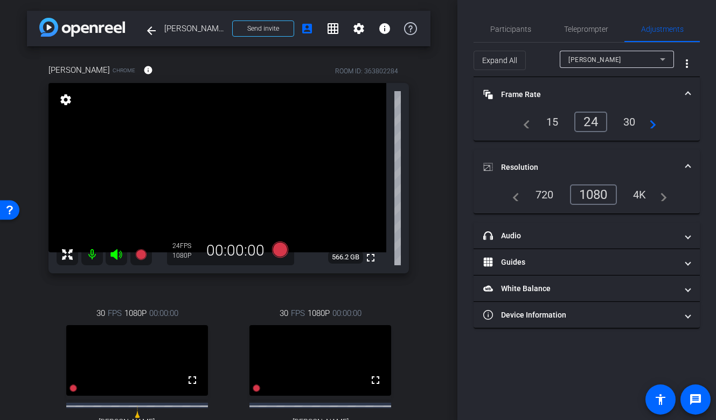
click at [633, 124] on div "30" at bounding box center [629, 122] width 29 height 18
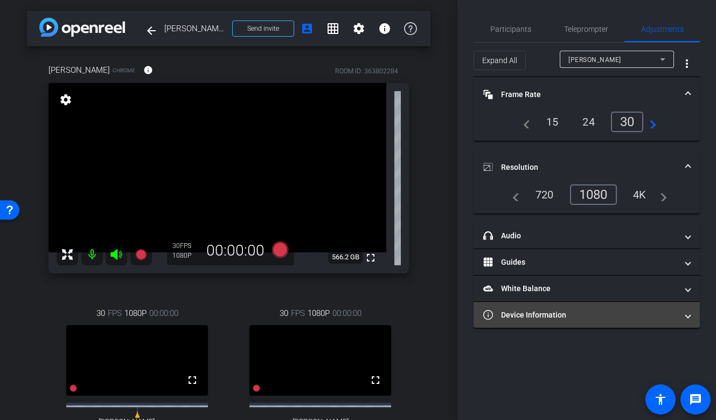
click at [516, 315] on mat-panel-title "Device Information" at bounding box center [580, 314] width 194 height 11
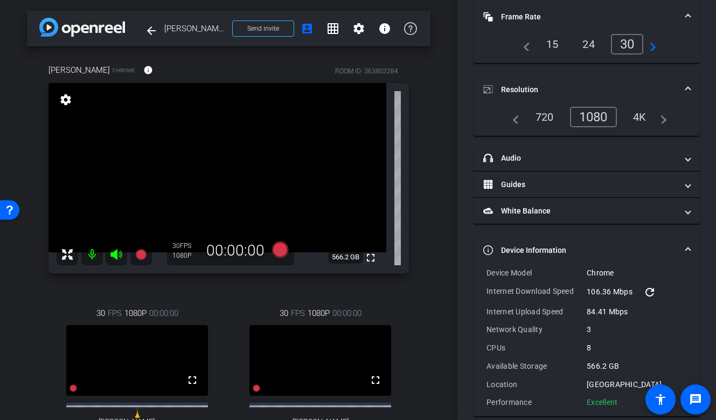
scroll to position [91, 0]
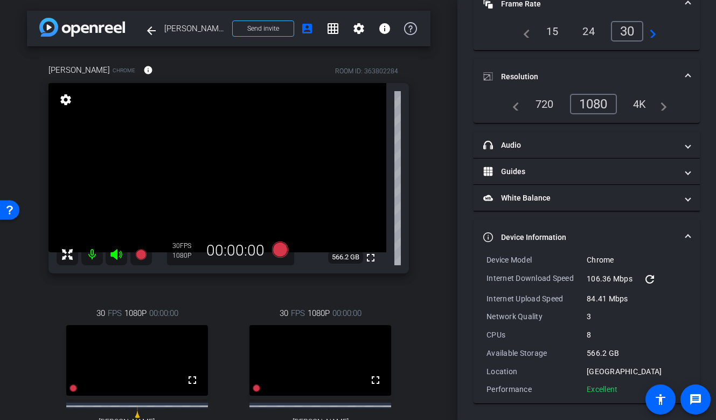
drag, startPoint x: 625, startPoint y: 384, endPoint x: 484, endPoint y: 261, distance: 187.2
click at [484, 261] on div "Device Model Chrome Internet Download Speed 106.36 Mbps refresh Internet Upload…" at bounding box center [587, 328] width 226 height 149
copy div "Device Model Chrome Internet Download Speed 106.36 Mbps refresh Internet Upload…"
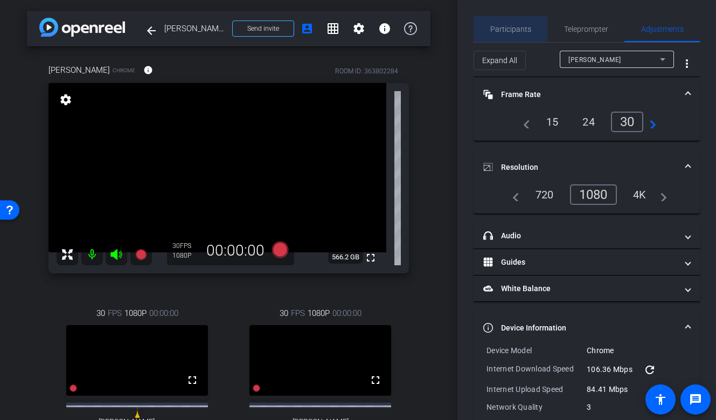
click at [520, 38] on span "Participants" at bounding box center [510, 29] width 41 height 26
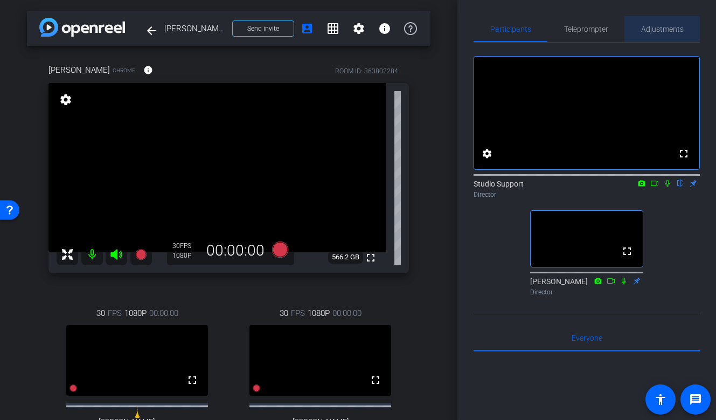
click at [654, 33] on span "Adjustments" at bounding box center [662, 29] width 43 height 26
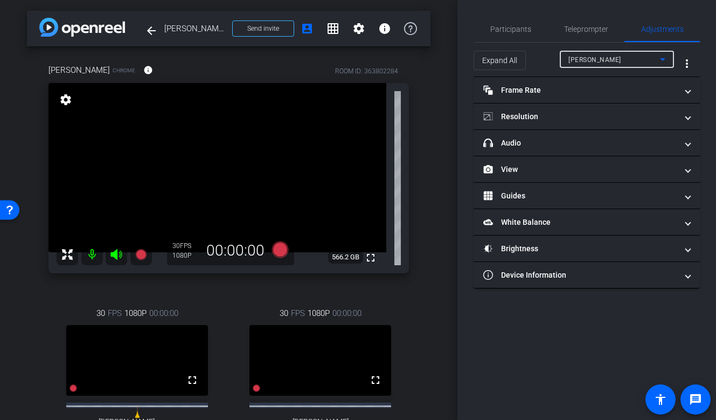
click at [623, 65] on div "[PERSON_NAME]" at bounding box center [615, 59] width 92 height 13
type input "11000"
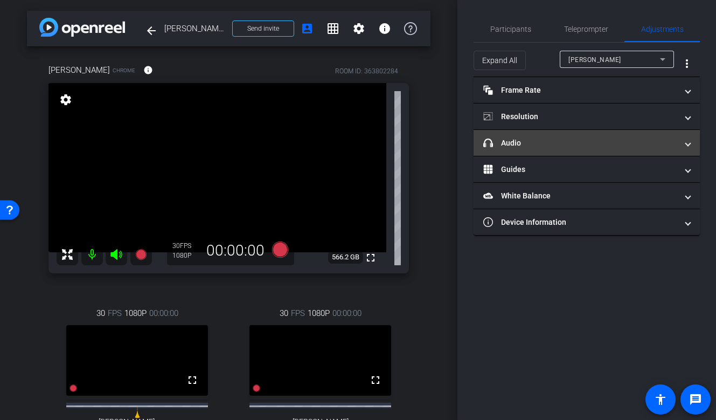
click at [565, 143] on mat-panel-title "headphone icon Audio" at bounding box center [580, 142] width 194 height 11
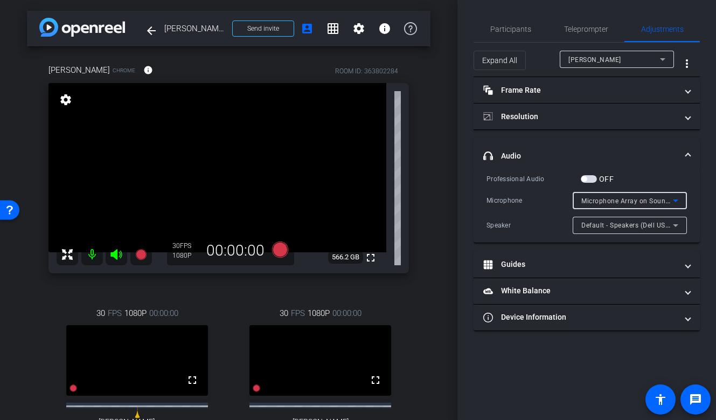
click at [606, 201] on span "Microphone Array on SoundWire Device (6- SoundWire Audio)" at bounding box center [679, 200] width 194 height 9
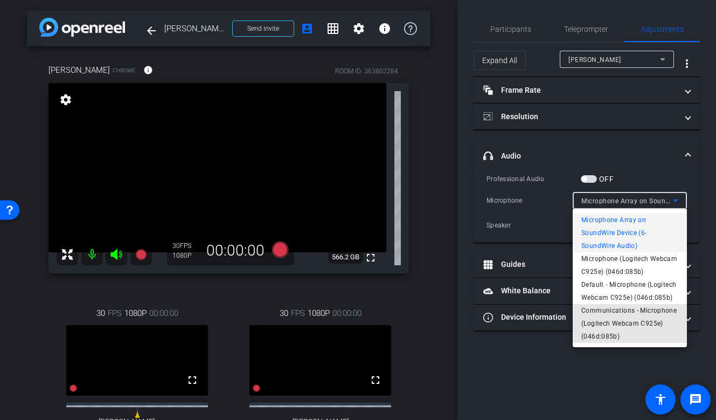
click at [608, 331] on span "Communications - Microphone (Logitech Webcam C925e) (046d:085b)" at bounding box center [630, 323] width 97 height 39
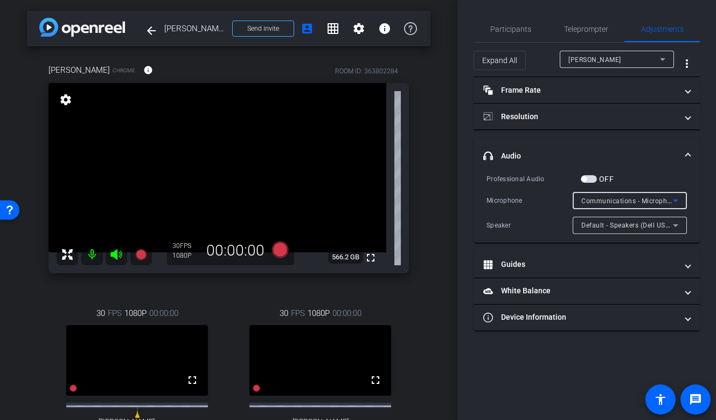
click at [629, 198] on span "Communications - Microphone (Logitech Webcam C925e) (046d:085b)" at bounding box center [694, 200] width 224 height 9
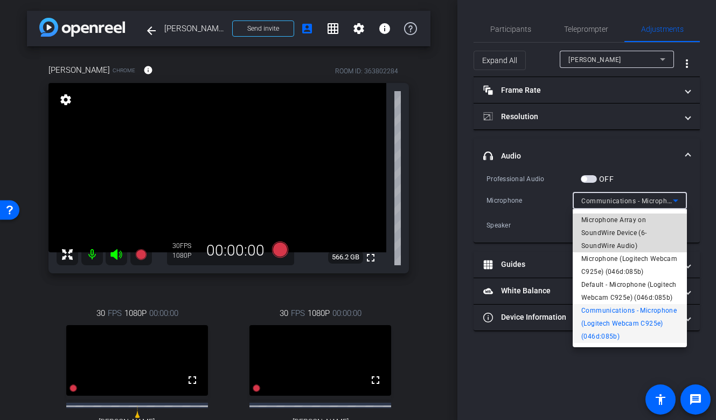
click at [620, 224] on span "Microphone Array on SoundWire Device (6- SoundWire Audio)" at bounding box center [630, 232] width 97 height 39
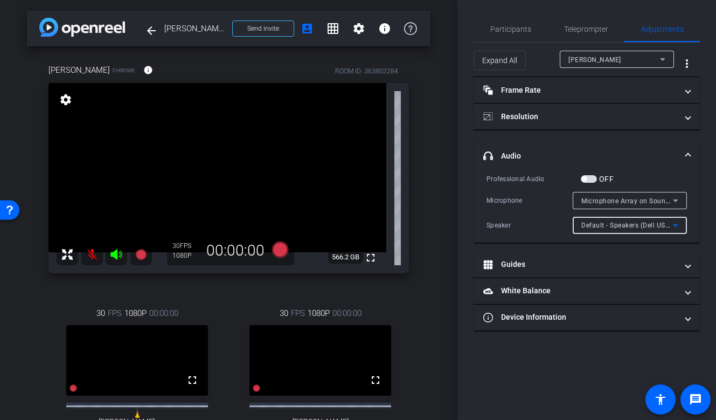
click at [620, 224] on span "Default - Speakers (Dell USB Audio) (17e9:6006)" at bounding box center [657, 224] width 151 height 9
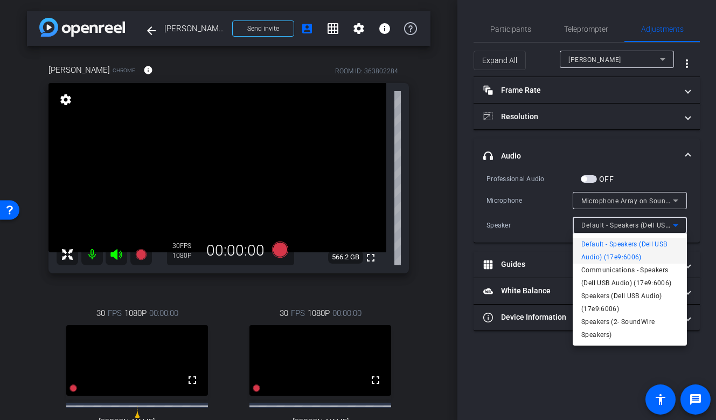
click at [496, 30] on div at bounding box center [358, 210] width 716 height 420
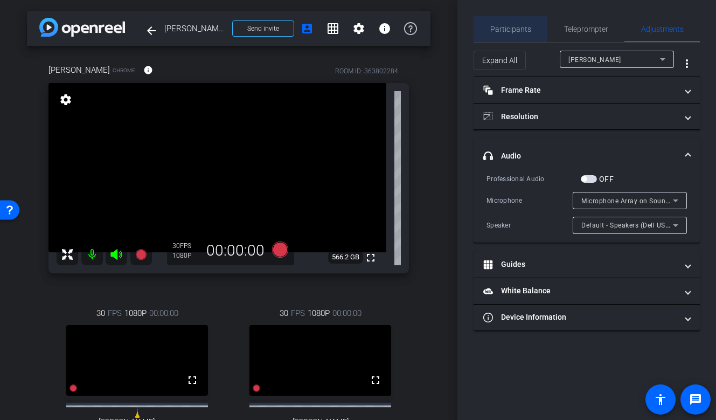
click at [496, 30] on span "Participants" at bounding box center [510, 29] width 41 height 8
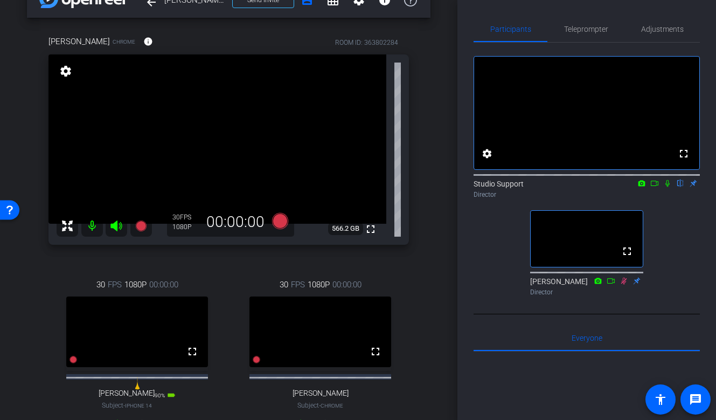
scroll to position [28, 0]
click at [670, 23] on span "Adjustments" at bounding box center [662, 29] width 43 height 26
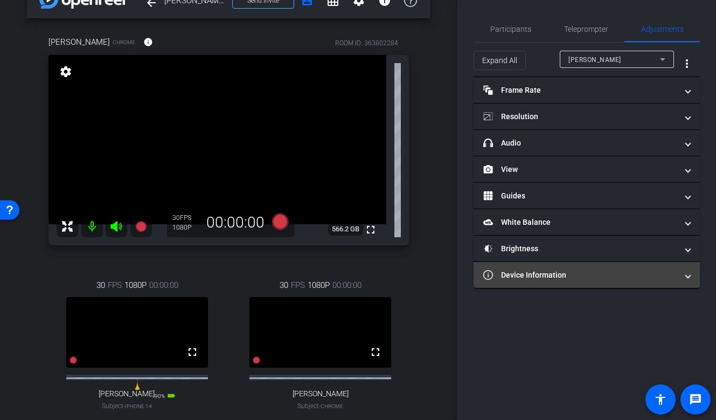
click at [586, 267] on mat-expansion-panel-header "Device Information" at bounding box center [587, 275] width 226 height 26
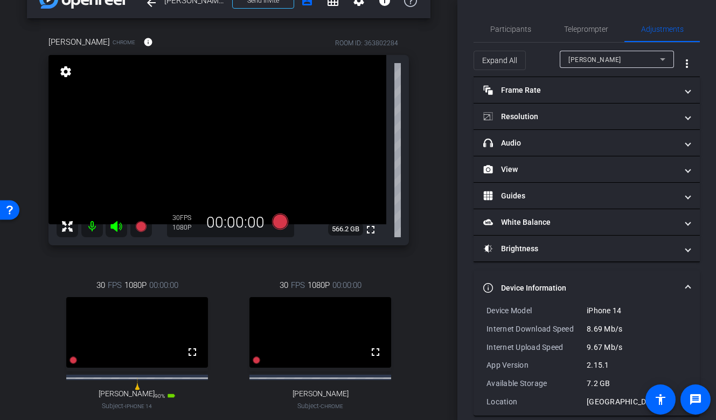
click at [592, 59] on span "[PERSON_NAME]" at bounding box center [595, 60] width 53 height 8
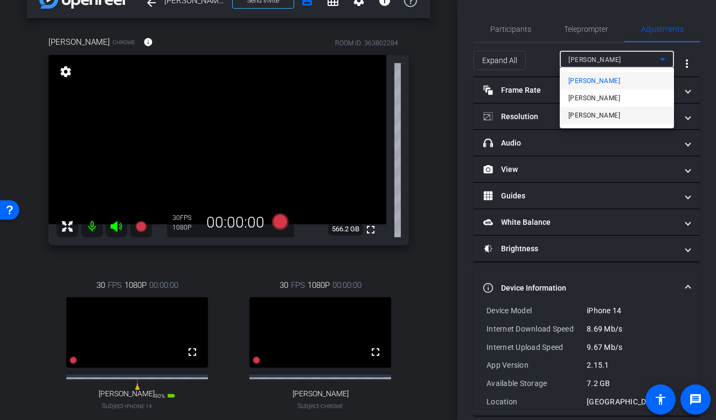
click at [582, 118] on span "[PERSON_NAME]" at bounding box center [595, 115] width 52 height 13
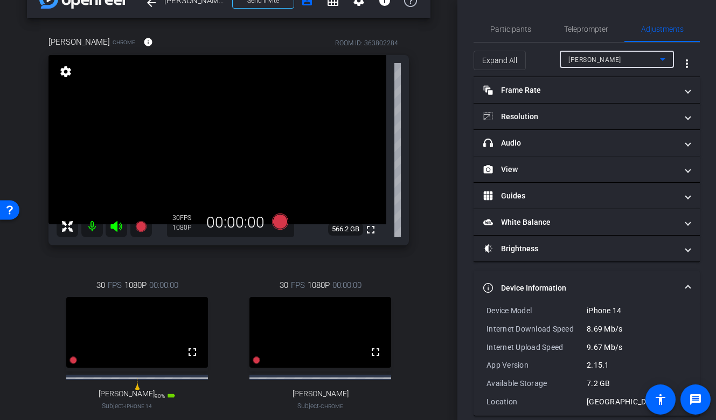
type input "11000"
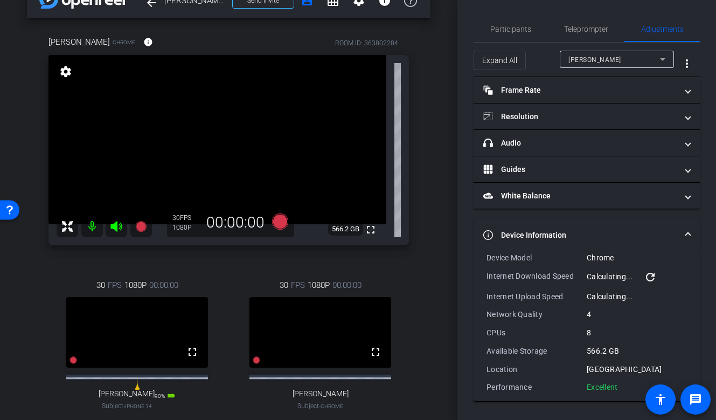
click at [515, 239] on mat-panel-title "Device Information" at bounding box center [580, 235] width 194 height 11
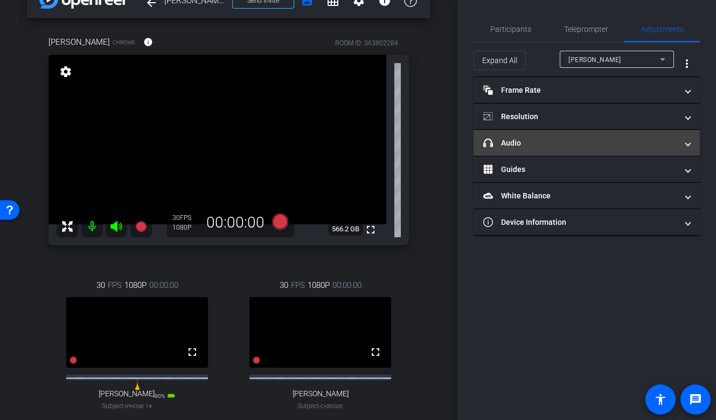
click at [539, 136] on mat-expansion-panel-header "headphone icon Audio" at bounding box center [587, 143] width 226 height 26
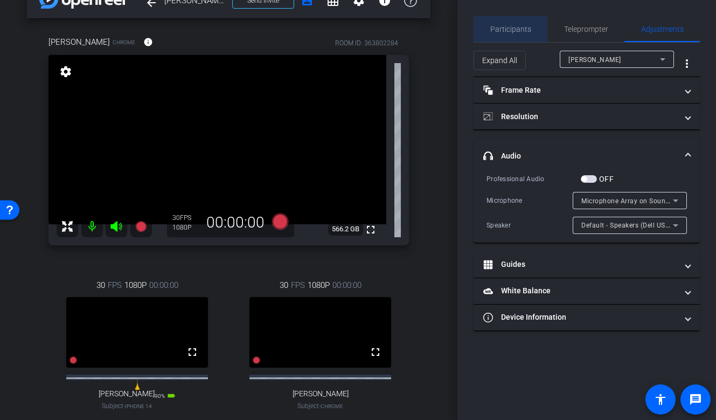
click at [514, 38] on span "Participants" at bounding box center [510, 29] width 41 height 26
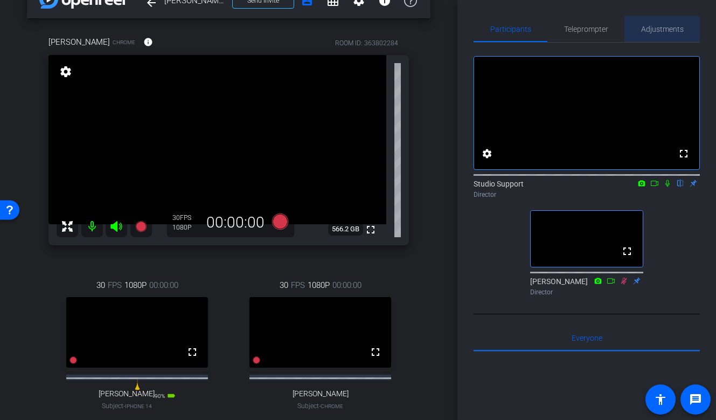
click at [665, 40] on span "Adjustments" at bounding box center [662, 29] width 43 height 26
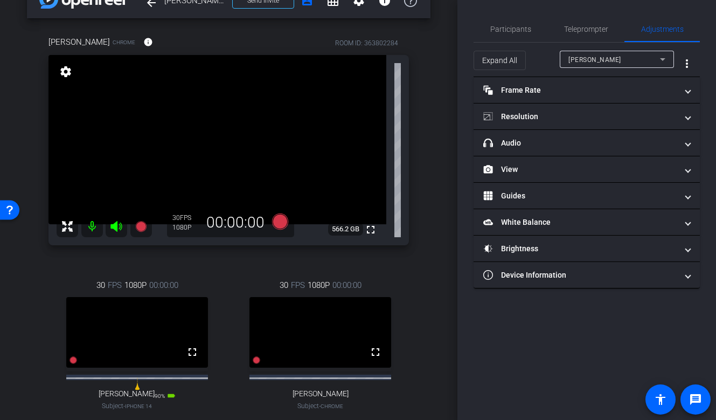
click at [586, 62] on span "[PERSON_NAME]" at bounding box center [595, 60] width 53 height 8
type input "11000"
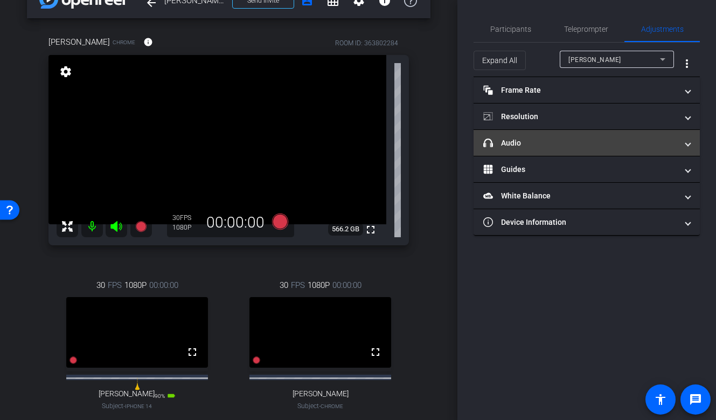
click at [538, 138] on mat-panel-title "headphone icon Audio" at bounding box center [580, 142] width 194 height 11
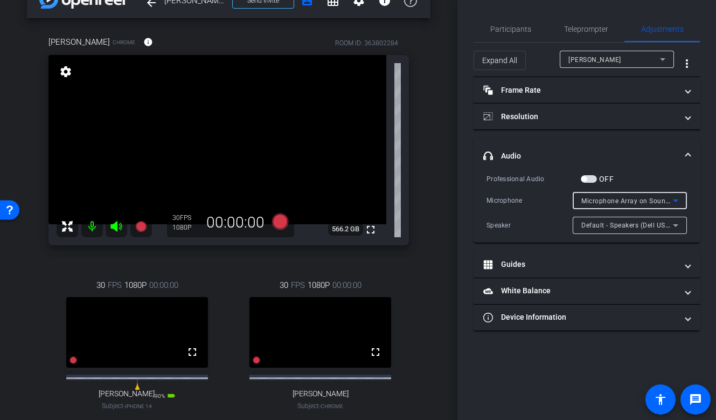
click at [594, 205] on div "Microphone Array on SoundWire Device (6- SoundWire Audio)" at bounding box center [628, 200] width 92 height 13
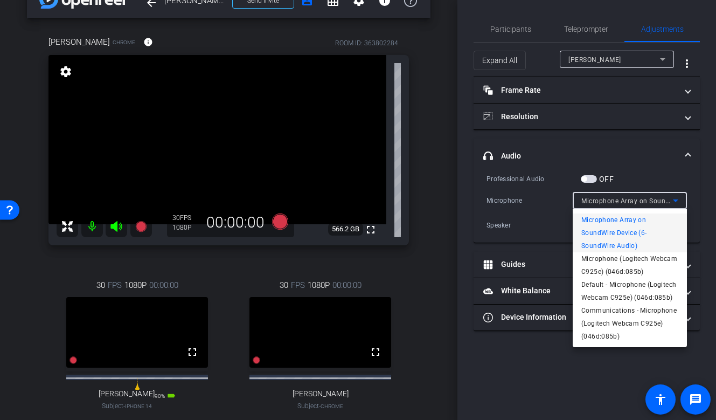
click at [556, 185] on div at bounding box center [358, 210] width 716 height 420
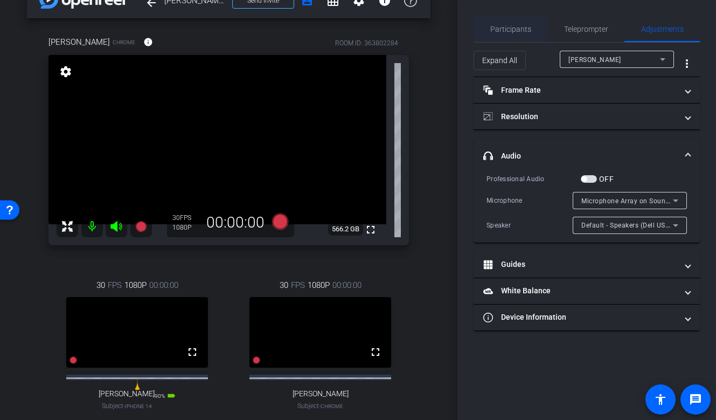
click at [507, 25] on span "Participants" at bounding box center [510, 29] width 41 height 8
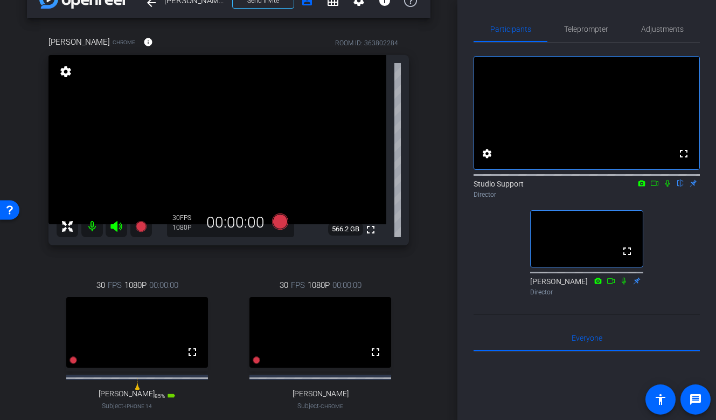
click at [672, 44] on div "fullscreen settings Studio Support flip Director fullscreen [PERSON_NAME] Direc…" at bounding box center [587, 172] width 226 height 258
click at [660, 30] on span "Adjustments" at bounding box center [662, 29] width 43 height 8
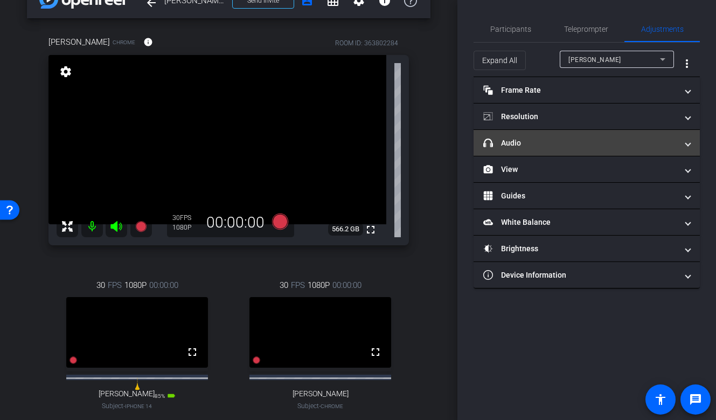
click at [573, 143] on mat-panel-title "headphone icon Audio" at bounding box center [580, 142] width 194 height 11
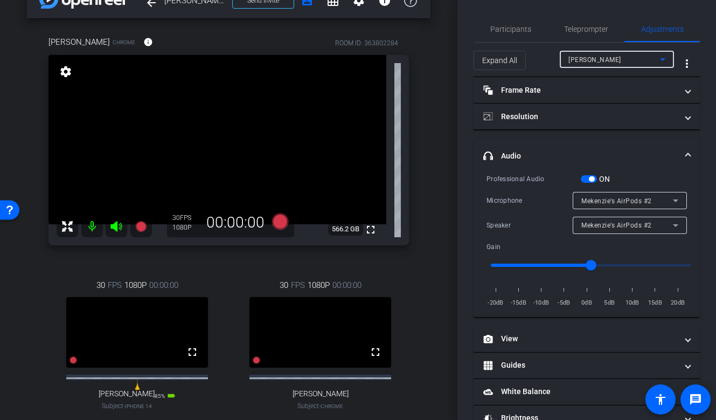
click at [594, 61] on span "[PERSON_NAME]" at bounding box center [595, 60] width 53 height 8
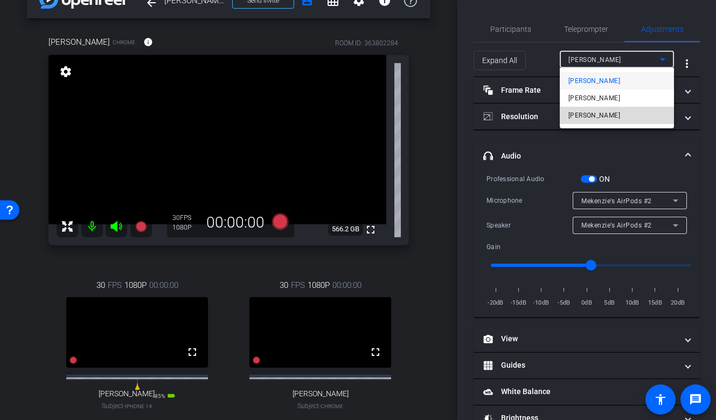
click at [587, 122] on mat-option "[PERSON_NAME]" at bounding box center [617, 115] width 114 height 17
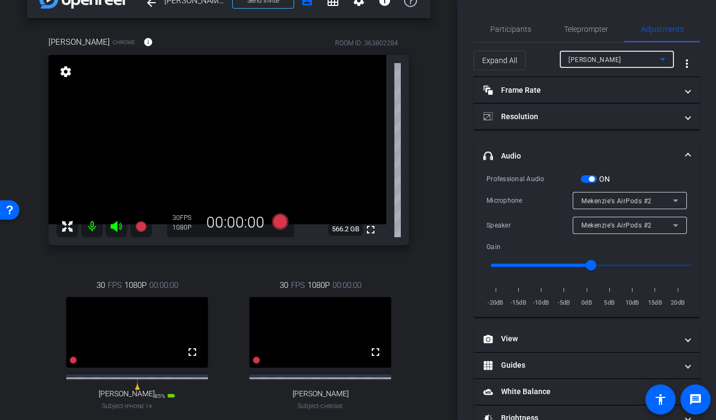
type input "11000"
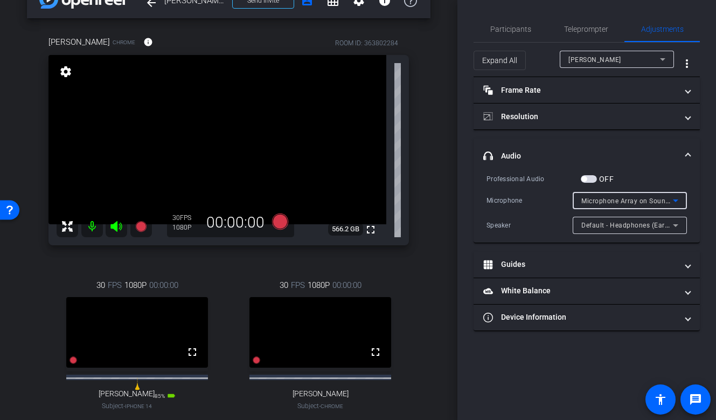
click at [601, 198] on span "Microphone Array on SoundWire Device (6- SoundWire Audio)" at bounding box center [679, 200] width 194 height 9
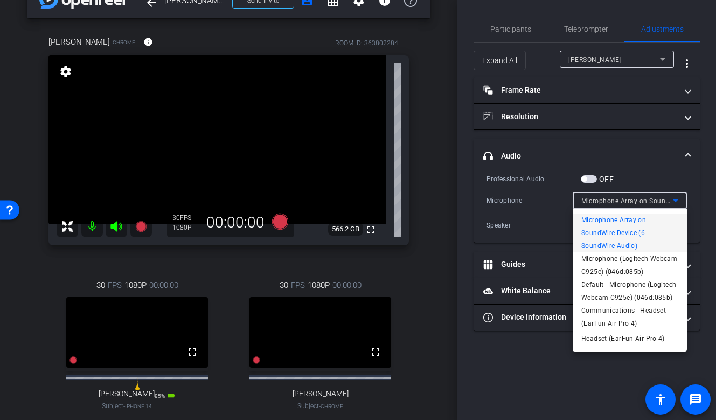
click at [554, 240] on div at bounding box center [358, 210] width 716 height 420
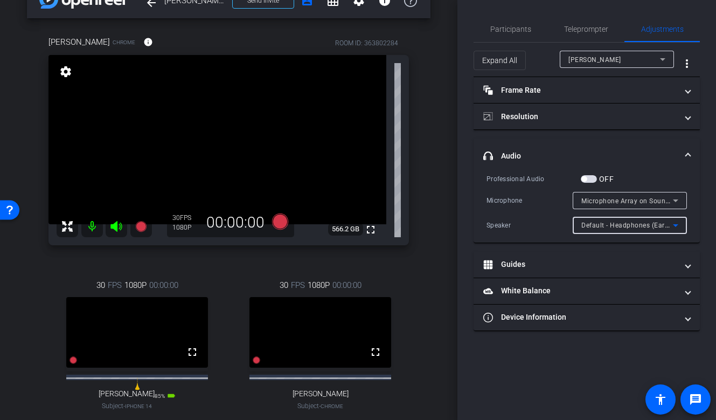
click at [606, 230] on div "Default - Headphones (EarFun Air Pro 4)" at bounding box center [628, 224] width 92 height 13
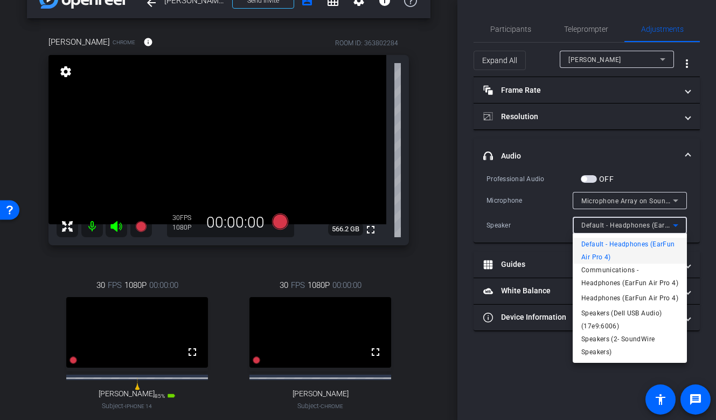
click at [548, 237] on div at bounding box center [358, 210] width 716 height 420
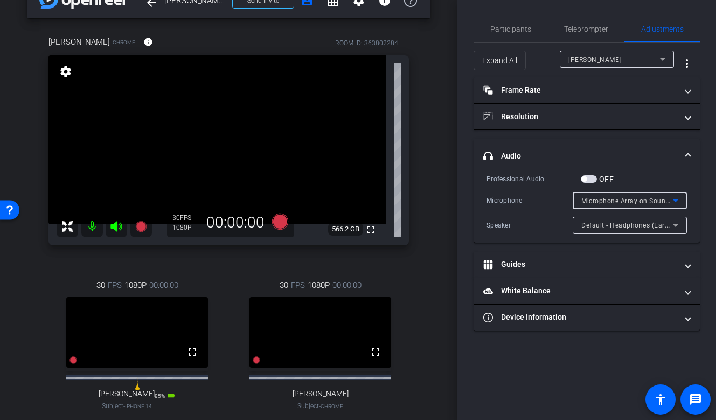
click at [589, 197] on span "Microphone Array on SoundWire Device (6- SoundWire Audio)" at bounding box center [679, 200] width 194 height 9
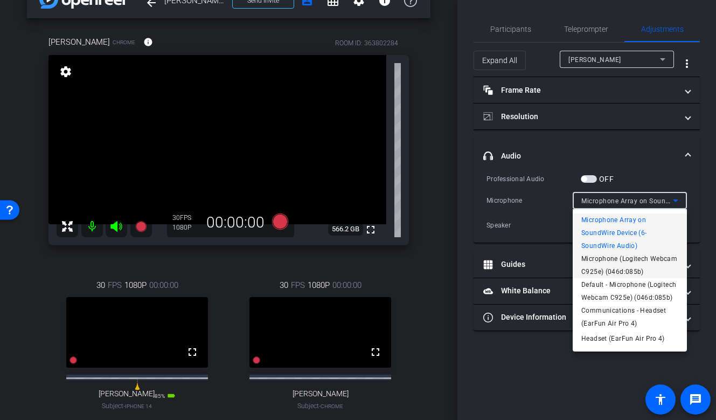
click at [604, 264] on span "Microphone (Logitech Webcam C925e) (046d:085b)" at bounding box center [630, 265] width 97 height 26
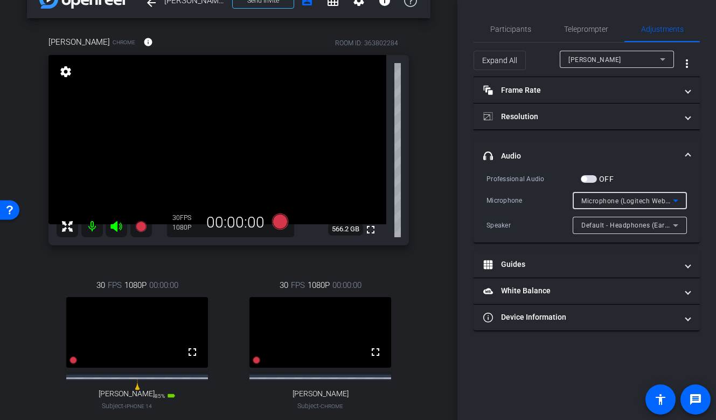
click at [604, 197] on span "Microphone (Logitech Webcam C925e) (046d:085b)" at bounding box center [663, 200] width 163 height 9
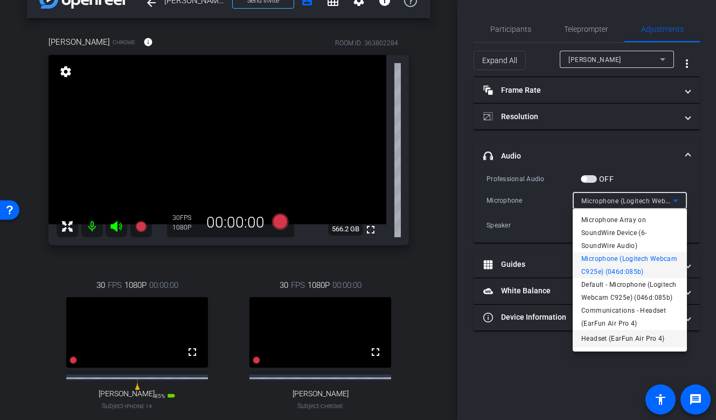
click at [645, 335] on span "Headset (EarFun Air Pro 4)" at bounding box center [624, 338] width 84 height 13
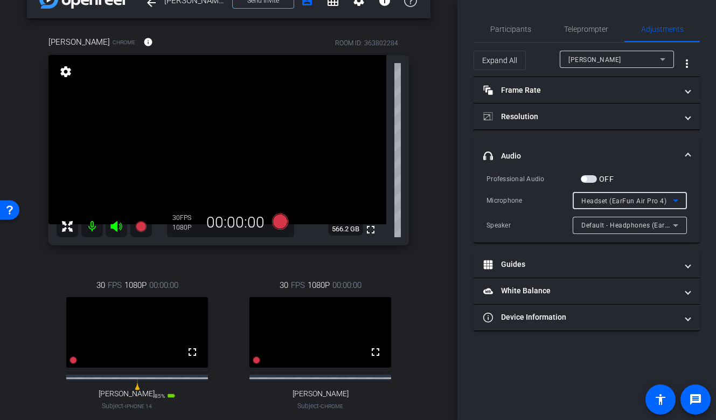
click at [640, 194] on div "Headset (EarFun Air Pro 4)" at bounding box center [628, 200] width 92 height 13
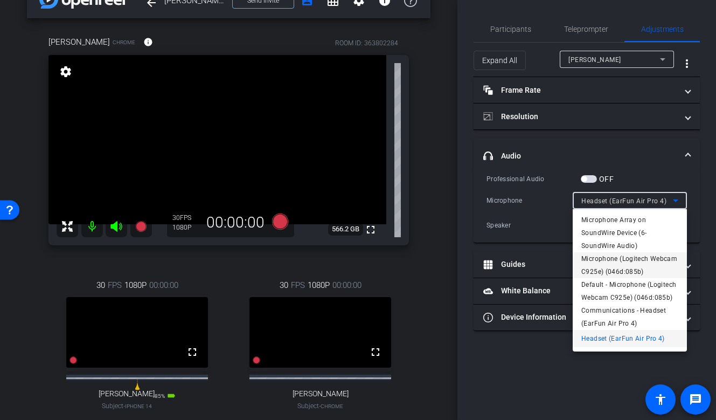
click at [639, 257] on span "Microphone (Logitech Webcam C925e) (046d:085b)" at bounding box center [630, 265] width 97 height 26
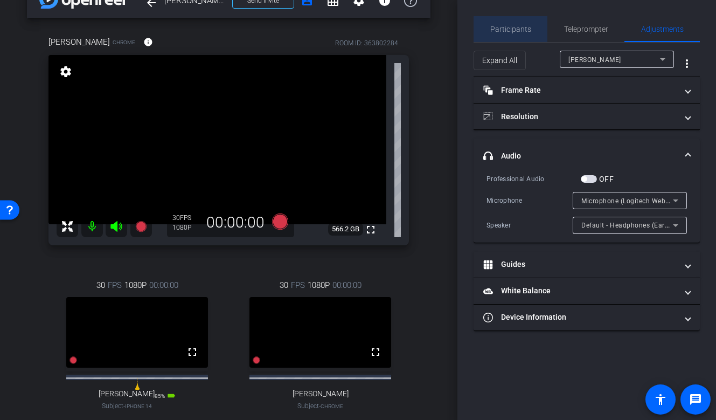
click at [513, 34] on span "Participants" at bounding box center [510, 29] width 41 height 26
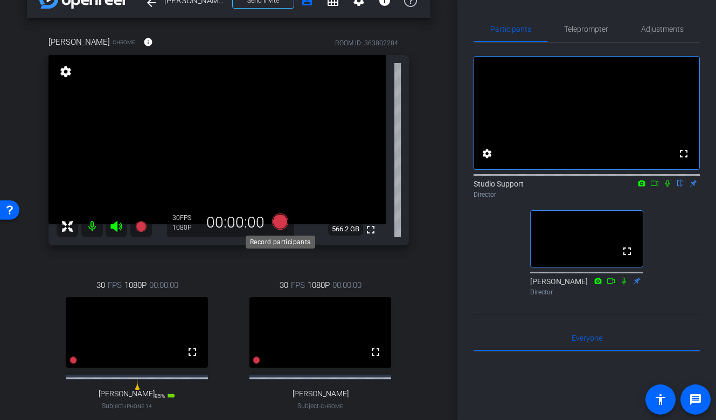
click at [280, 224] on icon at bounding box center [280, 221] width 16 height 16
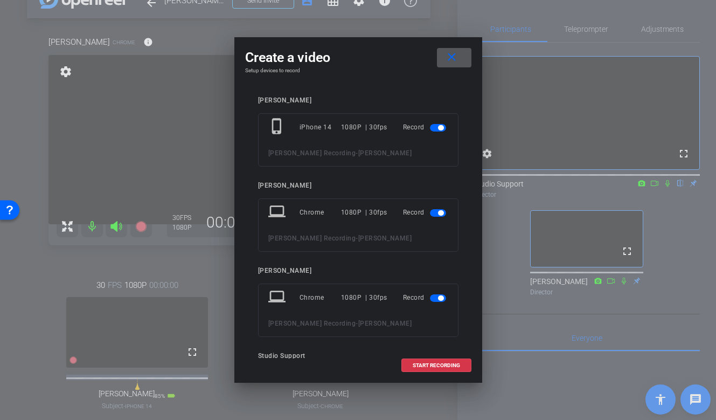
click at [433, 215] on span "button" at bounding box center [438, 213] width 16 height 8
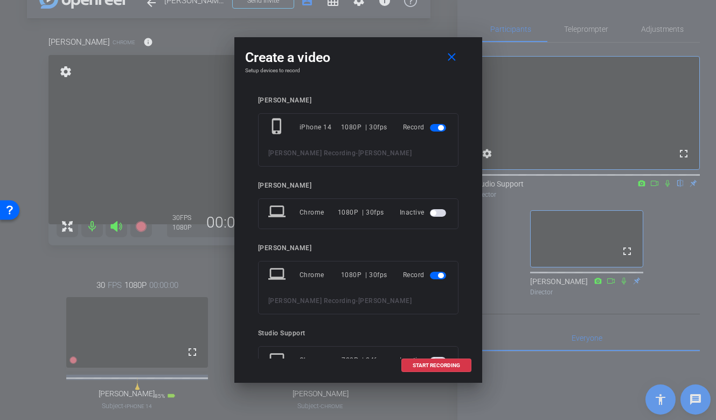
click at [441, 129] on span "button" at bounding box center [440, 127] width 5 height 5
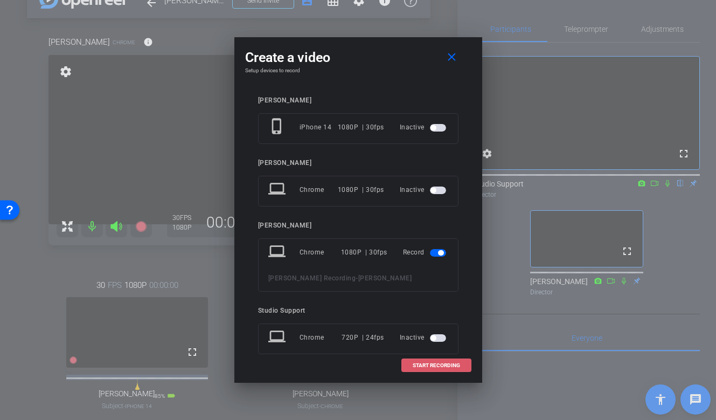
click at [439, 368] on span "START RECORDING" at bounding box center [436, 365] width 47 height 5
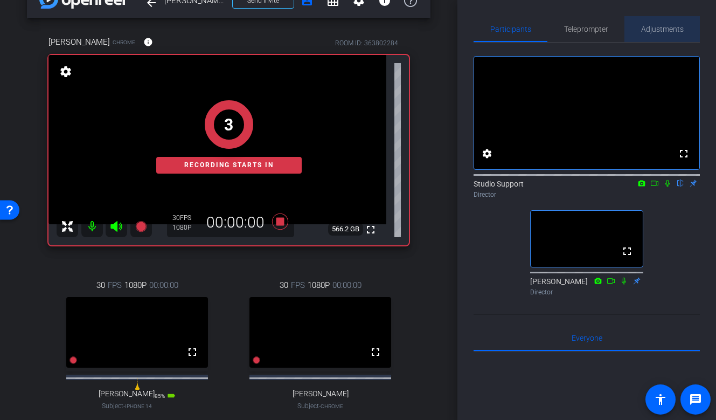
click at [663, 37] on span "Adjustments" at bounding box center [662, 29] width 43 height 26
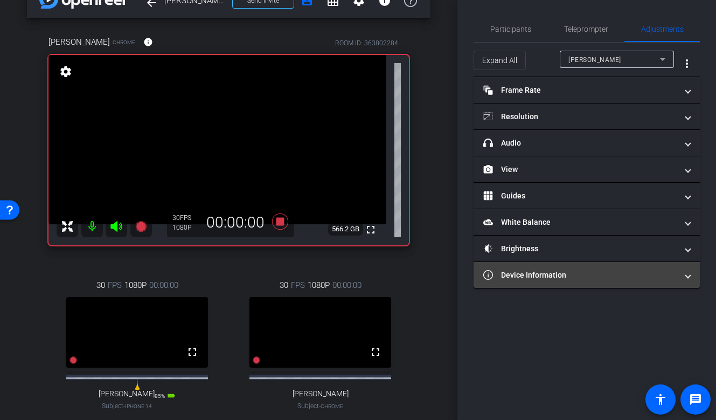
click at [549, 262] on mat-expansion-panel-header "Device Information" at bounding box center [587, 275] width 226 height 26
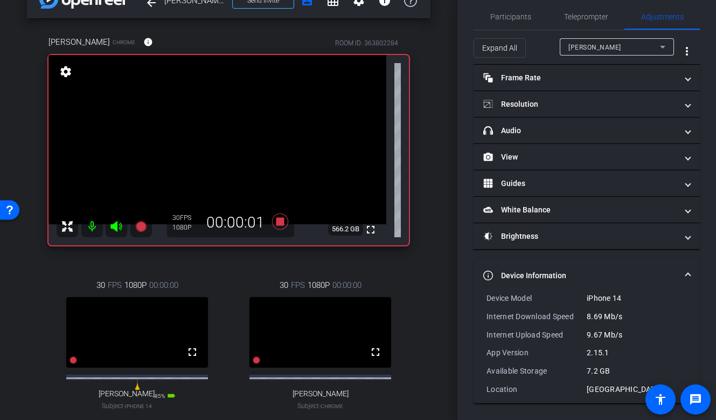
scroll to position [0, 0]
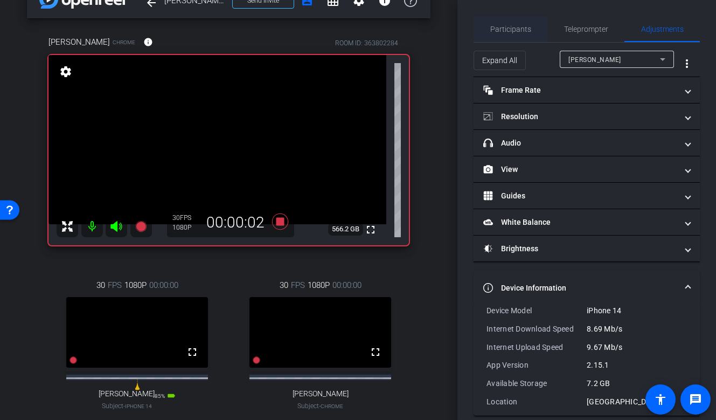
click at [517, 40] on span "Participants" at bounding box center [510, 29] width 41 height 26
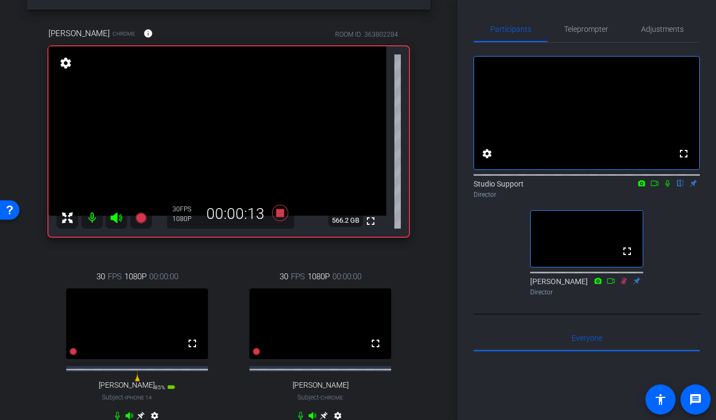
scroll to position [40, 0]
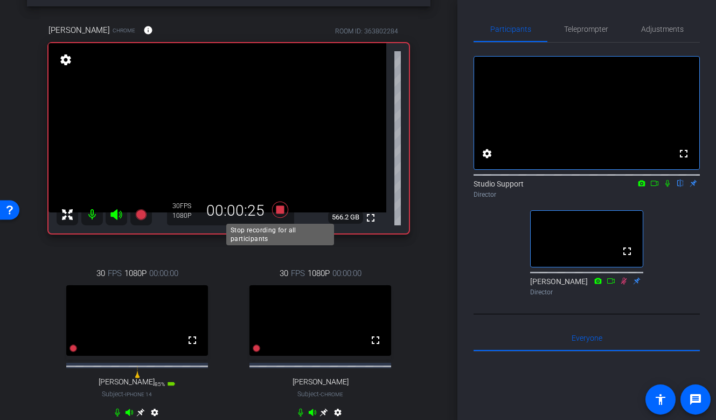
click at [281, 208] on icon at bounding box center [280, 209] width 16 height 16
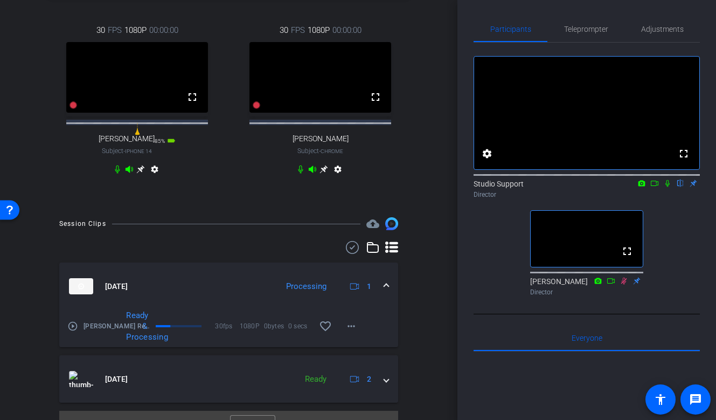
scroll to position [286, 0]
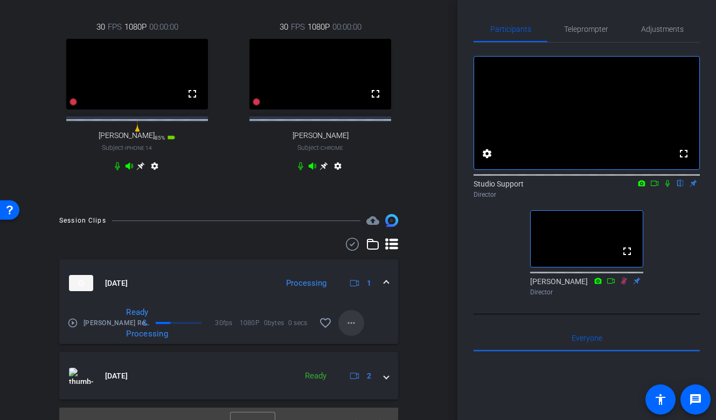
click at [348, 336] on span at bounding box center [351, 323] width 26 height 26
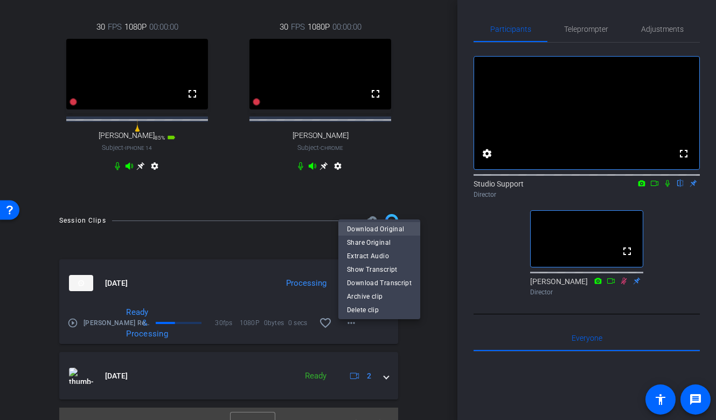
click at [385, 230] on span "Download Original" at bounding box center [379, 229] width 65 height 13
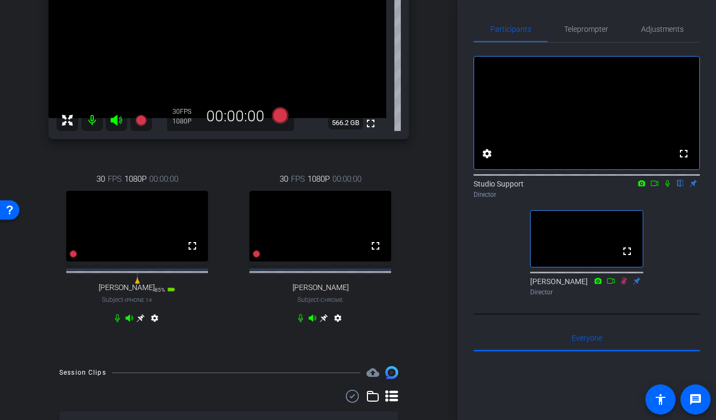
scroll to position [19, 0]
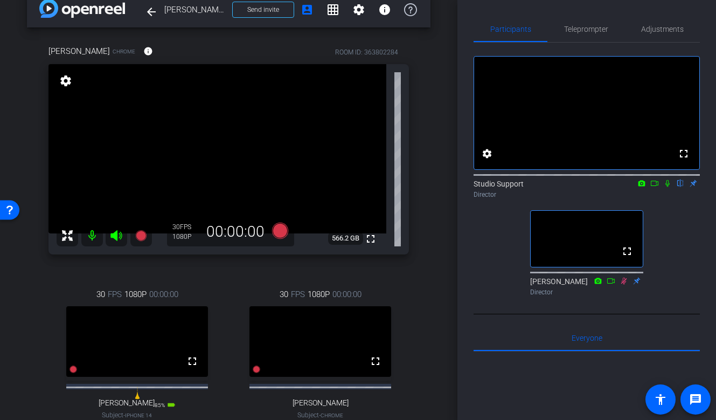
click at [667, 187] on icon at bounding box center [667, 183] width 9 height 8
click at [669, 187] on icon at bounding box center [667, 183] width 9 height 8
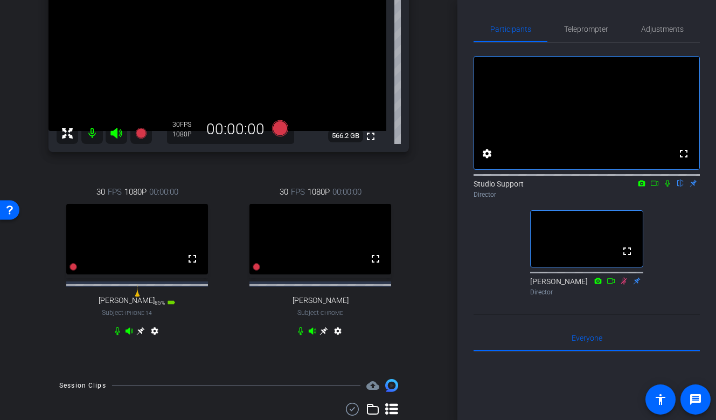
scroll to position [123, 0]
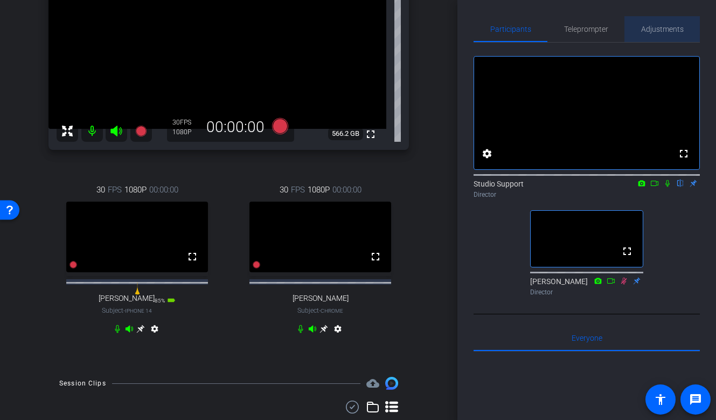
click at [663, 31] on span "Adjustments" at bounding box center [662, 29] width 43 height 8
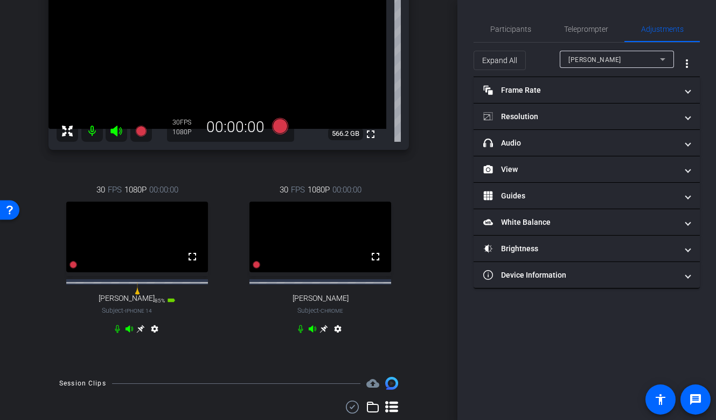
click at [620, 66] on div "[PERSON_NAME]" at bounding box center [615, 59] width 92 height 13
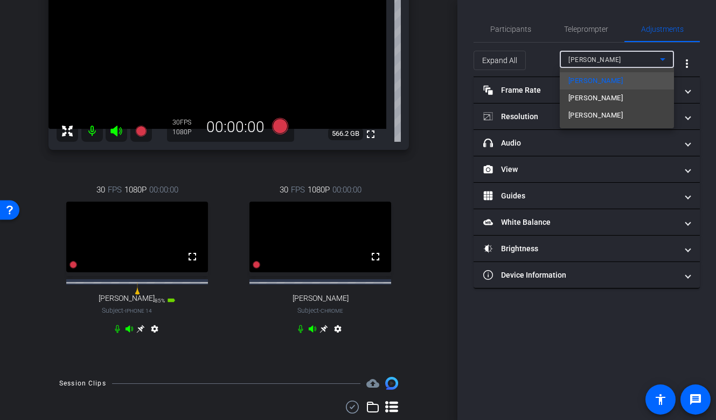
click at [563, 273] on div at bounding box center [358, 210] width 716 height 420
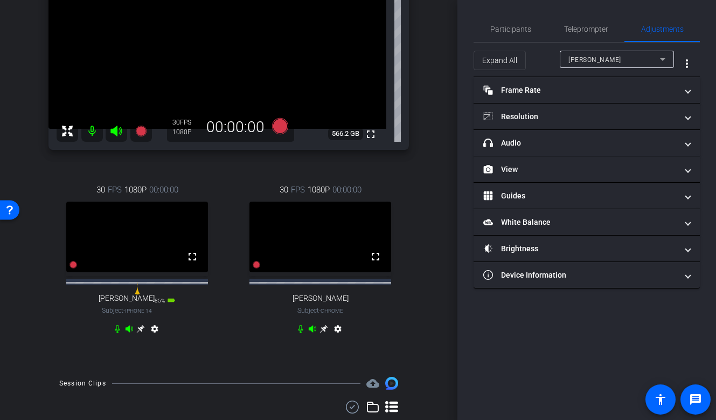
click at [563, 273] on mat-panel-title "Device Information" at bounding box center [580, 274] width 194 height 11
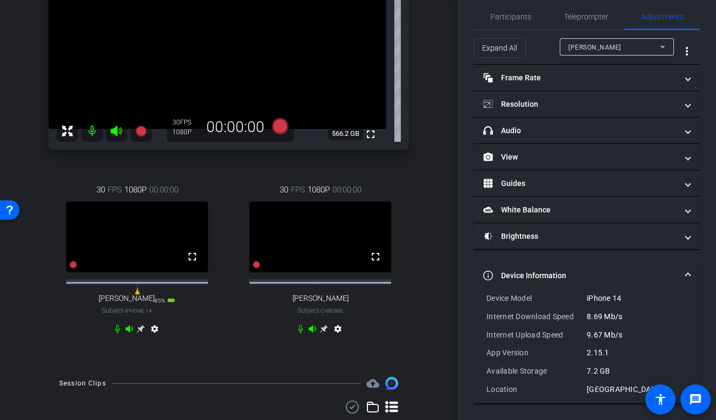
scroll to position [0, 0]
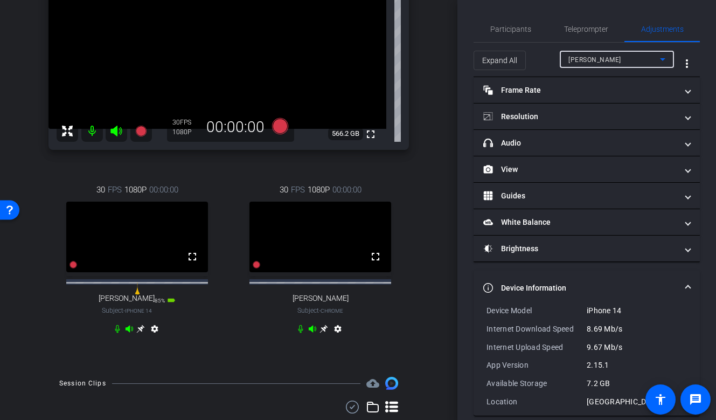
click at [598, 65] on div "[PERSON_NAME]" at bounding box center [615, 59] width 92 height 13
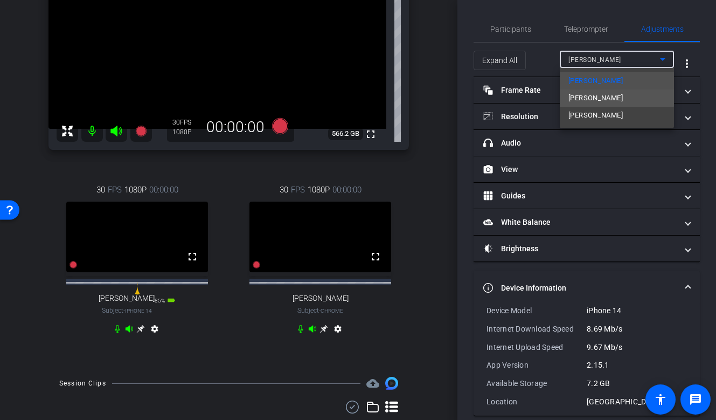
click at [597, 97] on span "[PERSON_NAME]" at bounding box center [596, 98] width 54 height 13
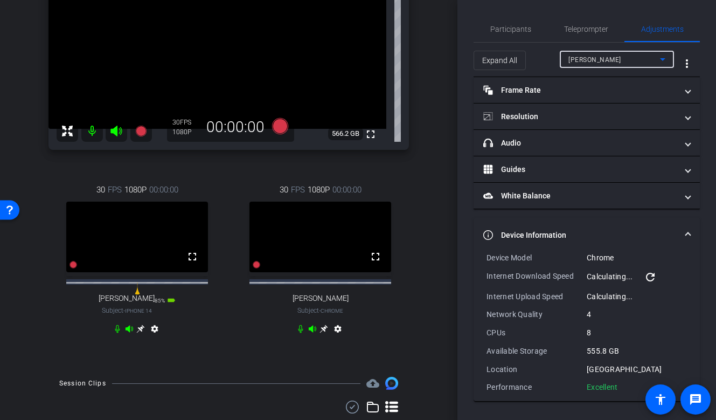
click at [602, 55] on div "[PERSON_NAME]" at bounding box center [615, 59] width 92 height 13
click at [498, 28] on span "Participants" at bounding box center [510, 29] width 41 height 8
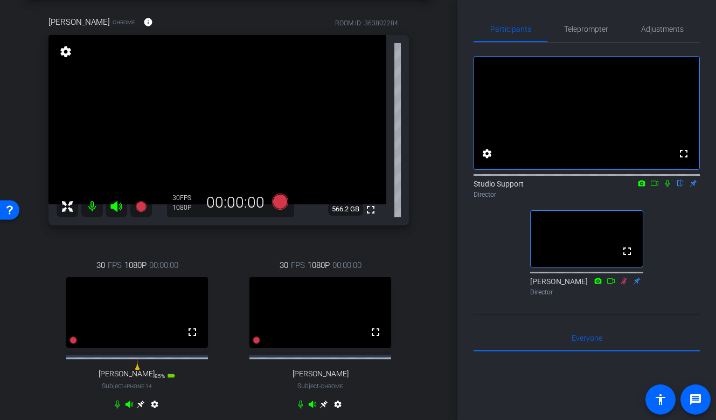
scroll to position [47, 0]
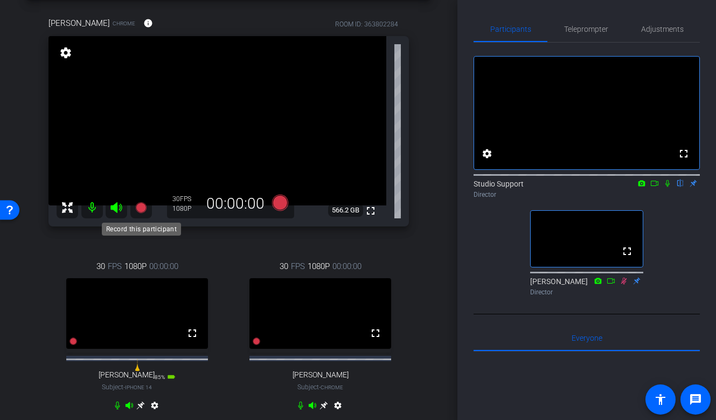
click at [139, 209] on icon at bounding box center [140, 207] width 11 height 11
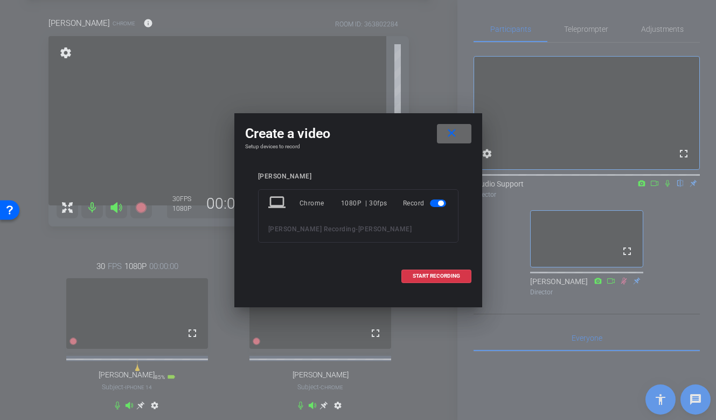
click at [457, 133] on mat-icon "close" at bounding box center [451, 133] width 13 height 13
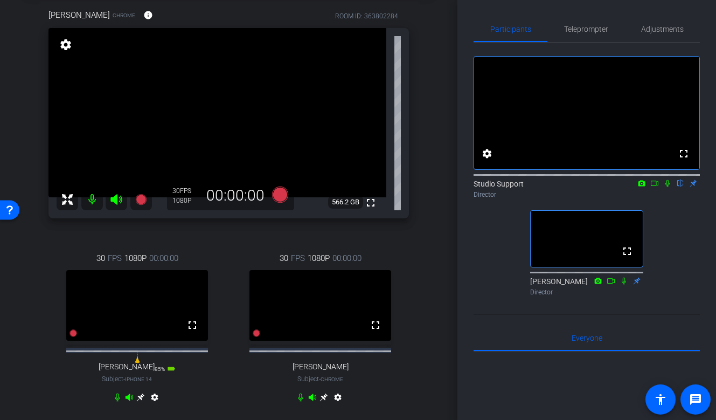
scroll to position [49, 0]
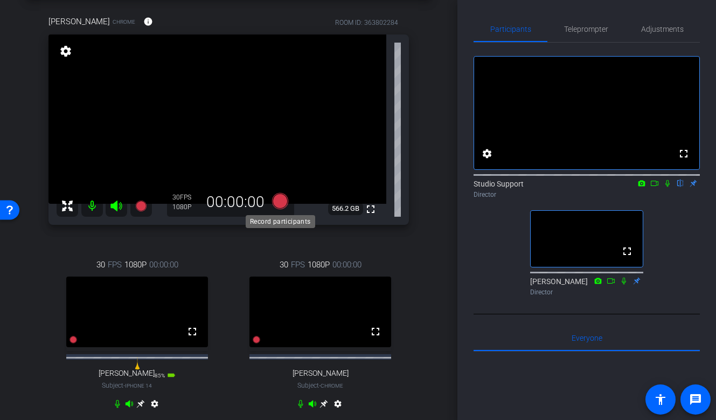
click at [281, 198] on icon at bounding box center [280, 200] width 16 height 16
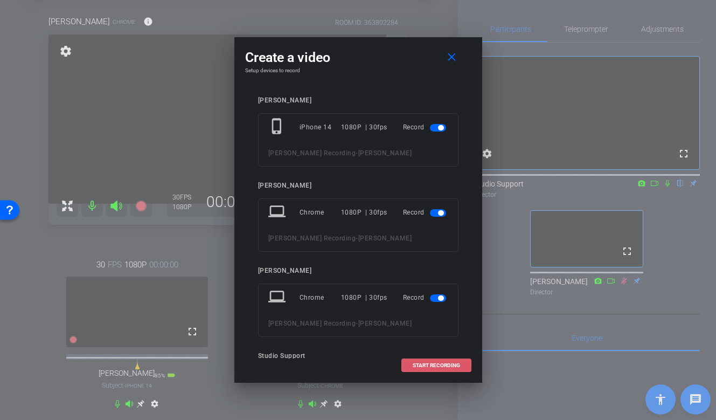
click at [440, 364] on span "START RECORDING" at bounding box center [436, 365] width 47 height 5
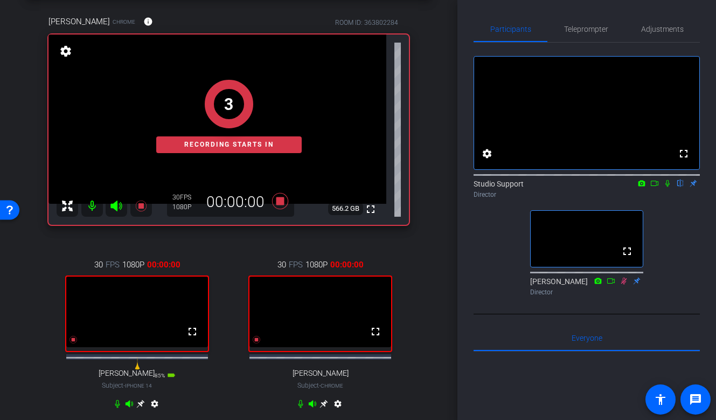
click at [439, 364] on div "arrow_back [PERSON_NAME] Recording Back to project Send invite account_box grid…" at bounding box center [229, 161] width 458 height 420
click at [562, 199] on div "Director" at bounding box center [587, 195] width 226 height 10
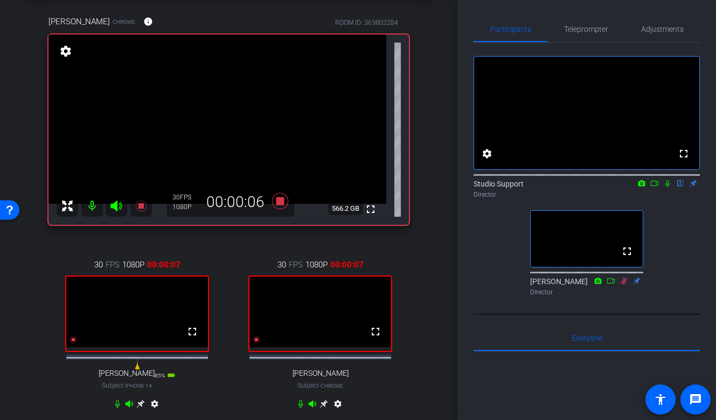
click at [666, 187] on icon at bounding box center [668, 183] width 4 height 7
click at [657, 187] on icon at bounding box center [655, 183] width 9 height 8
click at [667, 187] on icon at bounding box center [667, 183] width 9 height 8
click at [676, 33] on span "Adjustments" at bounding box center [662, 29] width 43 height 26
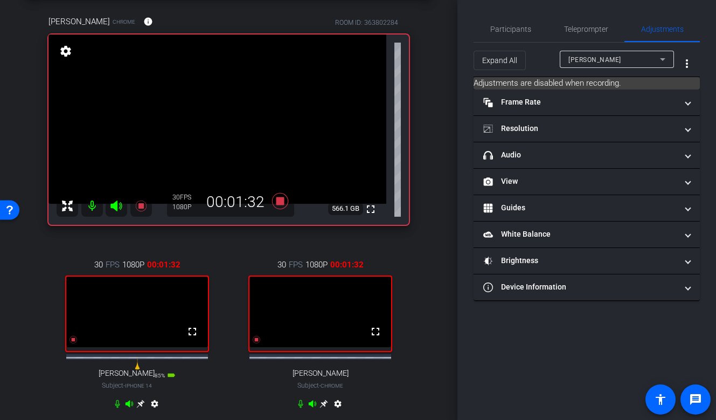
click at [621, 65] on div "[PERSON_NAME]" at bounding box center [615, 59] width 92 height 13
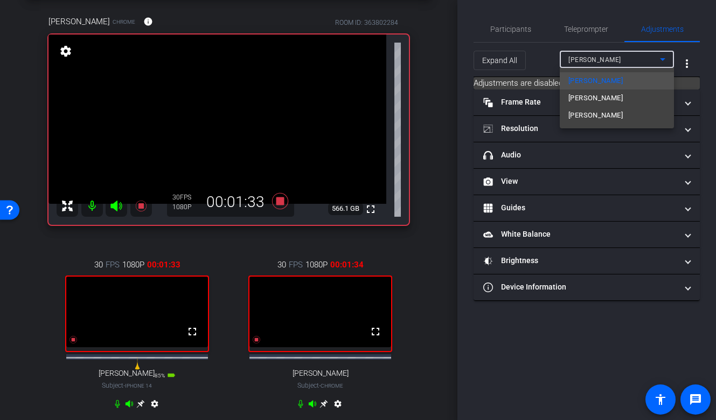
click at [614, 100] on span "[PERSON_NAME]" at bounding box center [596, 98] width 54 height 13
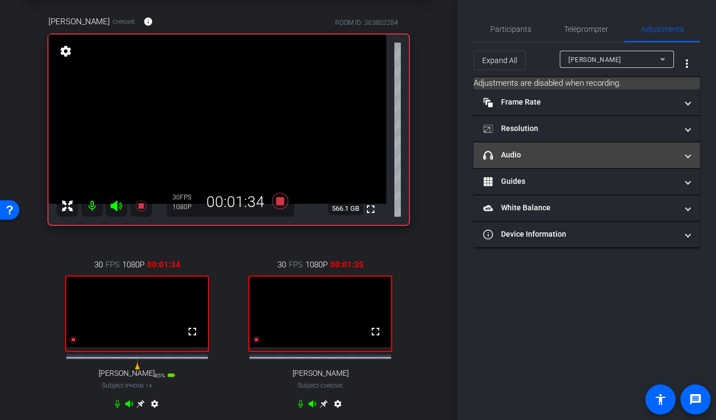
click at [575, 152] on mat-panel-title "headphone icon Audio" at bounding box center [580, 154] width 194 height 11
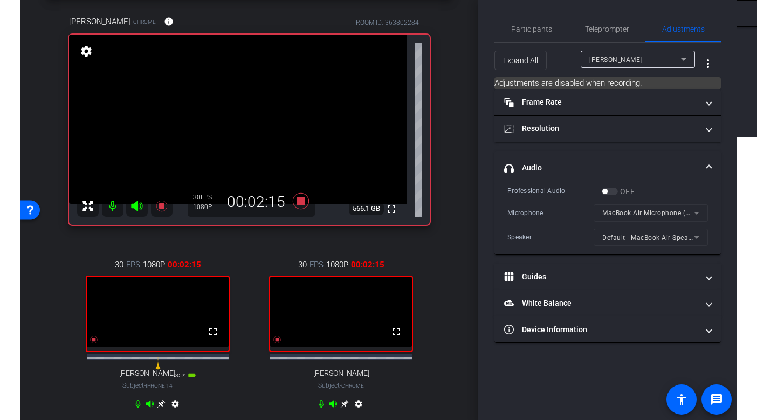
scroll to position [0, 0]
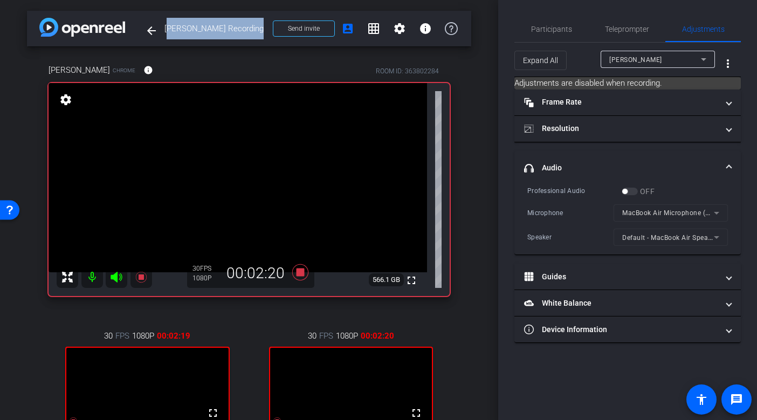
drag, startPoint x: 253, startPoint y: 27, endPoint x: 165, endPoint y: 26, distance: 87.3
click at [165, 26] on span "[PERSON_NAME] Recording" at bounding box center [215, 29] width 102 height 22
copy span "[PERSON_NAME] Recording"
click at [569, 25] on span "Participants" at bounding box center [551, 29] width 41 height 8
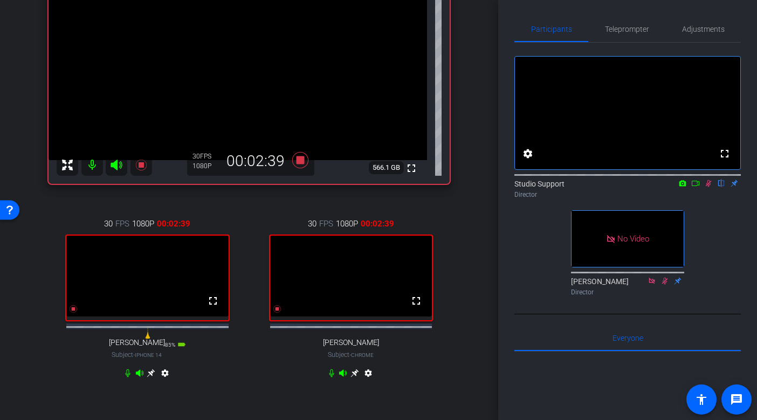
scroll to position [113, 0]
click at [697, 25] on span "Adjustments" at bounding box center [703, 29] width 43 height 8
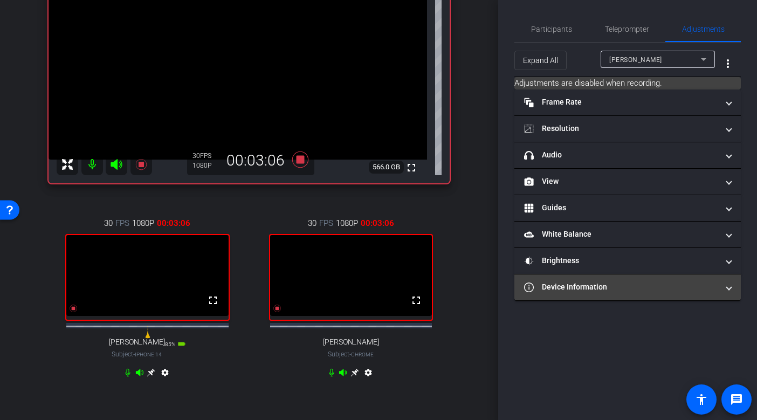
click at [594, 288] on mat-panel-title "Device Information" at bounding box center [621, 286] width 194 height 11
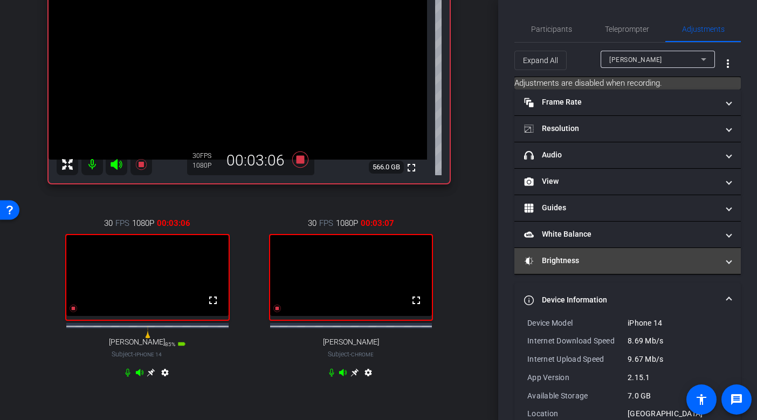
scroll to position [24, 0]
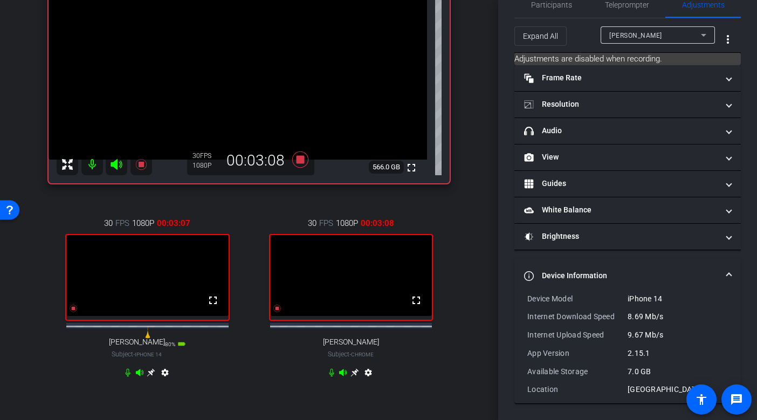
click at [638, 33] on span "[PERSON_NAME]" at bounding box center [635, 36] width 53 height 8
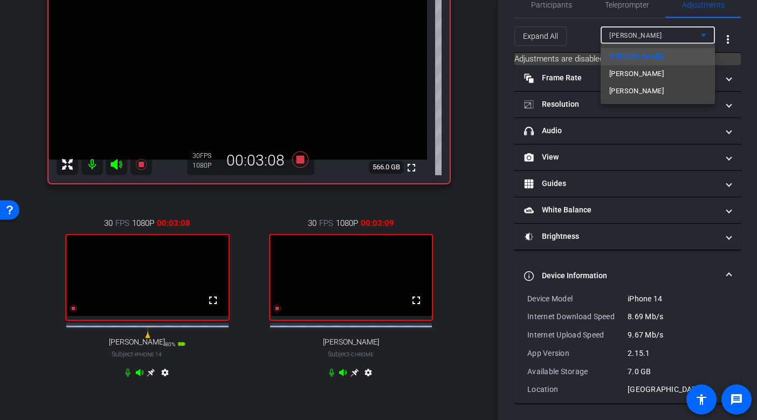
click at [635, 75] on span "[PERSON_NAME]" at bounding box center [636, 73] width 54 height 13
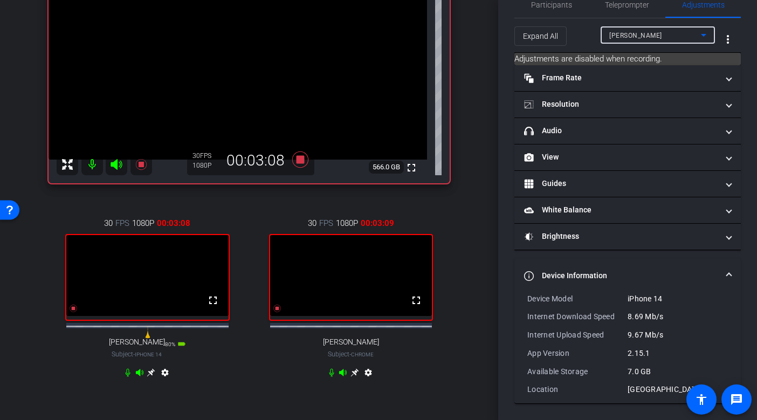
scroll to position [10, 0]
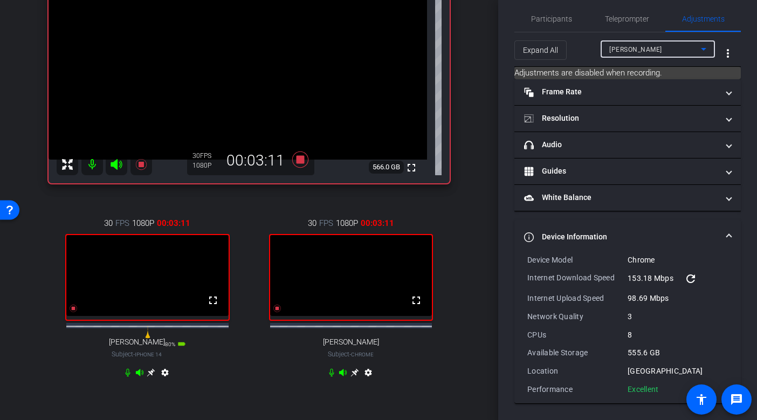
click at [629, 53] on span "[PERSON_NAME]" at bounding box center [635, 50] width 53 height 8
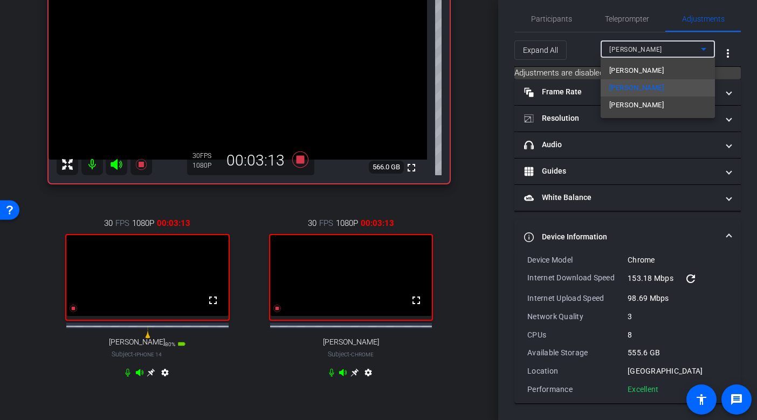
click at [629, 106] on span "[PERSON_NAME]" at bounding box center [636, 105] width 54 height 13
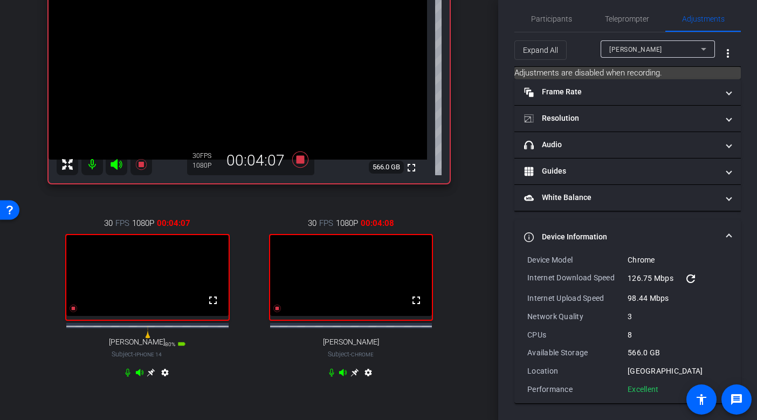
click at [333, 377] on icon at bounding box center [331, 372] width 9 height 9
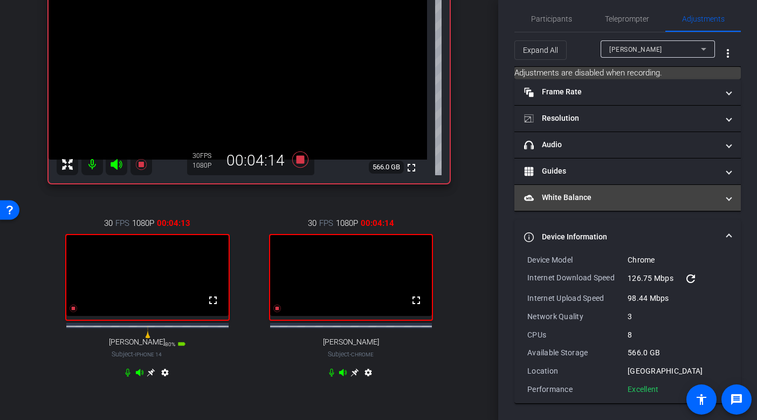
scroll to position [0, 0]
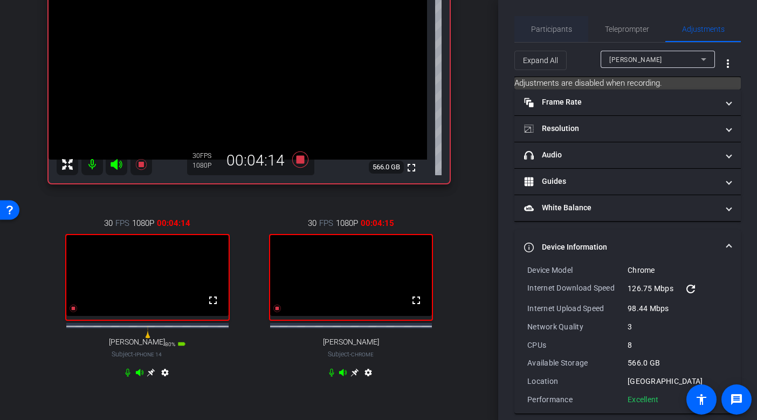
click at [553, 25] on span "Participants" at bounding box center [551, 29] width 41 height 8
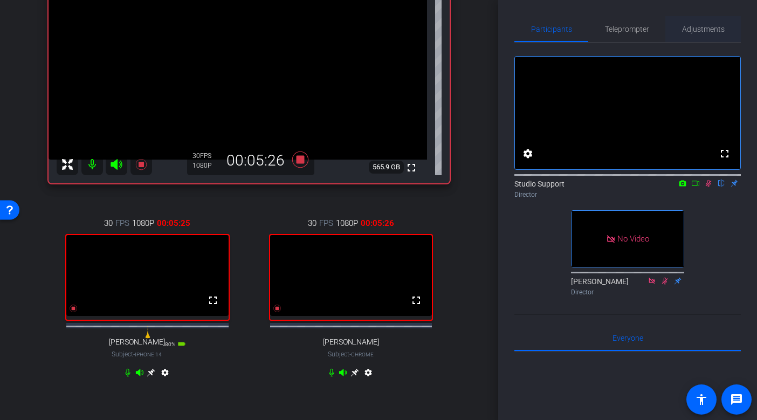
click at [716, 20] on span "Adjustments" at bounding box center [703, 29] width 43 height 26
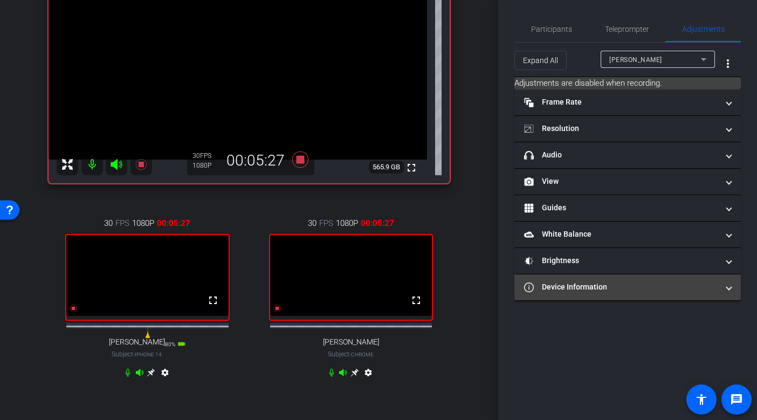
click at [636, 283] on mat-panel-title "Device Information" at bounding box center [621, 286] width 194 height 11
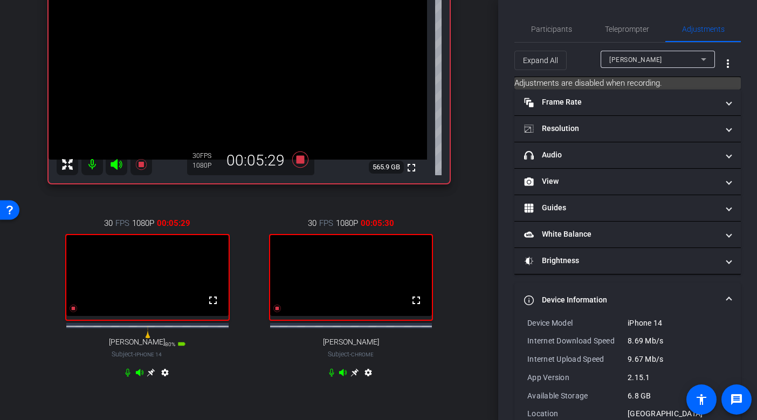
click at [643, 54] on div "[PERSON_NAME]" at bounding box center [655, 59] width 92 height 13
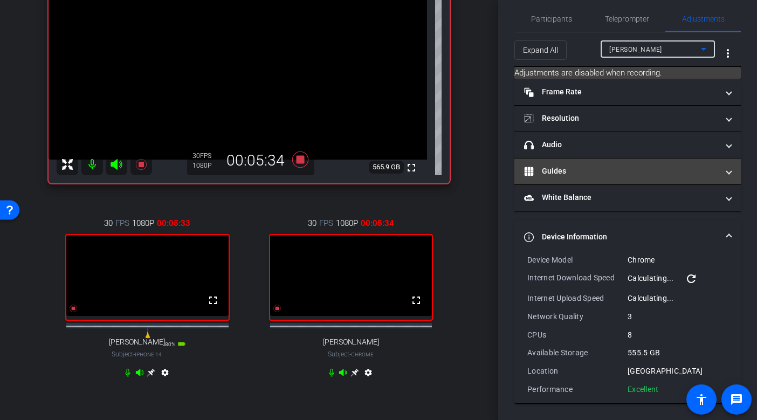
scroll to position [6, 0]
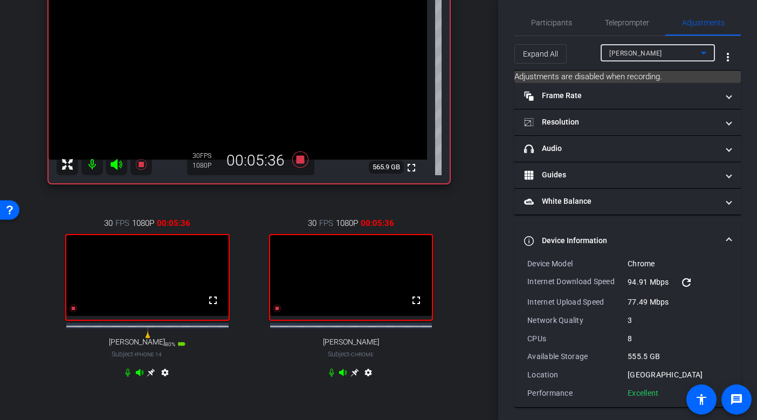
click at [639, 55] on span "[PERSON_NAME]" at bounding box center [635, 54] width 53 height 8
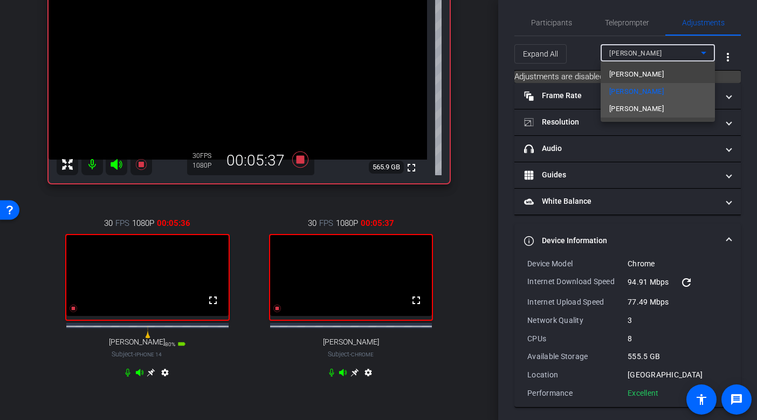
click at [630, 110] on span "[PERSON_NAME]" at bounding box center [636, 108] width 54 height 13
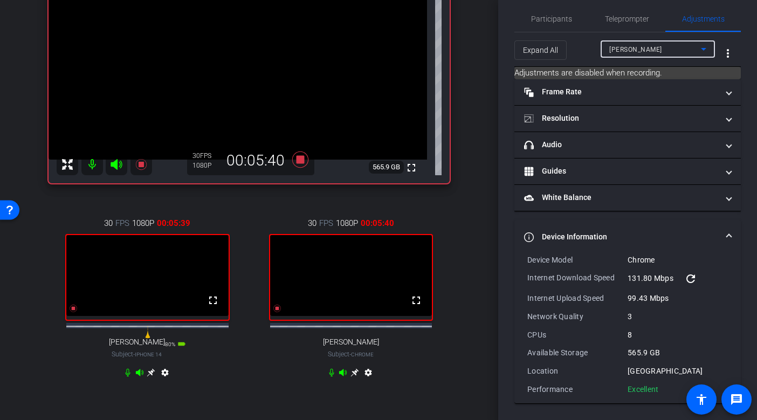
scroll to position [0, 0]
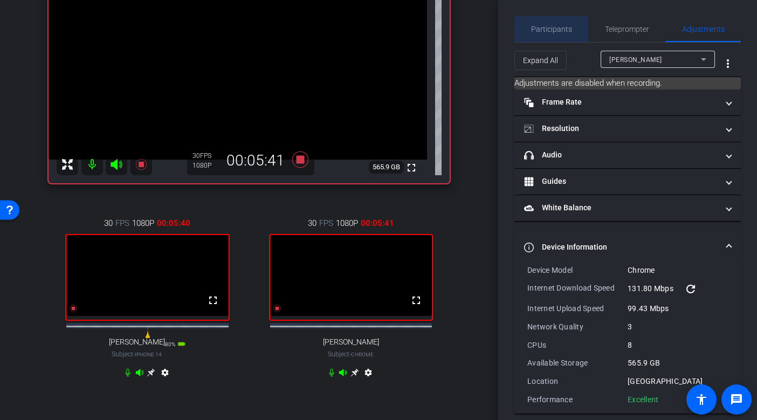
click at [545, 23] on span "Participants" at bounding box center [551, 29] width 41 height 26
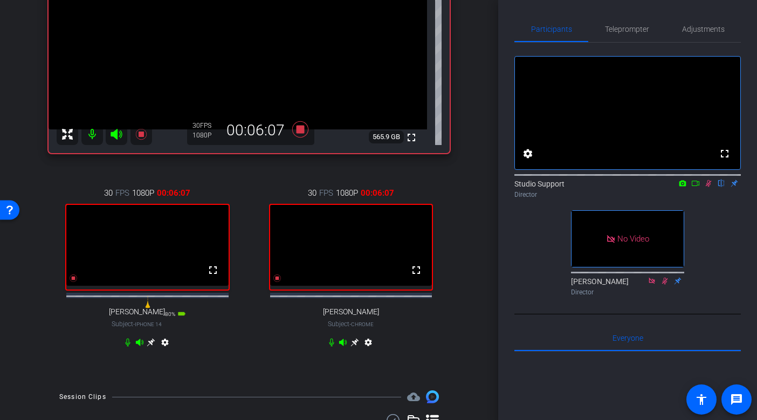
scroll to position [149, 0]
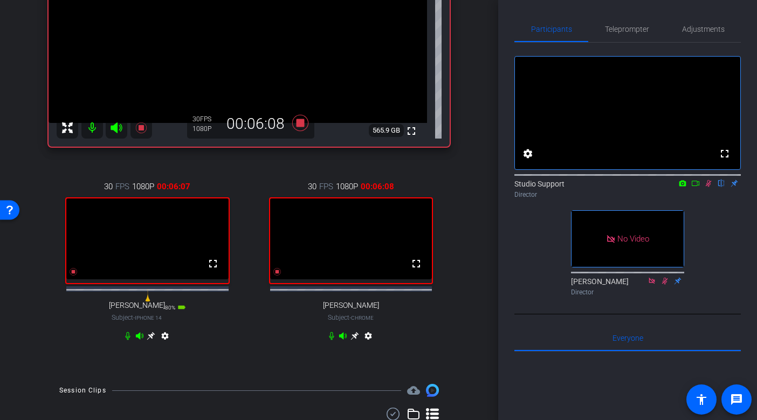
click at [354, 340] on icon at bounding box center [354, 336] width 8 height 8
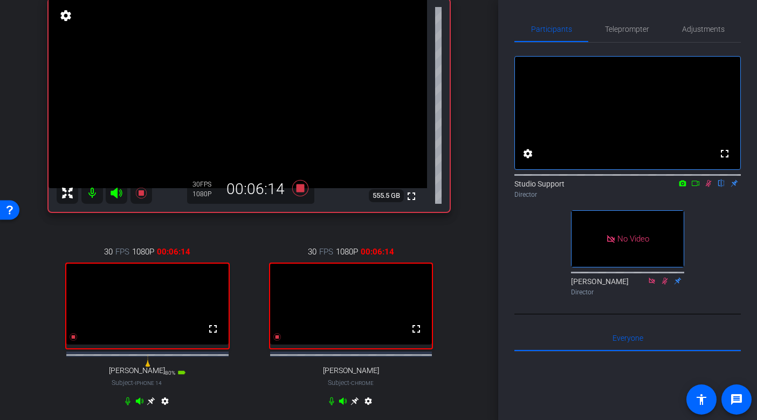
scroll to position [103, 0]
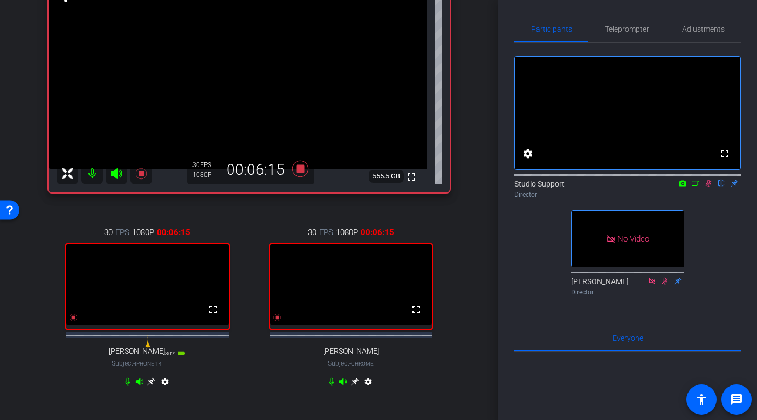
click at [149, 386] on icon at bounding box center [151, 382] width 8 height 8
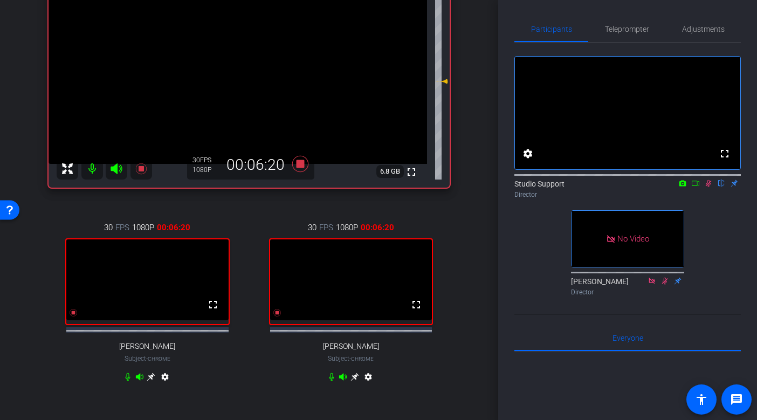
click at [354, 381] on icon at bounding box center [354, 376] width 9 height 9
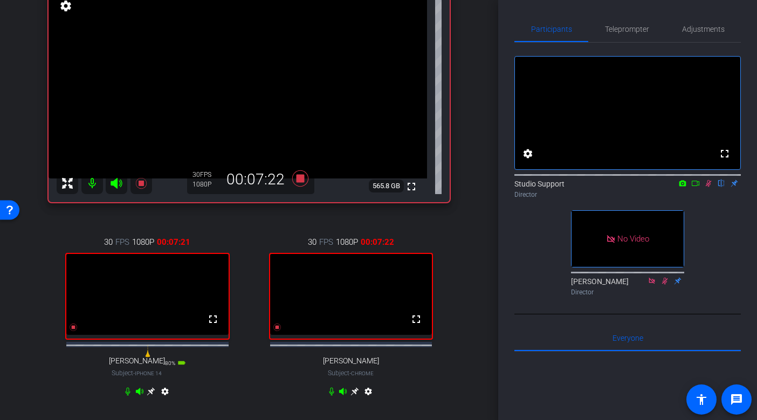
scroll to position [95, 0]
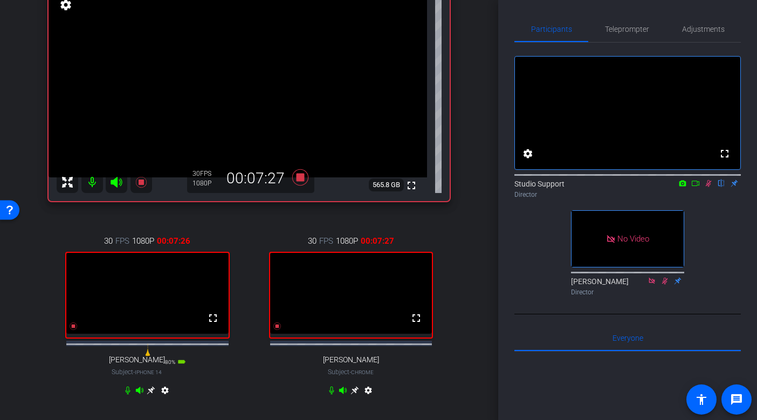
click at [695, 187] on icon at bounding box center [695, 183] width 9 height 8
click at [686, 29] on span "Adjustments" at bounding box center [703, 29] width 43 height 8
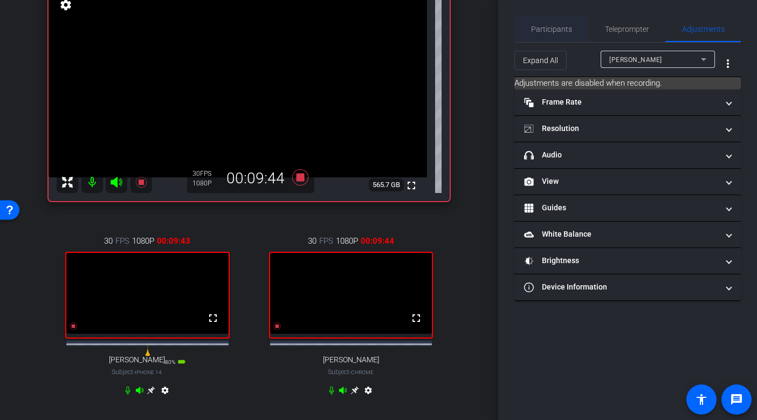
click at [566, 16] on span "Participants" at bounding box center [551, 29] width 41 height 26
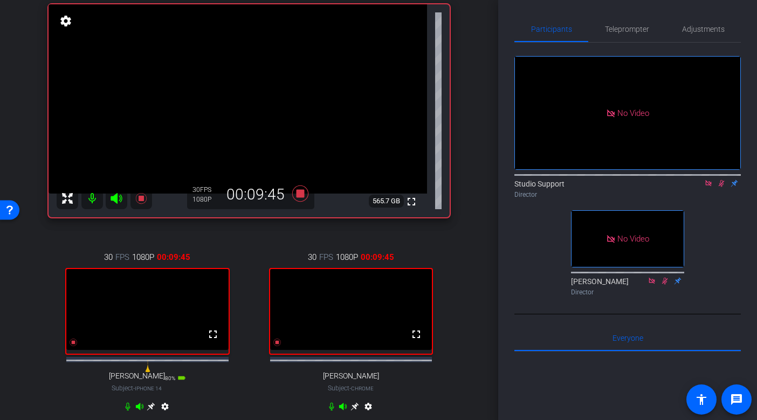
scroll to position [78, 0]
click at [152, 411] on icon at bounding box center [151, 407] width 8 height 8
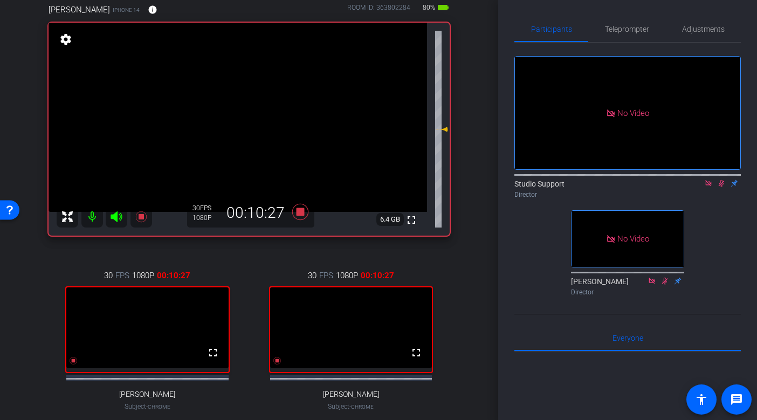
scroll to position [53, 0]
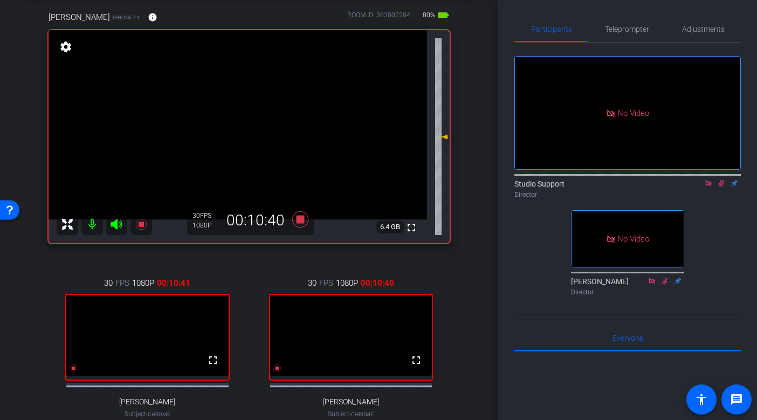
click at [248, 139] on video at bounding box center [238, 124] width 378 height 189
click at [676, 29] on div "Adjustments" at bounding box center [702, 29] width 75 height 26
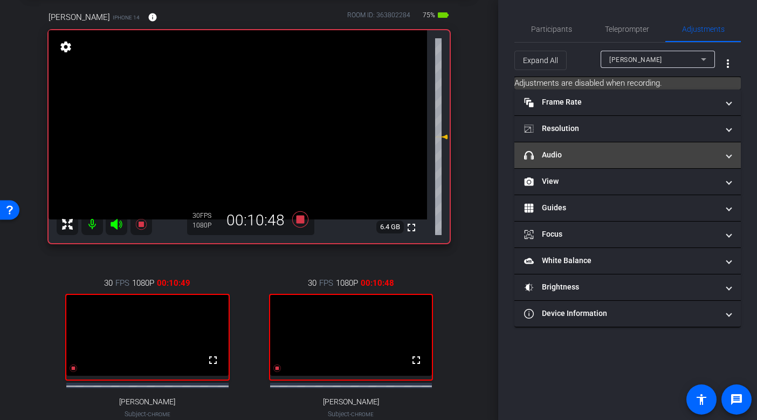
click at [578, 156] on mat-panel-title "headphone icon Audio" at bounding box center [621, 154] width 194 height 11
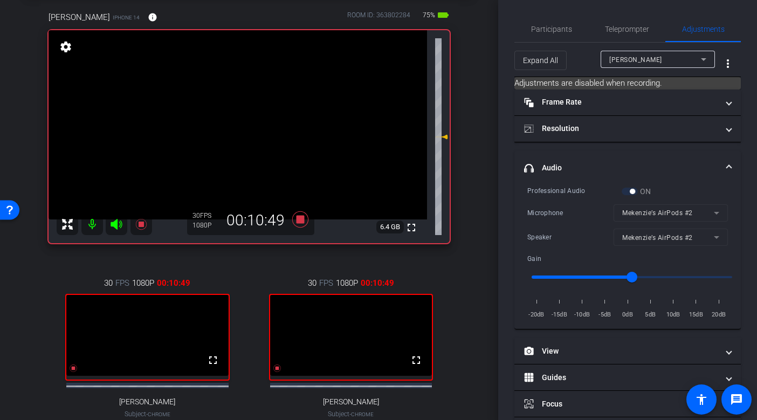
click at [572, 163] on mat-panel-title "headphone icon Audio" at bounding box center [621, 167] width 194 height 11
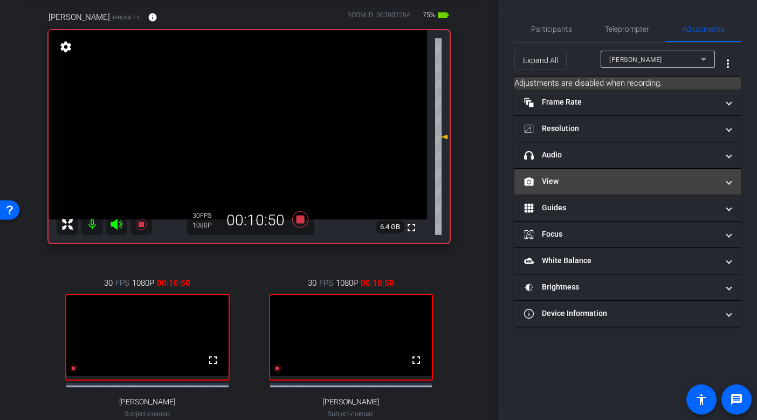
click at [562, 189] on mat-expansion-panel-header "View" at bounding box center [627, 182] width 226 height 26
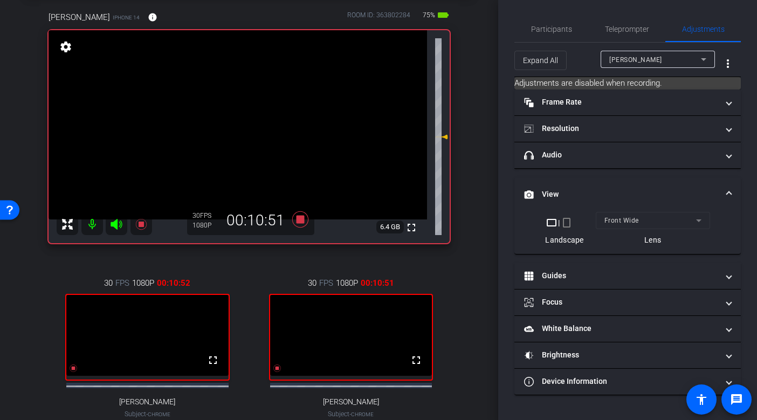
click at [562, 189] on mat-panel-title "View" at bounding box center [621, 194] width 194 height 11
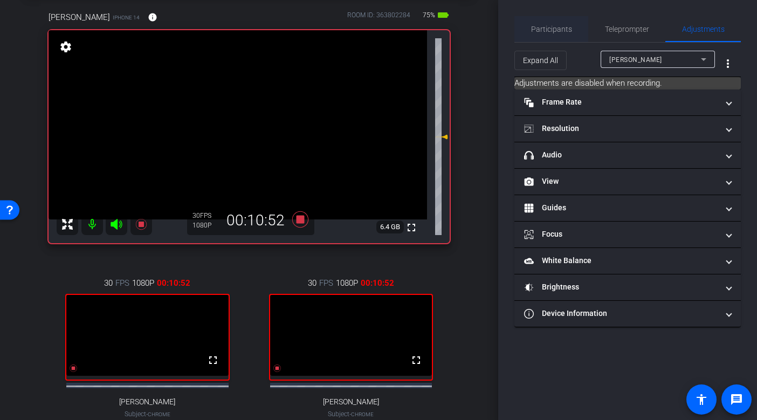
click at [550, 26] on span "Participants" at bounding box center [551, 29] width 41 height 8
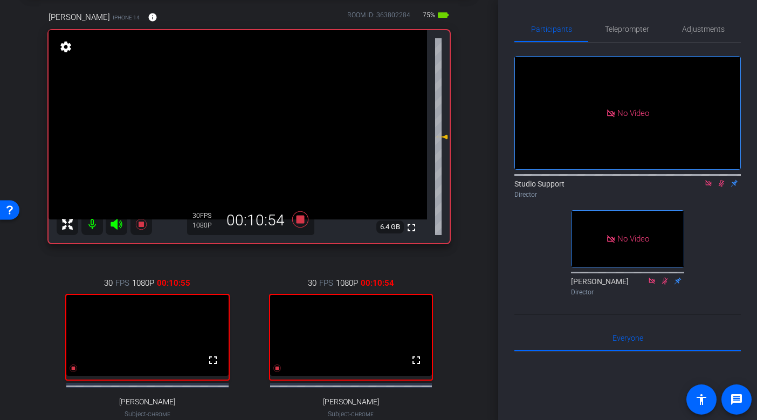
click at [219, 113] on video at bounding box center [238, 124] width 378 height 189
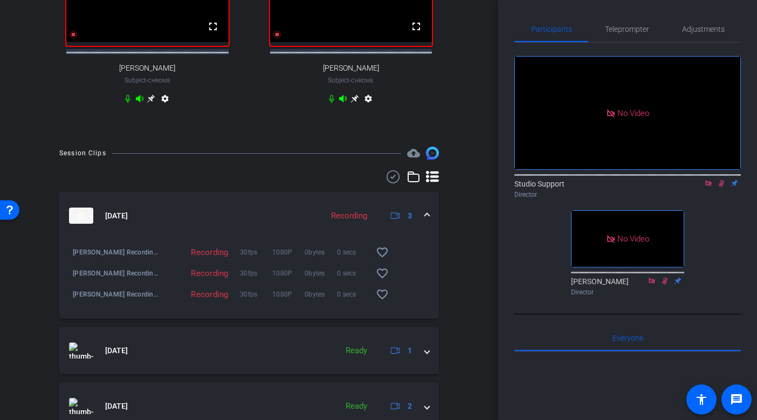
scroll to position [445, 0]
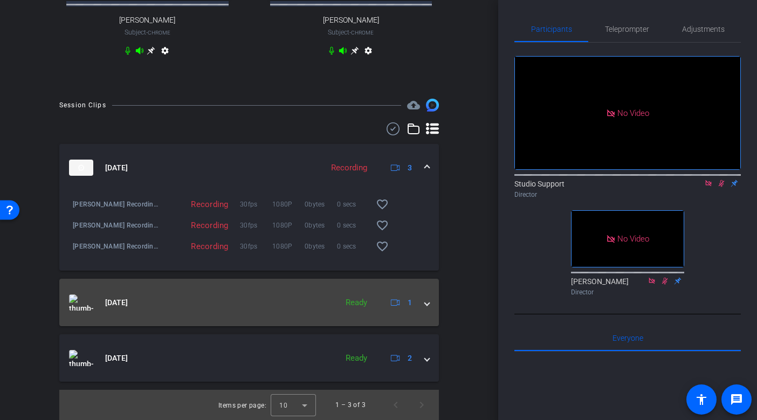
click at [245, 302] on mat-panel-title "[DATE]" at bounding box center [200, 302] width 262 height 16
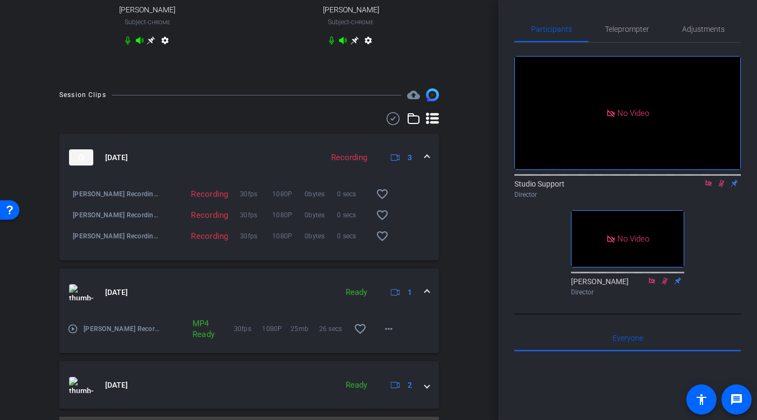
scroll to position [482, 0]
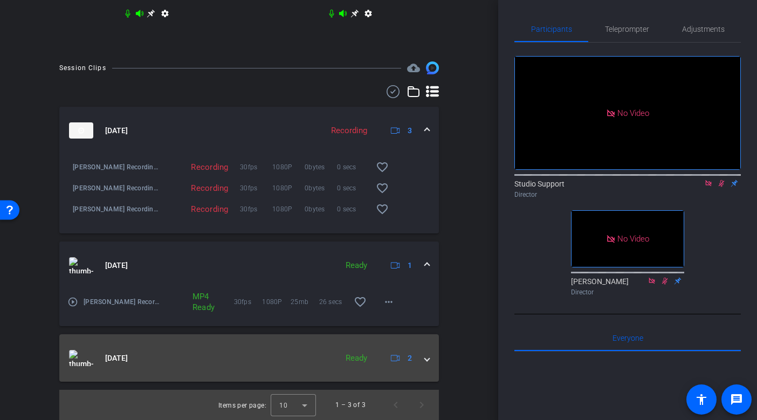
click at [227, 351] on mat-panel-title "[DATE]" at bounding box center [200, 358] width 262 height 16
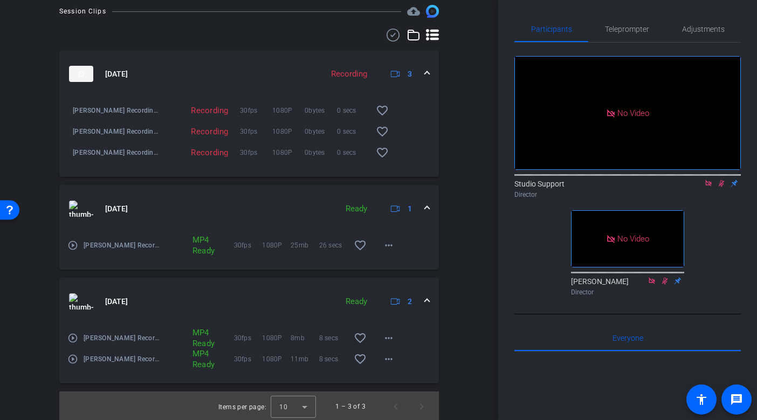
scroll to position [540, 0]
click at [387, 358] on mat-icon "more_horiz" at bounding box center [388, 357] width 13 height 13
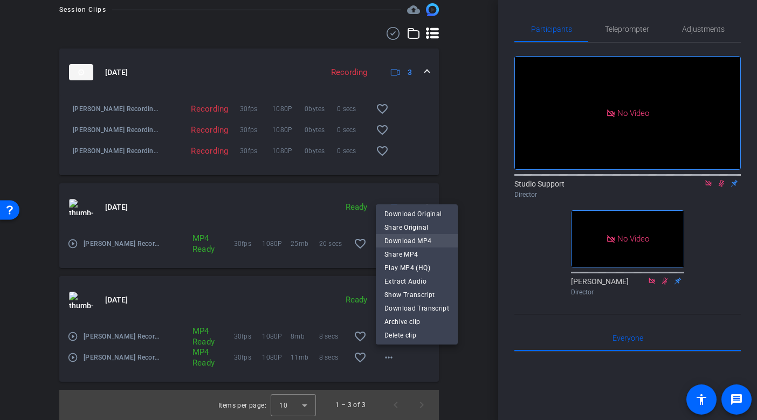
click at [433, 241] on span "Download MP4" at bounding box center [416, 240] width 65 height 13
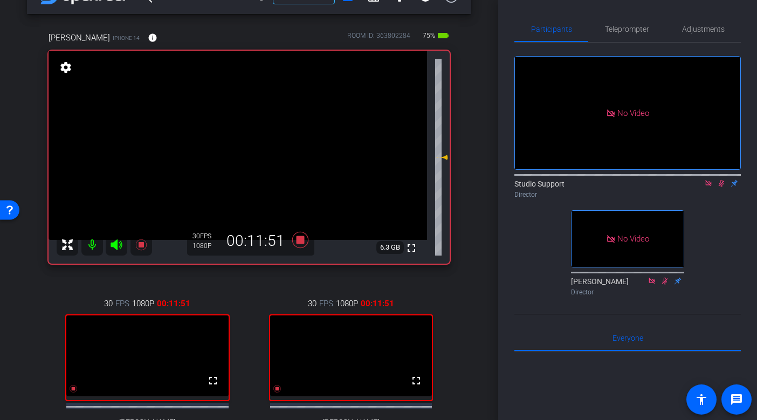
scroll to position [37, 0]
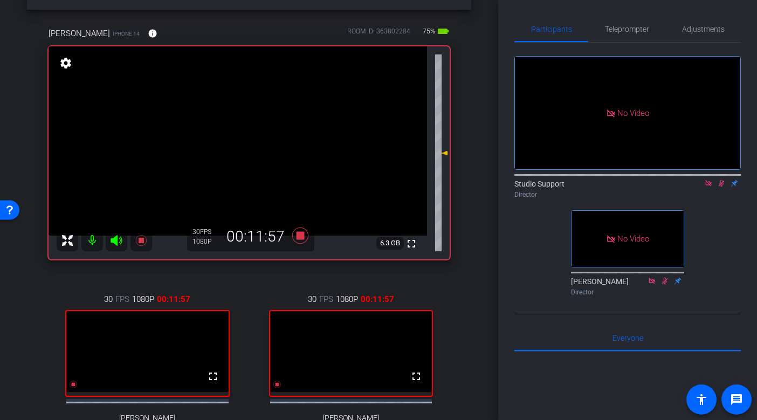
click at [219, 160] on video at bounding box center [238, 140] width 378 height 189
click at [209, 115] on video at bounding box center [238, 140] width 378 height 189
click at [210, 166] on video at bounding box center [238, 140] width 378 height 189
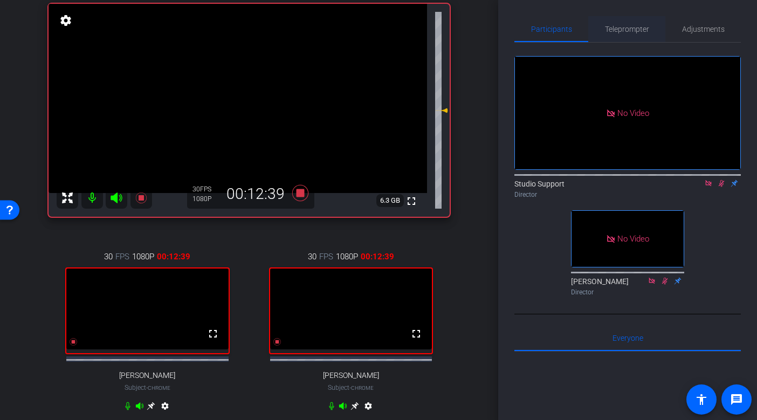
scroll to position [79, 0]
click at [226, 119] on video at bounding box center [238, 98] width 378 height 189
click at [195, 154] on video at bounding box center [238, 98] width 378 height 189
click at [599, 178] on div "Studio Support Director" at bounding box center [627, 188] width 226 height 21
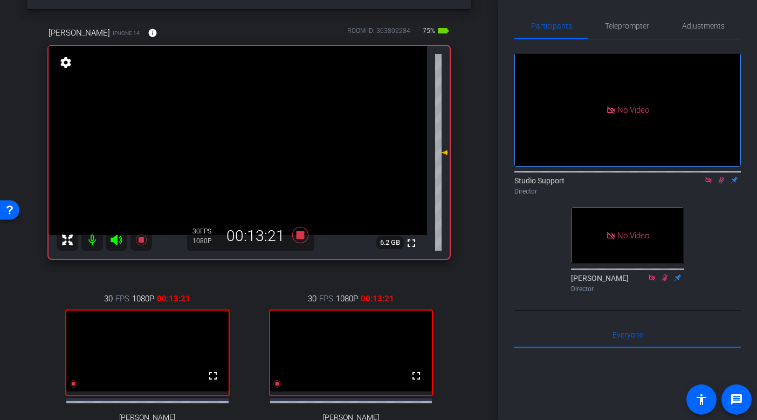
scroll to position [0, 0]
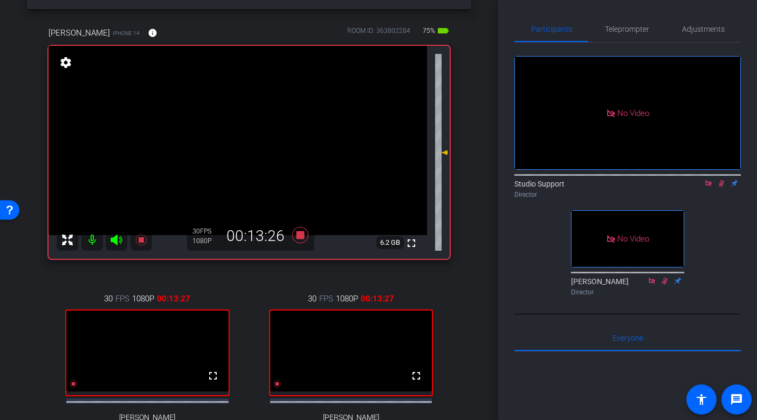
click at [709, 179] on icon at bounding box center [708, 183] width 9 height 8
click at [707, 187] on icon at bounding box center [708, 183] width 6 height 7
click at [709, 188] on mat-icon at bounding box center [708, 183] width 13 height 10
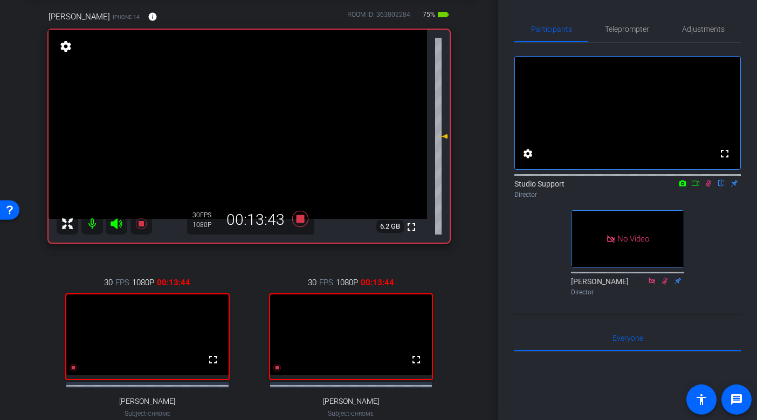
drag, startPoint x: 708, startPoint y: 196, endPoint x: 709, endPoint y: 250, distance: 53.9
click at [709, 250] on div "fullscreen settings Studio Support flip Director No Video [PERSON_NAME] Director" at bounding box center [627, 172] width 226 height 258
click at [710, 187] on icon at bounding box center [708, 183] width 9 height 8
click at [302, 220] on icon at bounding box center [300, 219] width 16 height 16
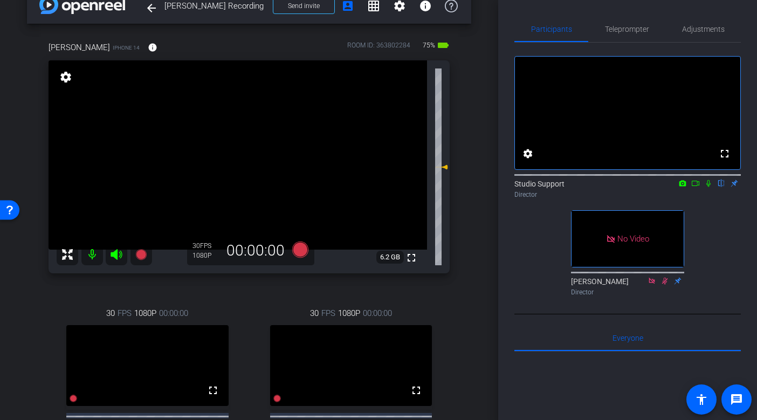
scroll to position [0, 0]
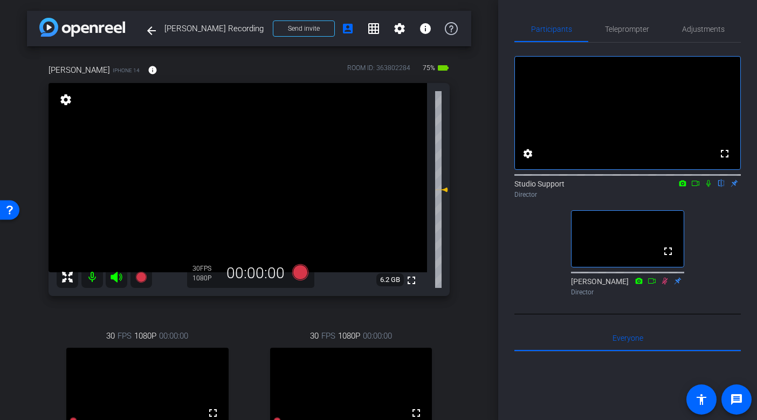
click at [233, 170] on video at bounding box center [238, 177] width 378 height 189
click at [249, 224] on video at bounding box center [238, 177] width 378 height 189
click at [691, 26] on span "Adjustments" at bounding box center [703, 29] width 43 height 8
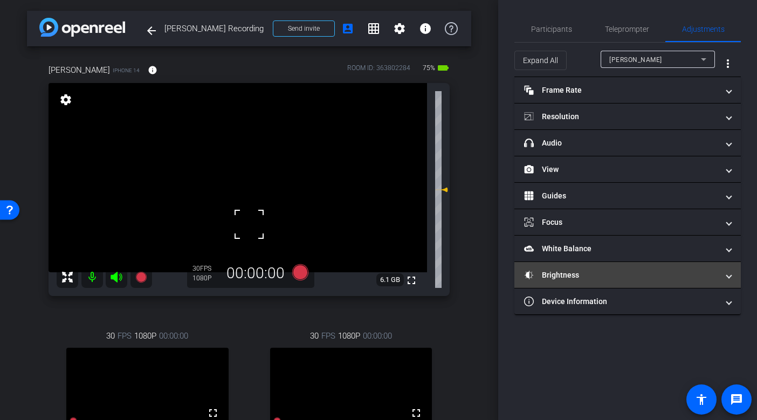
click at [583, 276] on mat-panel-title "Brightness" at bounding box center [621, 274] width 194 height 11
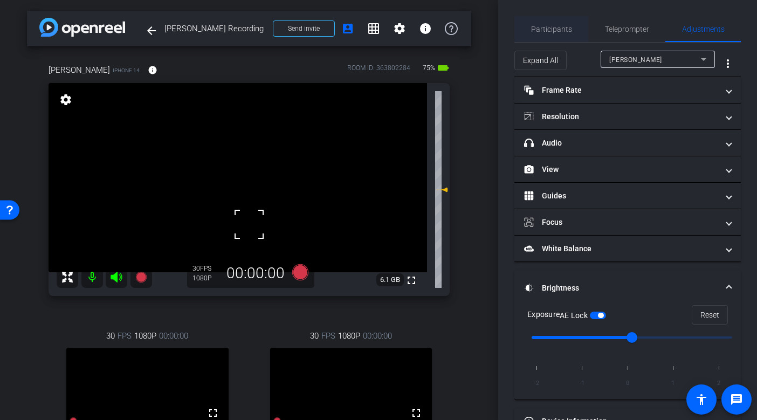
click at [545, 25] on span "Participants" at bounding box center [551, 29] width 41 height 8
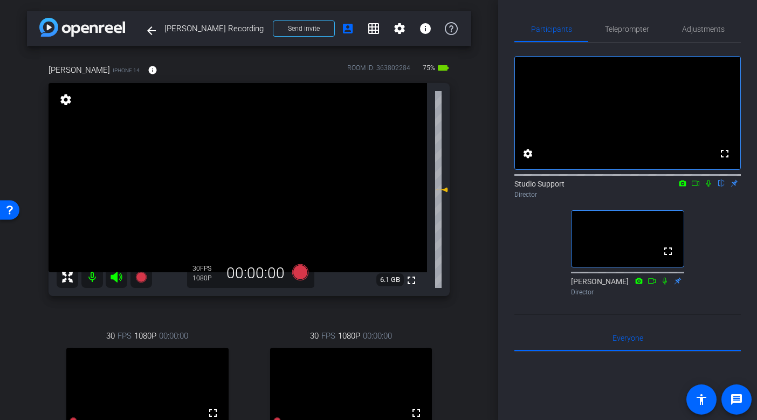
click at [232, 179] on video at bounding box center [238, 177] width 378 height 189
click at [237, 132] on video at bounding box center [238, 177] width 378 height 189
click at [210, 161] on video at bounding box center [238, 177] width 378 height 189
click at [411, 281] on mat-icon "fullscreen" at bounding box center [411, 280] width 13 height 13
click at [696, 23] on span "Adjustments" at bounding box center [703, 29] width 43 height 26
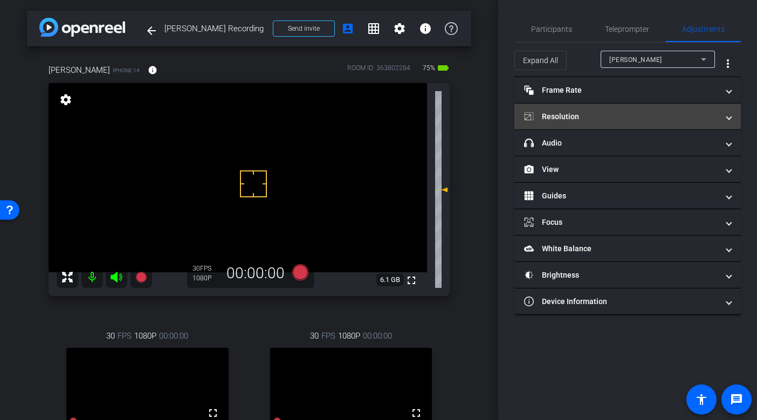
click at [595, 124] on mat-expansion-panel-header "Resolution" at bounding box center [627, 116] width 226 height 26
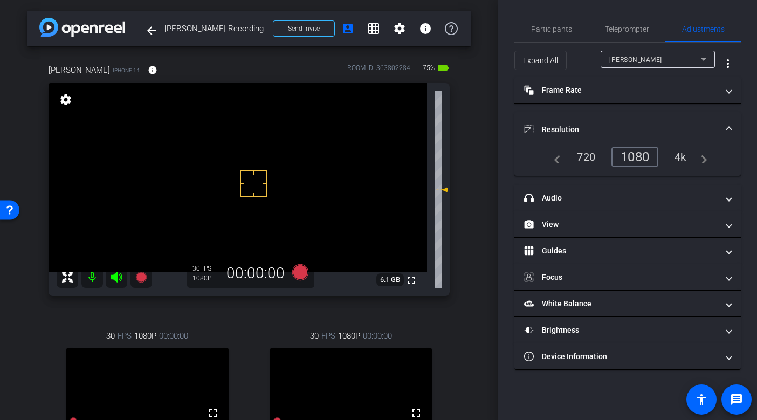
click at [577, 163] on div "720" at bounding box center [586, 157] width 34 height 18
click at [549, 39] on span "Participants" at bounding box center [551, 29] width 41 height 26
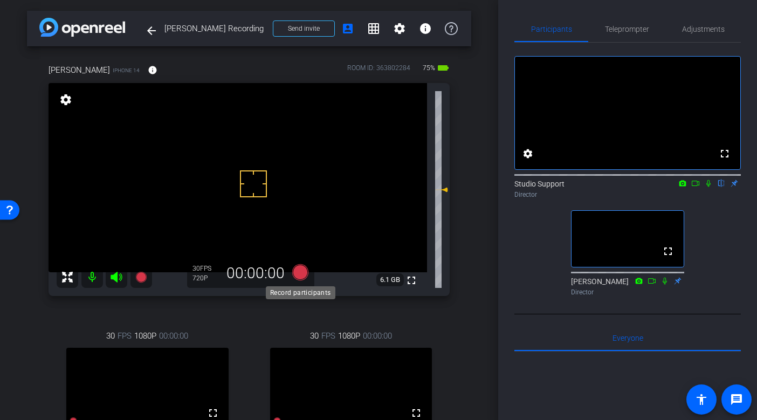
click at [301, 275] on icon at bounding box center [300, 272] width 16 height 16
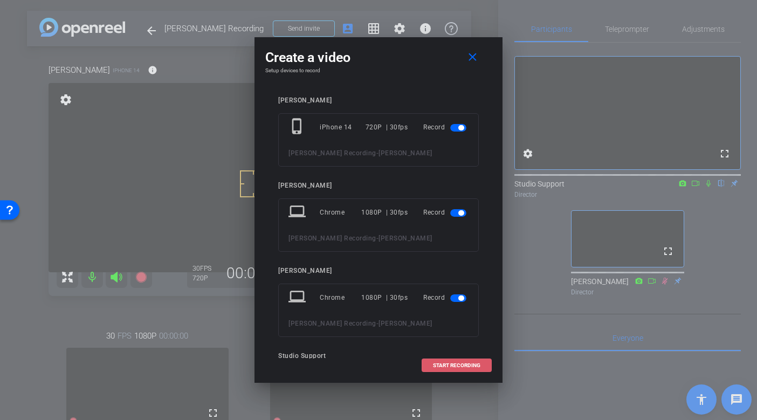
click at [445, 363] on span "START RECORDING" at bounding box center [456, 365] width 47 height 5
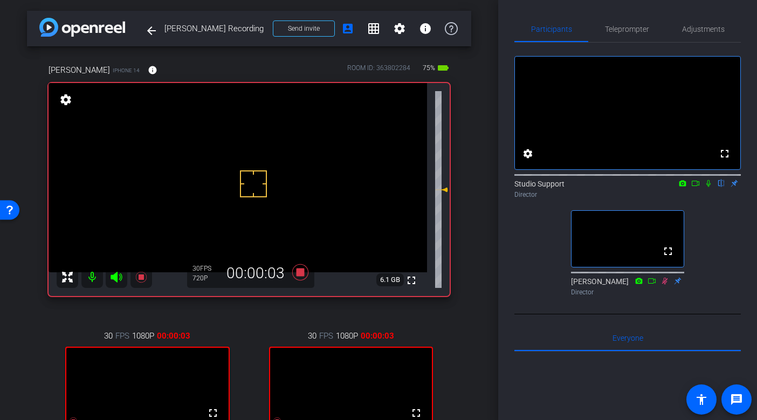
click at [709, 187] on icon at bounding box center [708, 183] width 9 height 8
click at [698, 187] on icon at bounding box center [695, 183] width 9 height 8
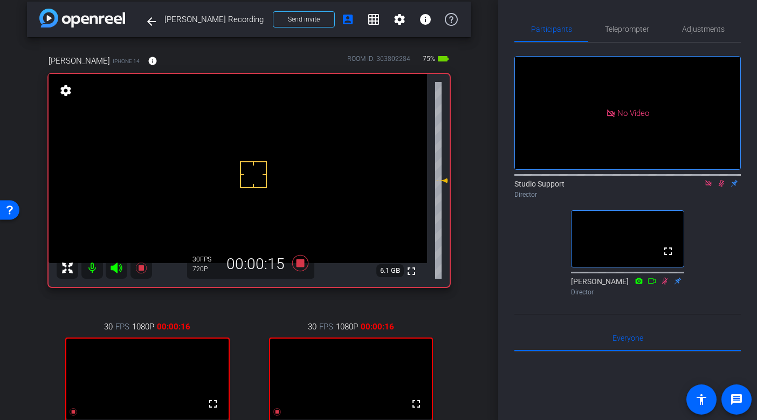
scroll to position [6, 0]
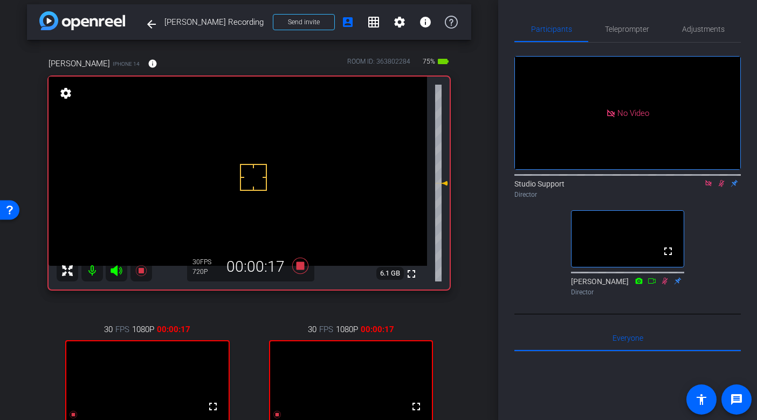
click at [716, 187] on icon at bounding box center [721, 183] width 9 height 8
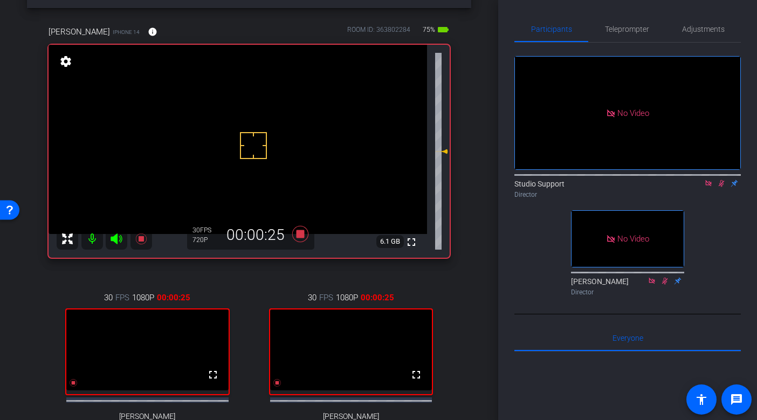
scroll to position [36, 0]
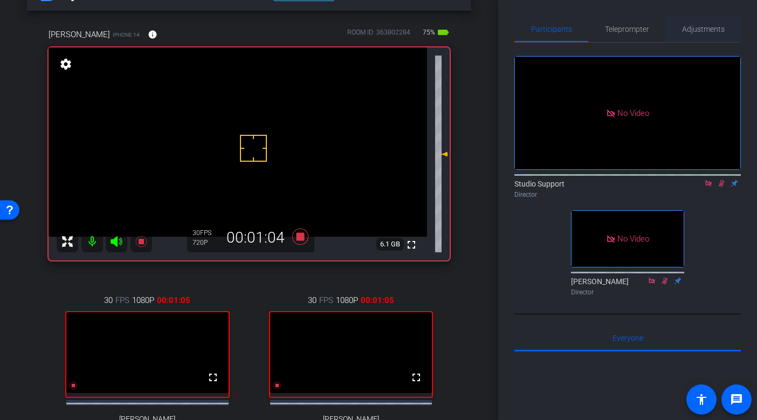
click at [684, 28] on span "Adjustments" at bounding box center [703, 29] width 43 height 8
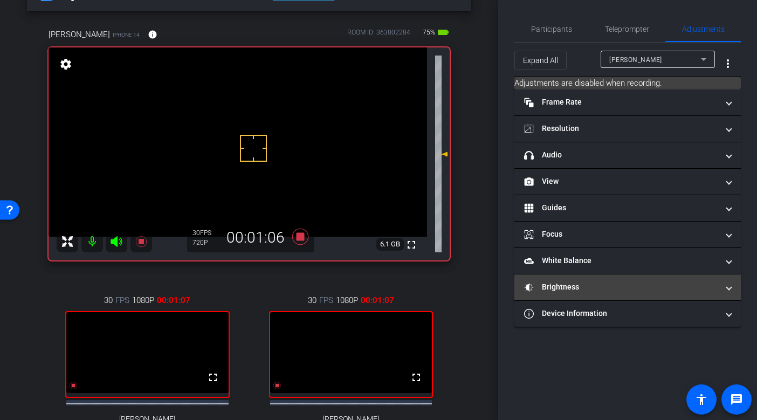
click at [588, 289] on mat-panel-title "Brightness" at bounding box center [621, 286] width 194 height 11
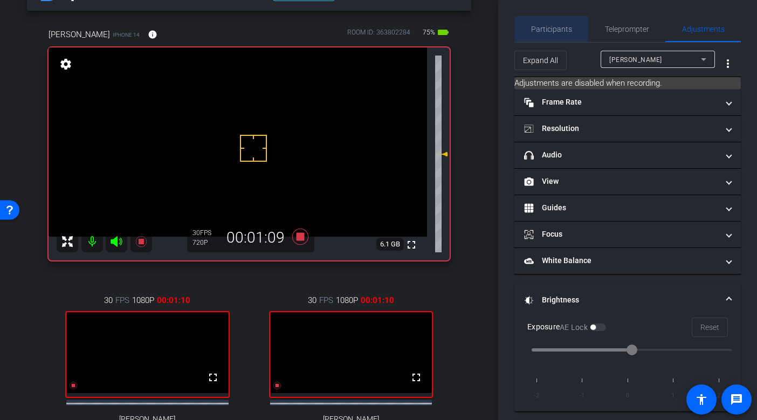
click at [545, 25] on span "Participants" at bounding box center [551, 29] width 41 height 8
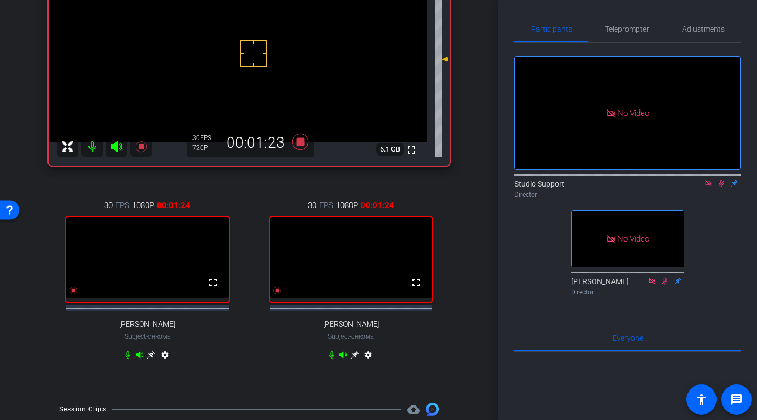
scroll to position [119, 0]
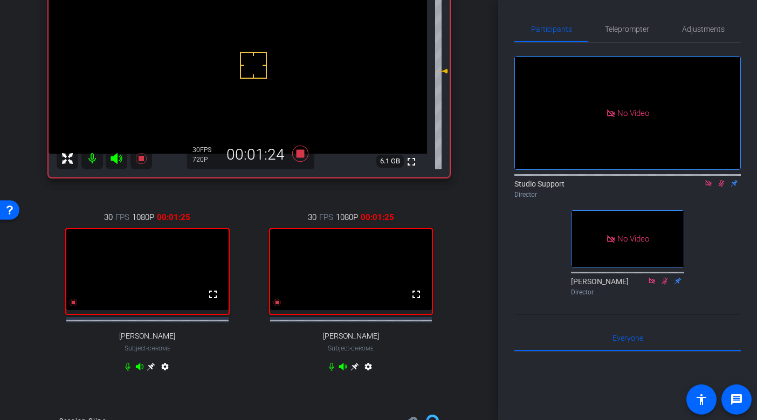
click at [356, 371] on icon at bounding box center [354, 366] width 9 height 9
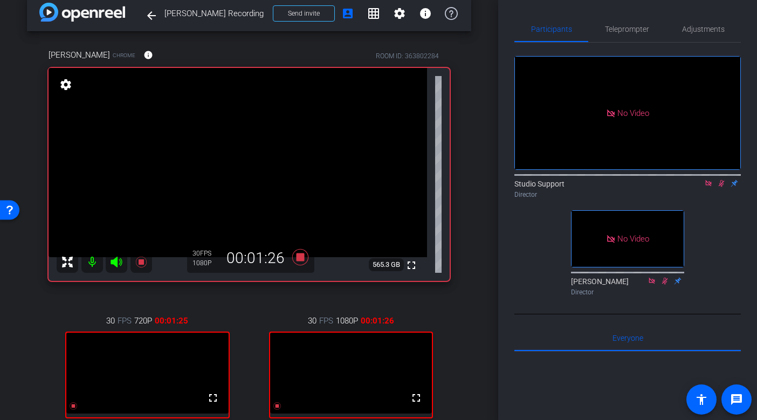
scroll to position [0, 0]
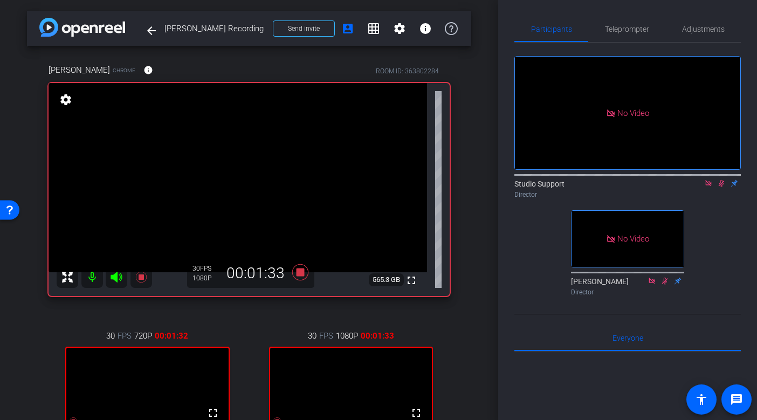
click at [468, 252] on div "[PERSON_NAME] Chrome info ROOM ID: 363802284 fullscreen settings 565.3 GB 30 FP…" at bounding box center [249, 284] width 444 height 476
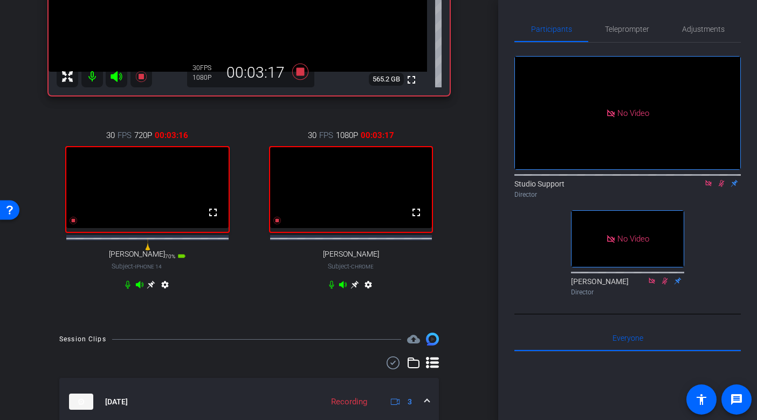
scroll to position [206, 0]
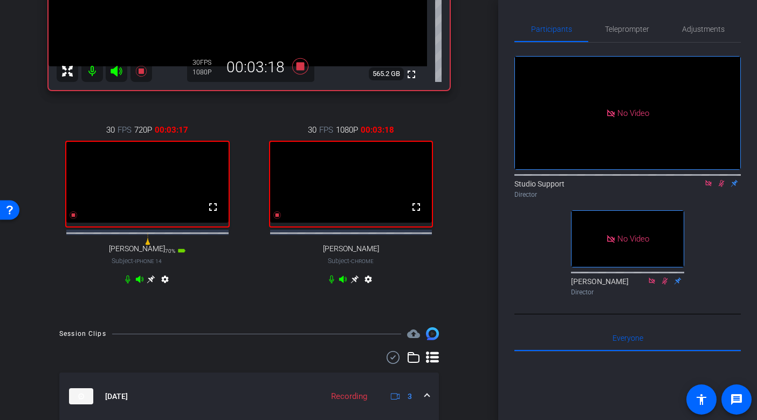
click at [150, 283] on icon at bounding box center [151, 279] width 8 height 8
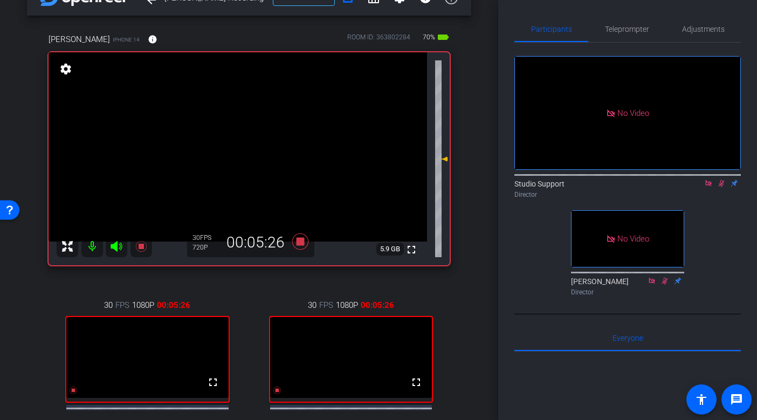
scroll to position [0, 0]
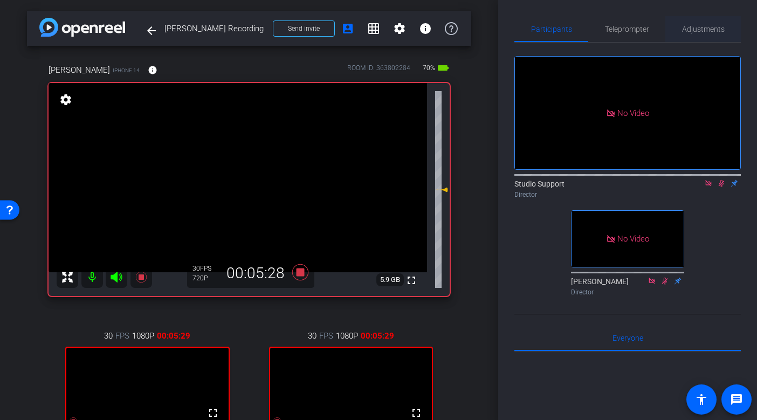
click at [707, 32] on span "Adjustments" at bounding box center [703, 29] width 43 height 8
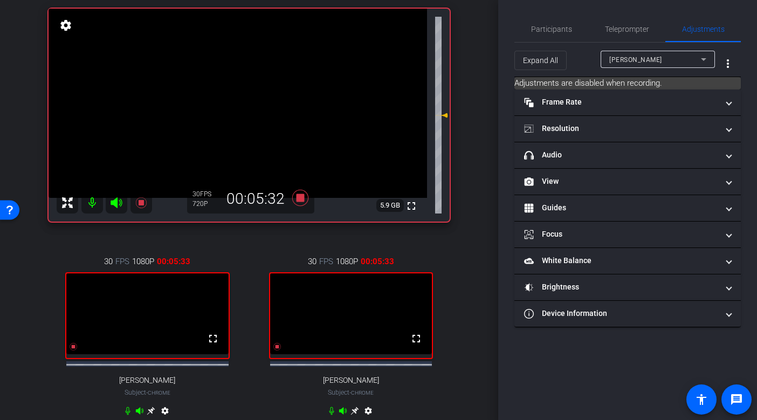
scroll to position [124, 0]
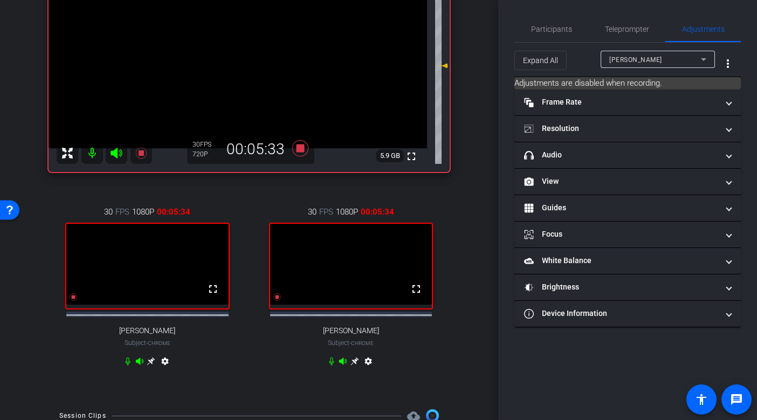
click at [148, 365] on icon at bounding box center [151, 361] width 8 height 8
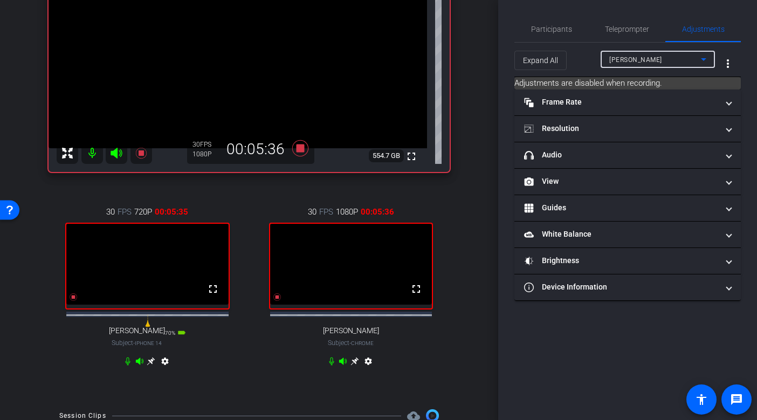
click at [640, 59] on span "[PERSON_NAME]" at bounding box center [635, 60] width 53 height 8
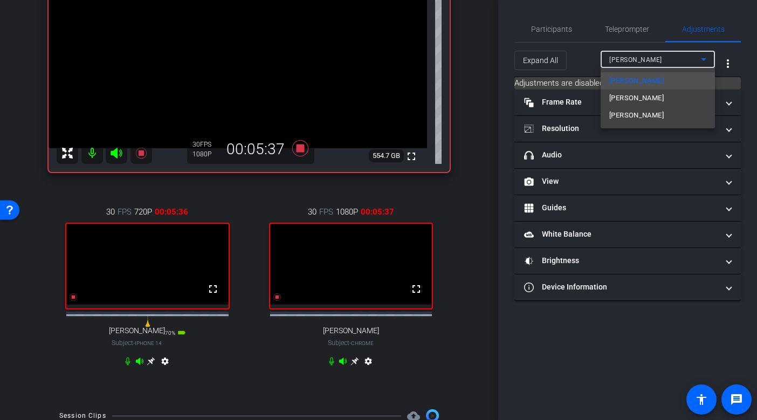
click at [639, 95] on span "[PERSON_NAME]" at bounding box center [636, 98] width 54 height 13
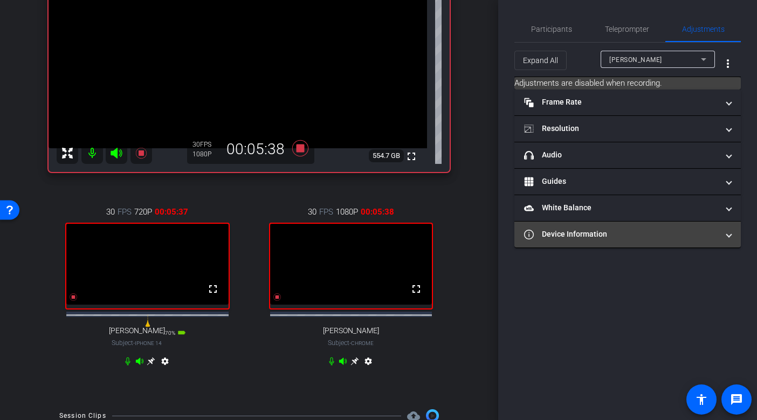
click at [584, 238] on mat-panel-title "Device Information" at bounding box center [621, 234] width 194 height 11
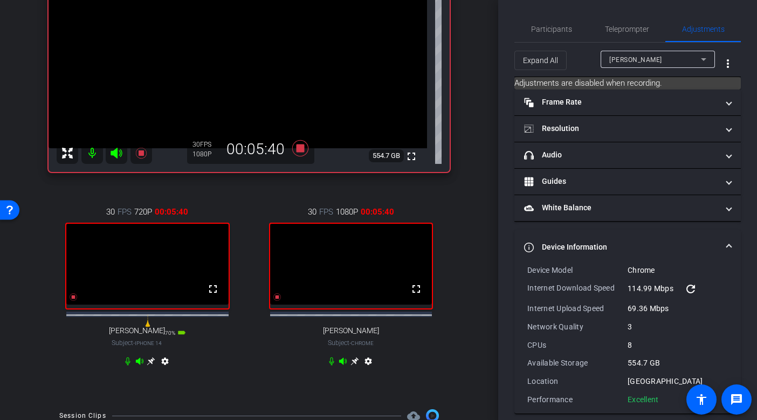
click at [615, 60] on span "[PERSON_NAME]" at bounding box center [635, 60] width 53 height 8
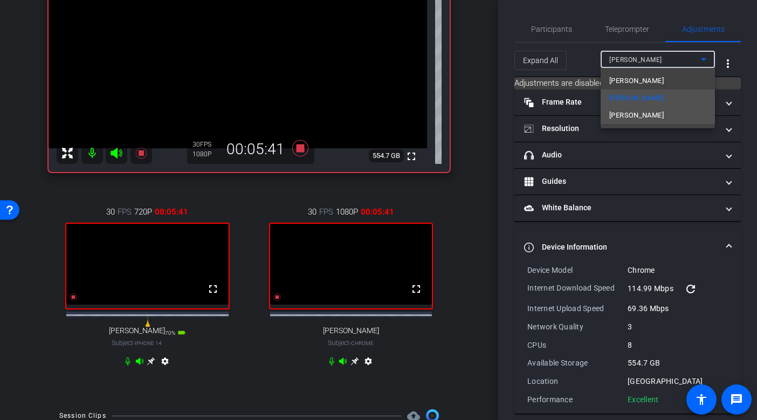
click at [618, 120] on span "[PERSON_NAME]" at bounding box center [636, 115] width 54 height 13
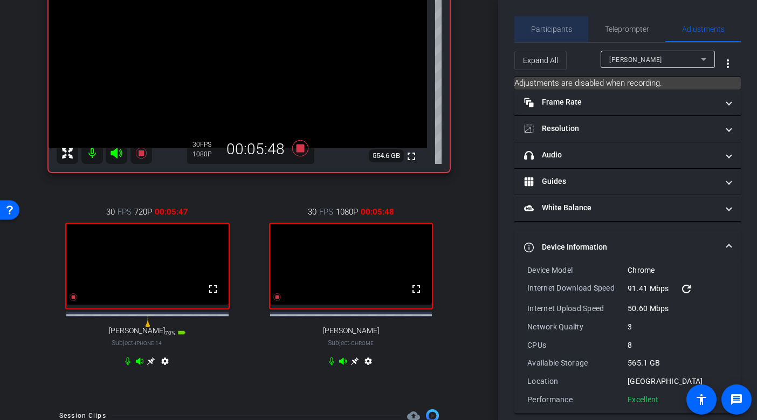
click at [552, 25] on span "Participants" at bounding box center [551, 29] width 41 height 8
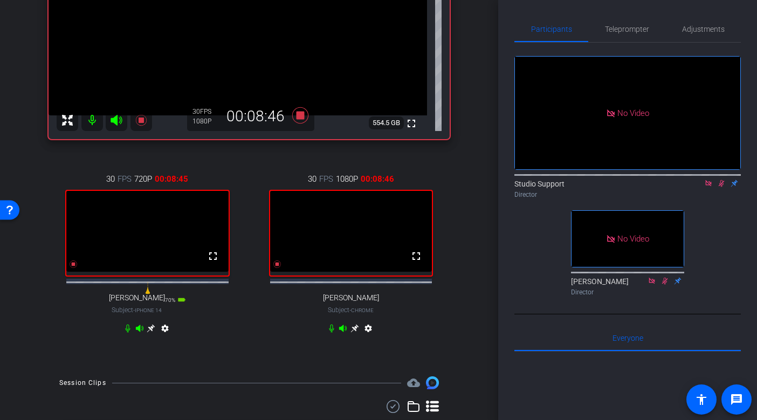
scroll to position [154, 0]
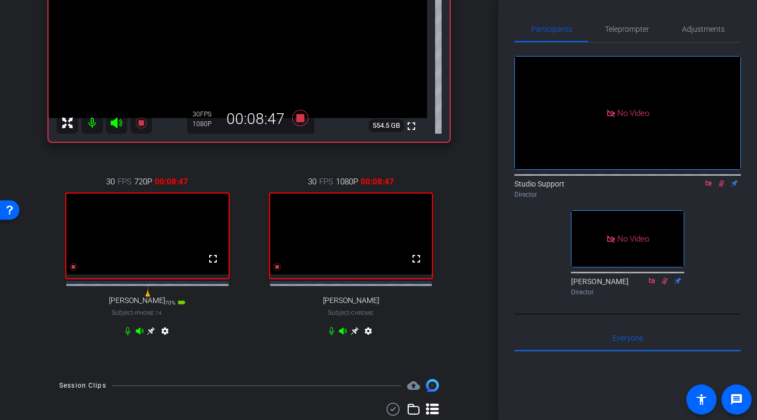
click at [151, 335] on icon at bounding box center [151, 331] width 8 height 8
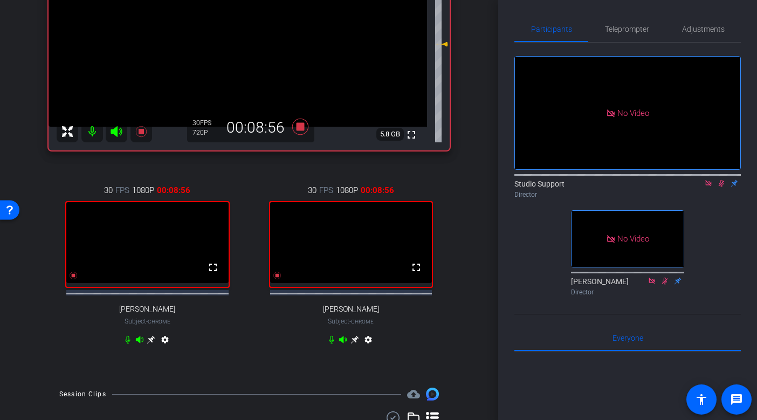
scroll to position [146, 0]
click at [356, 343] on icon at bounding box center [354, 339] width 9 height 9
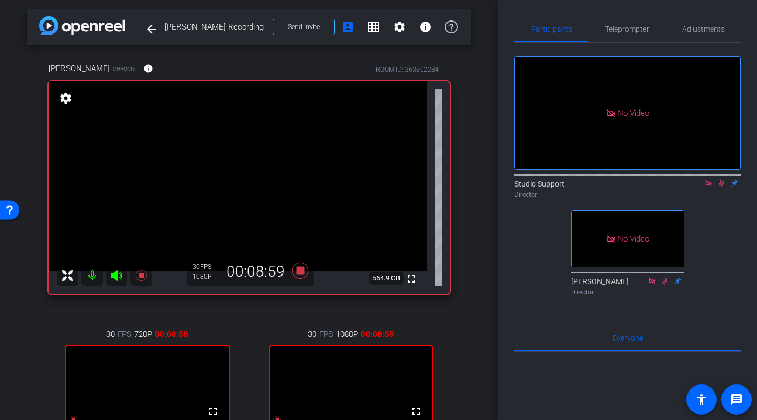
scroll to position [0, 0]
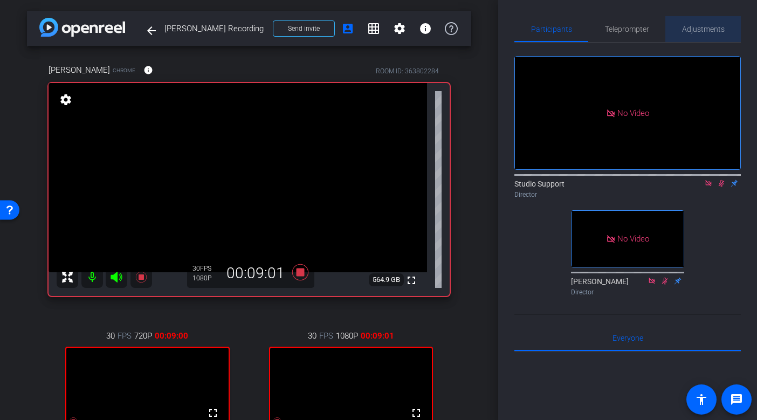
click at [680, 26] on div "Adjustments" at bounding box center [702, 29] width 75 height 26
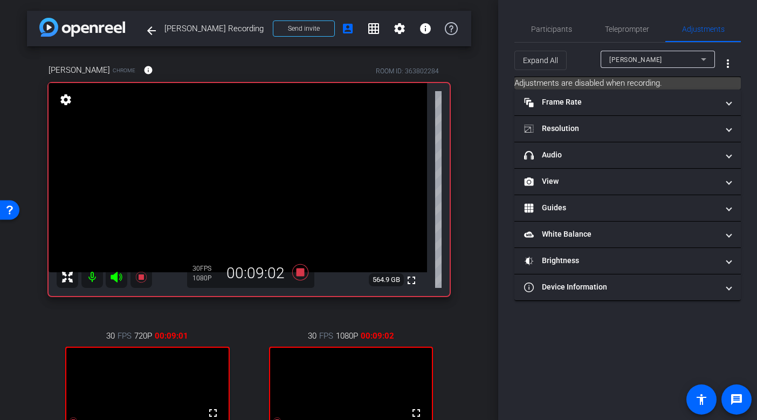
click at [655, 60] on span "[PERSON_NAME]" at bounding box center [635, 60] width 53 height 8
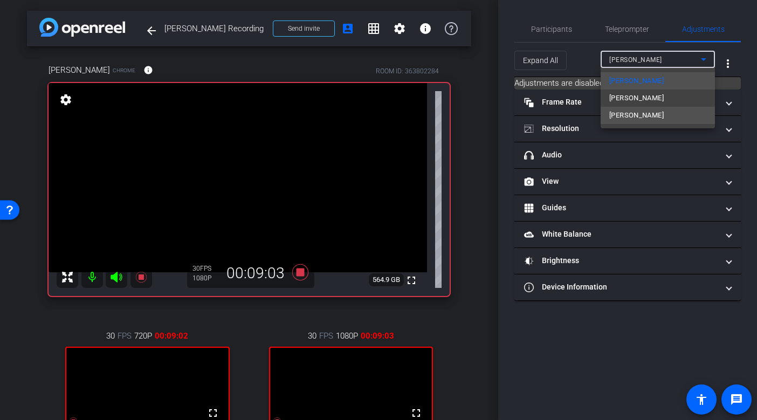
click at [643, 116] on span "[PERSON_NAME]" at bounding box center [636, 115] width 54 height 13
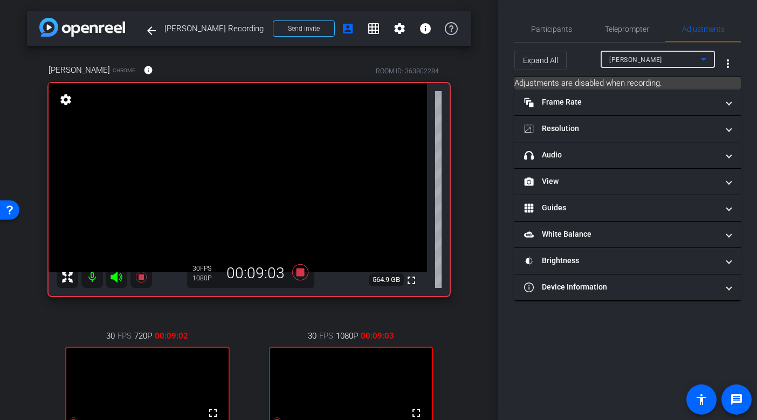
type input "11000"
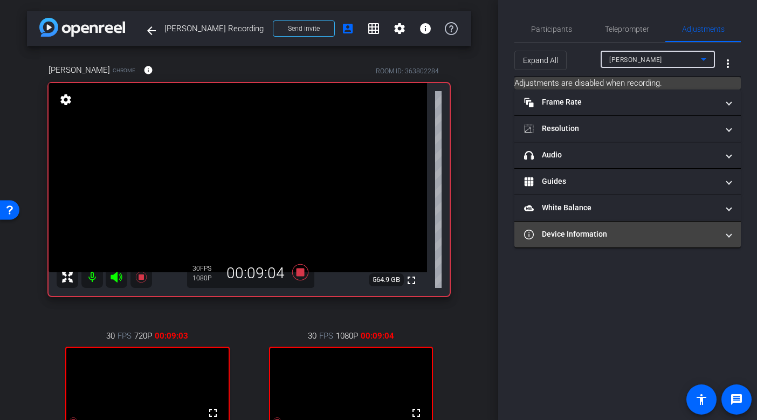
click at [612, 239] on mat-panel-title "Device Information" at bounding box center [621, 234] width 194 height 11
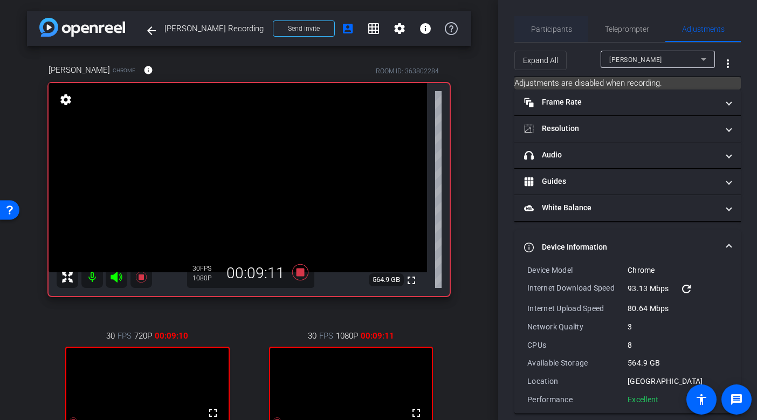
click at [550, 26] on span "Participants" at bounding box center [551, 29] width 41 height 8
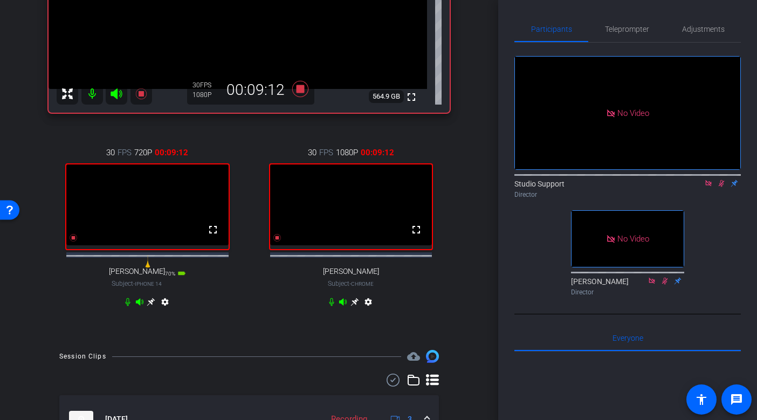
scroll to position [188, 0]
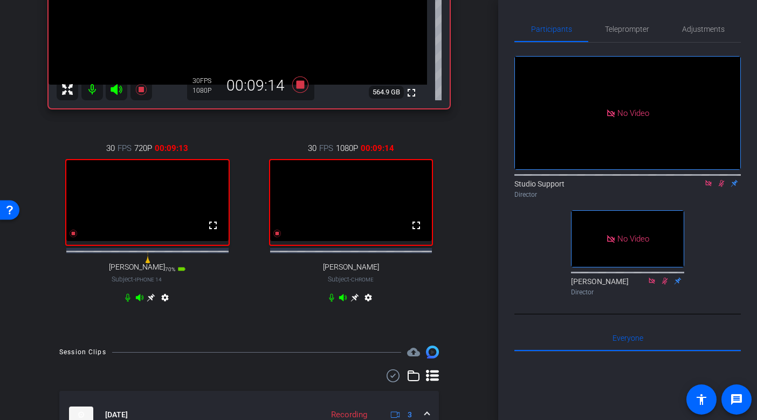
click at [355, 306] on div "settings" at bounding box center [351, 299] width 48 height 13
click at [355, 302] on icon at bounding box center [354, 298] width 8 height 8
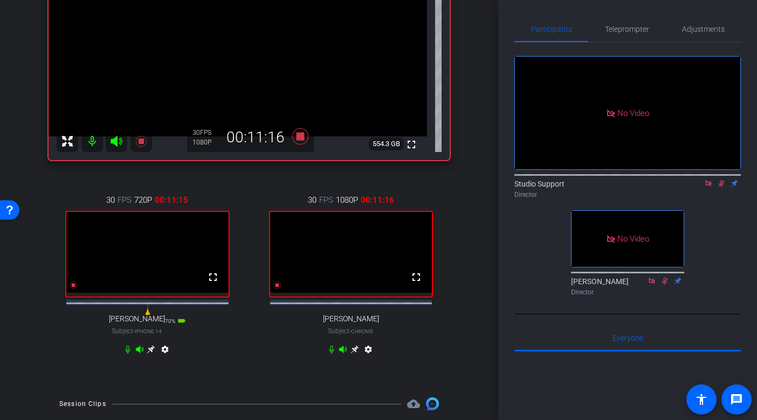
scroll to position [145, 0]
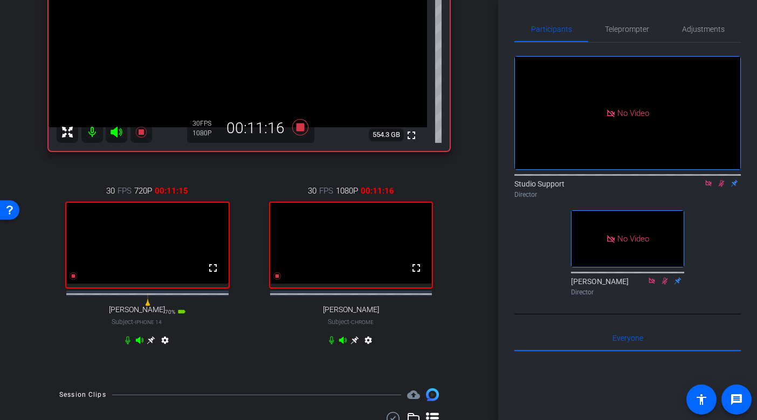
click at [354, 344] on icon at bounding box center [354, 340] width 8 height 8
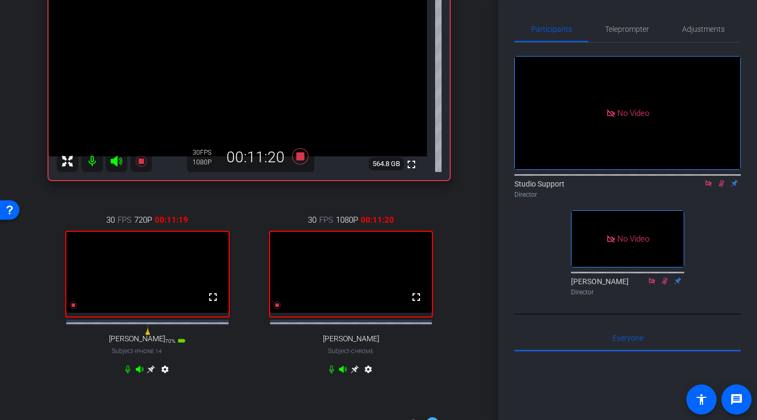
scroll to position [119, 0]
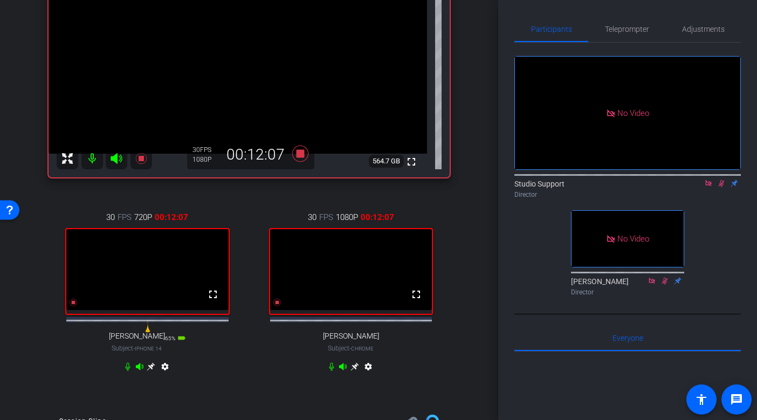
click at [711, 179] on icon at bounding box center [708, 183] width 9 height 8
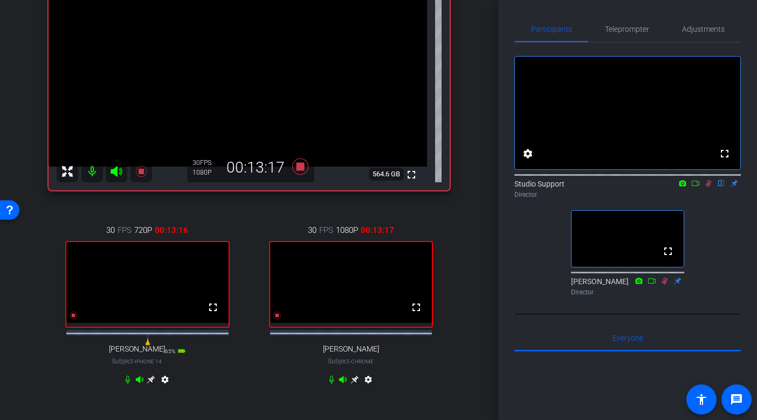
scroll to position [117, 0]
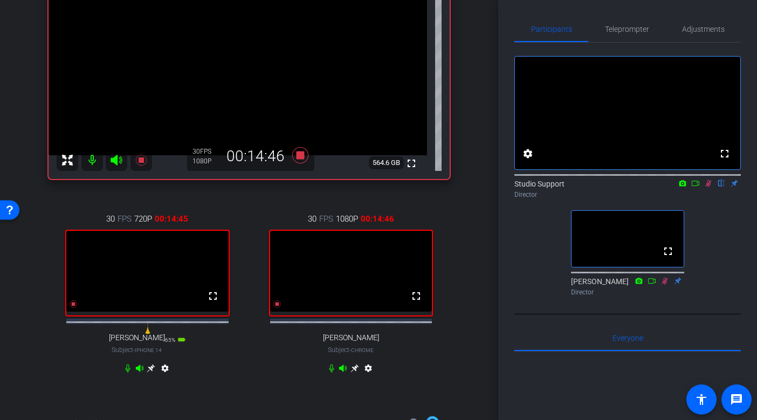
click at [481, 107] on div "arrow_back [PERSON_NAME] Recording Back to project Send invite account_box grid…" at bounding box center [249, 93] width 498 height 420
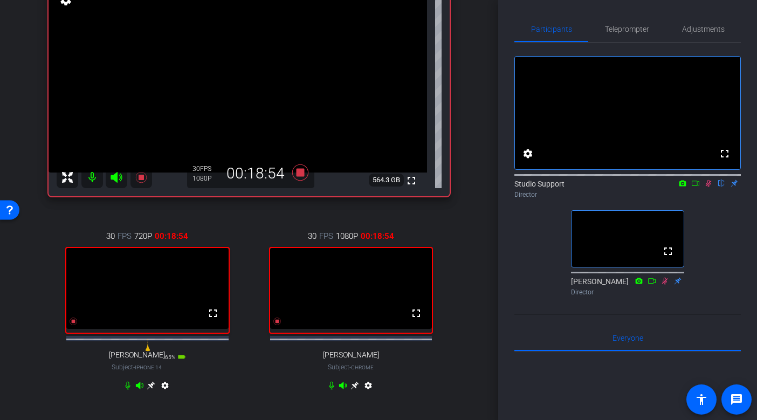
scroll to position [105, 0]
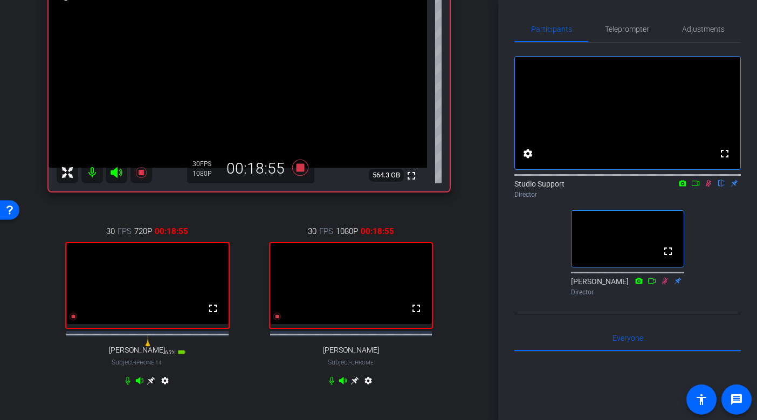
click at [150, 385] on icon at bounding box center [151, 381] width 8 height 8
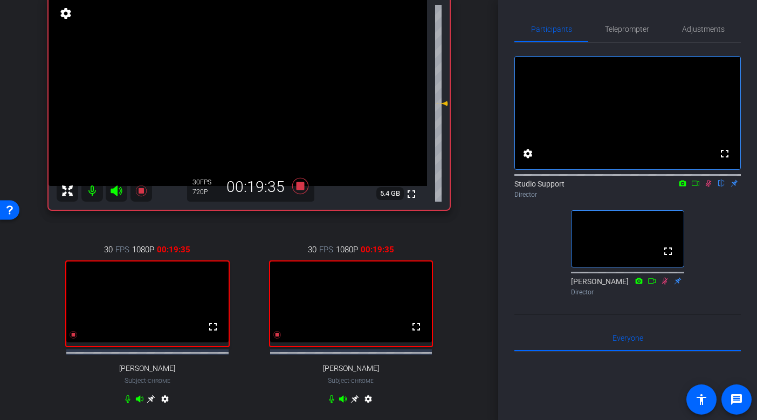
scroll to position [84, 0]
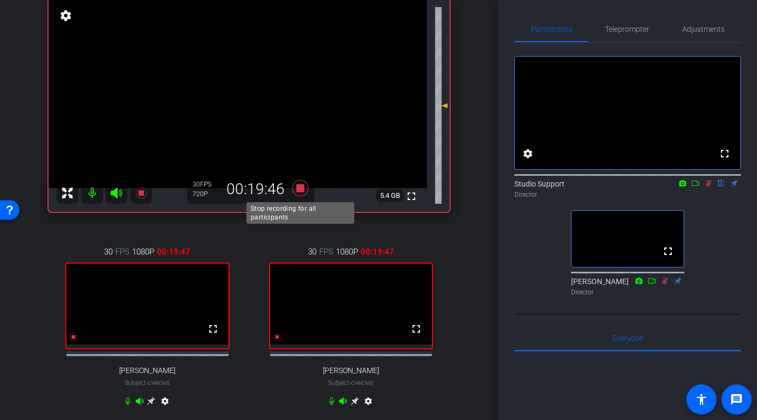
click at [300, 188] on icon at bounding box center [300, 188] width 16 height 16
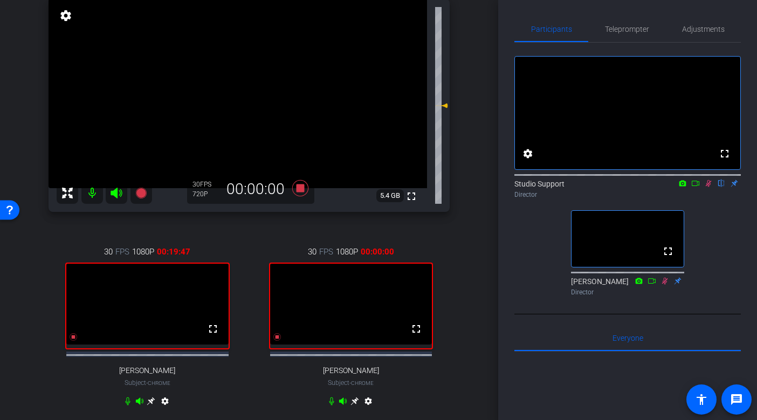
click at [709, 188] on mat-icon at bounding box center [708, 183] width 13 height 10
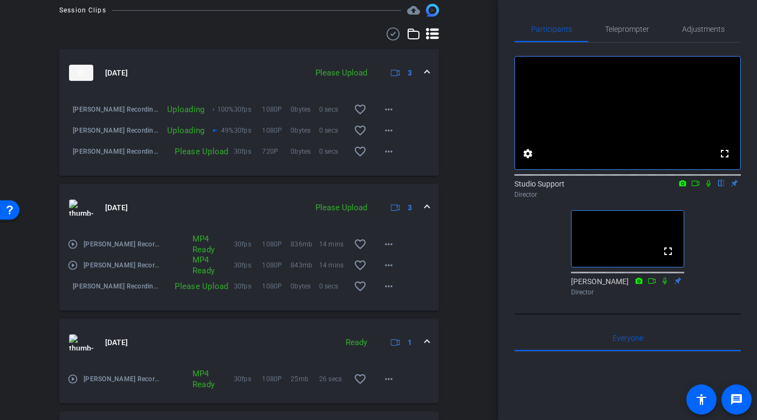
scroll to position [534, 0]
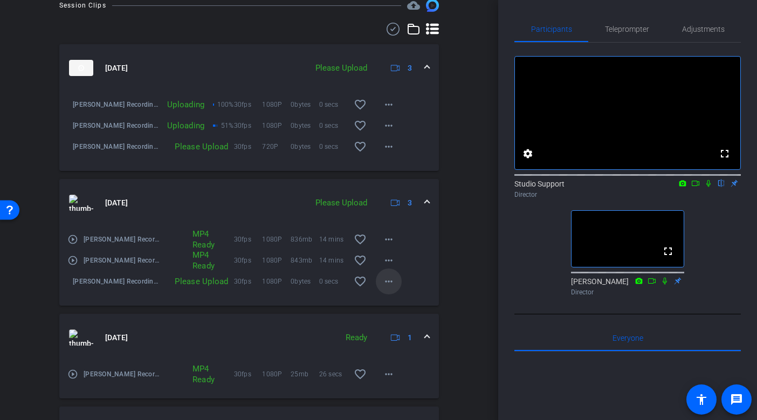
click at [392, 288] on mat-icon "more_horiz" at bounding box center [388, 281] width 13 height 13
click at [393, 312] on span "Upload" at bounding box center [405, 314] width 43 height 13
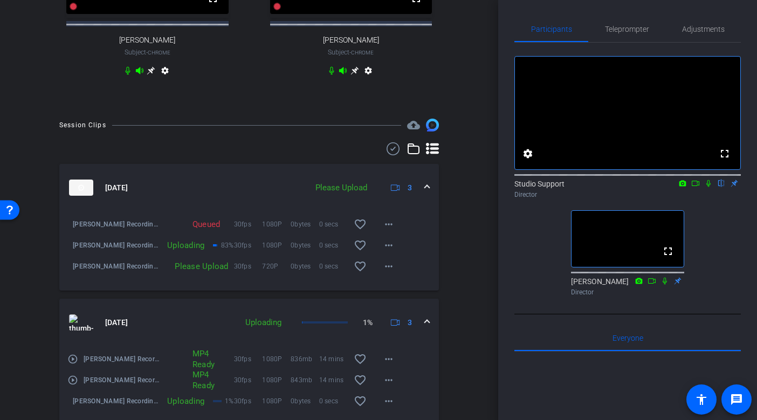
scroll to position [410, 0]
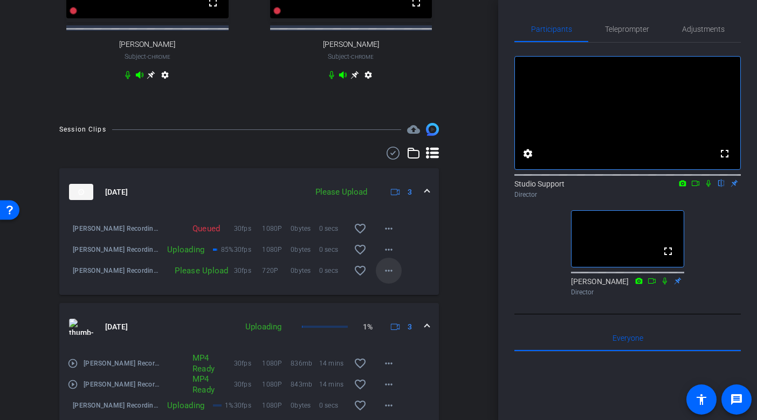
click at [391, 283] on span at bounding box center [389, 271] width 26 height 26
click at [395, 303] on span "Upload" at bounding box center [405, 303] width 43 height 13
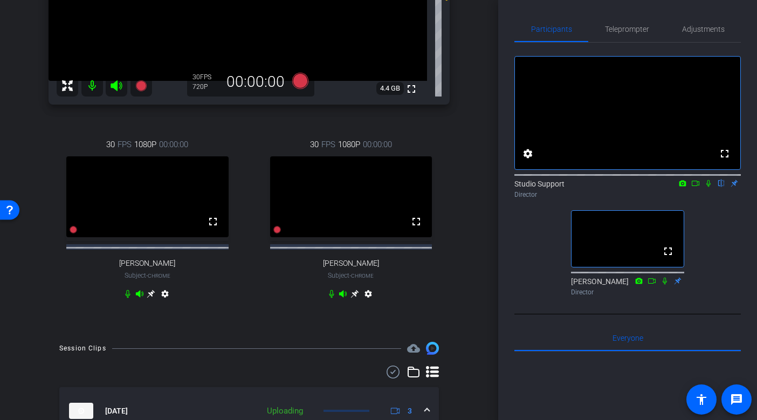
scroll to position [196, 0]
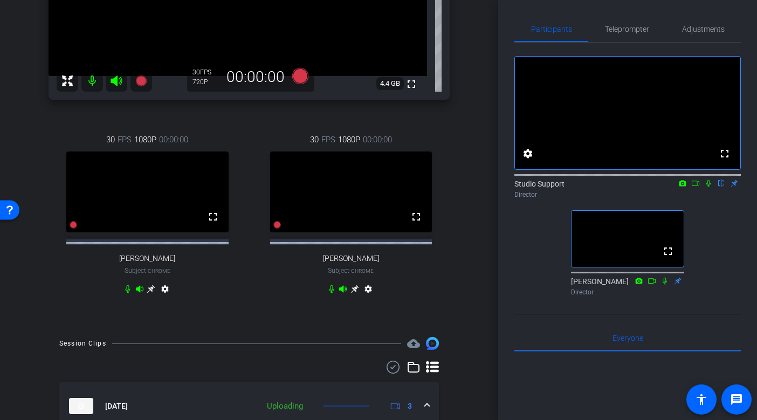
click at [354, 293] on icon at bounding box center [354, 289] width 9 height 9
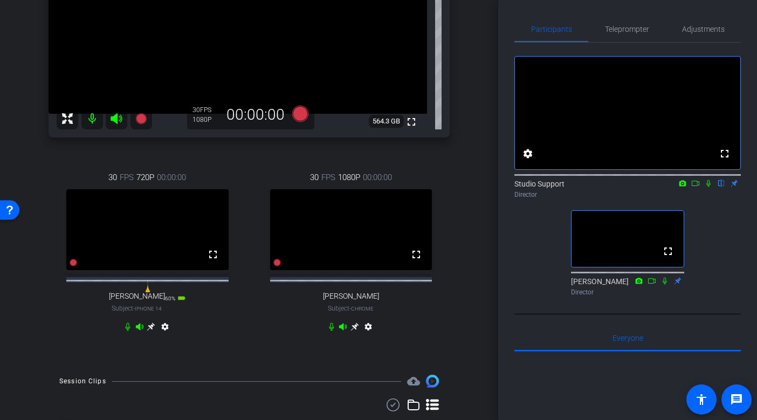
scroll to position [160, 0]
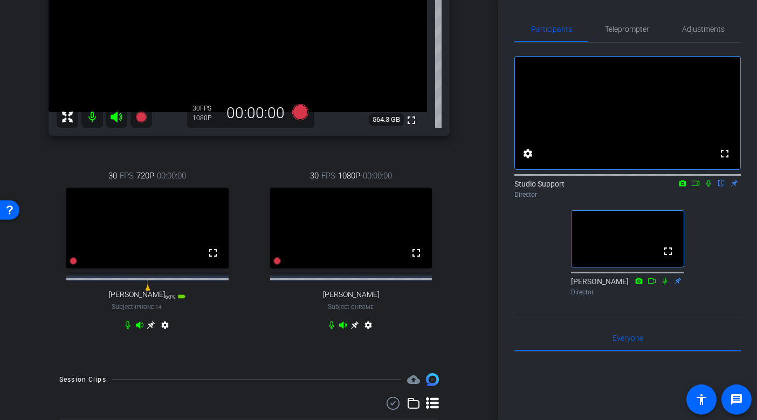
click at [465, 307] on div "[PERSON_NAME] Chrome info ROOM ID: 363802284 fullscreen settings 564.3 GB 30 FP…" at bounding box center [249, 124] width 444 height 476
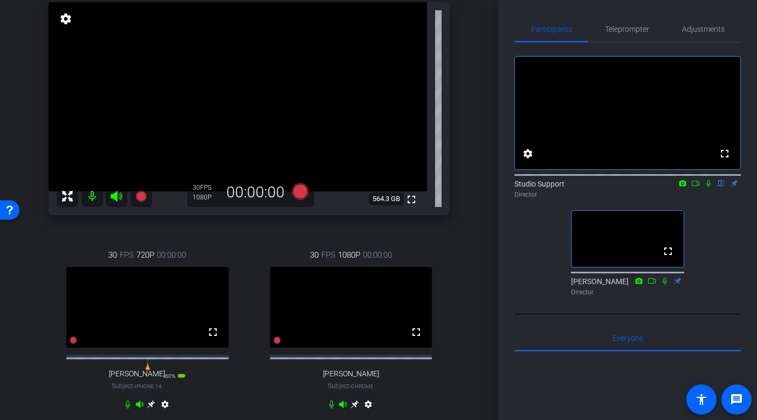
scroll to position [71, 0]
